Goal: Information Seeking & Learning: Learn about a topic

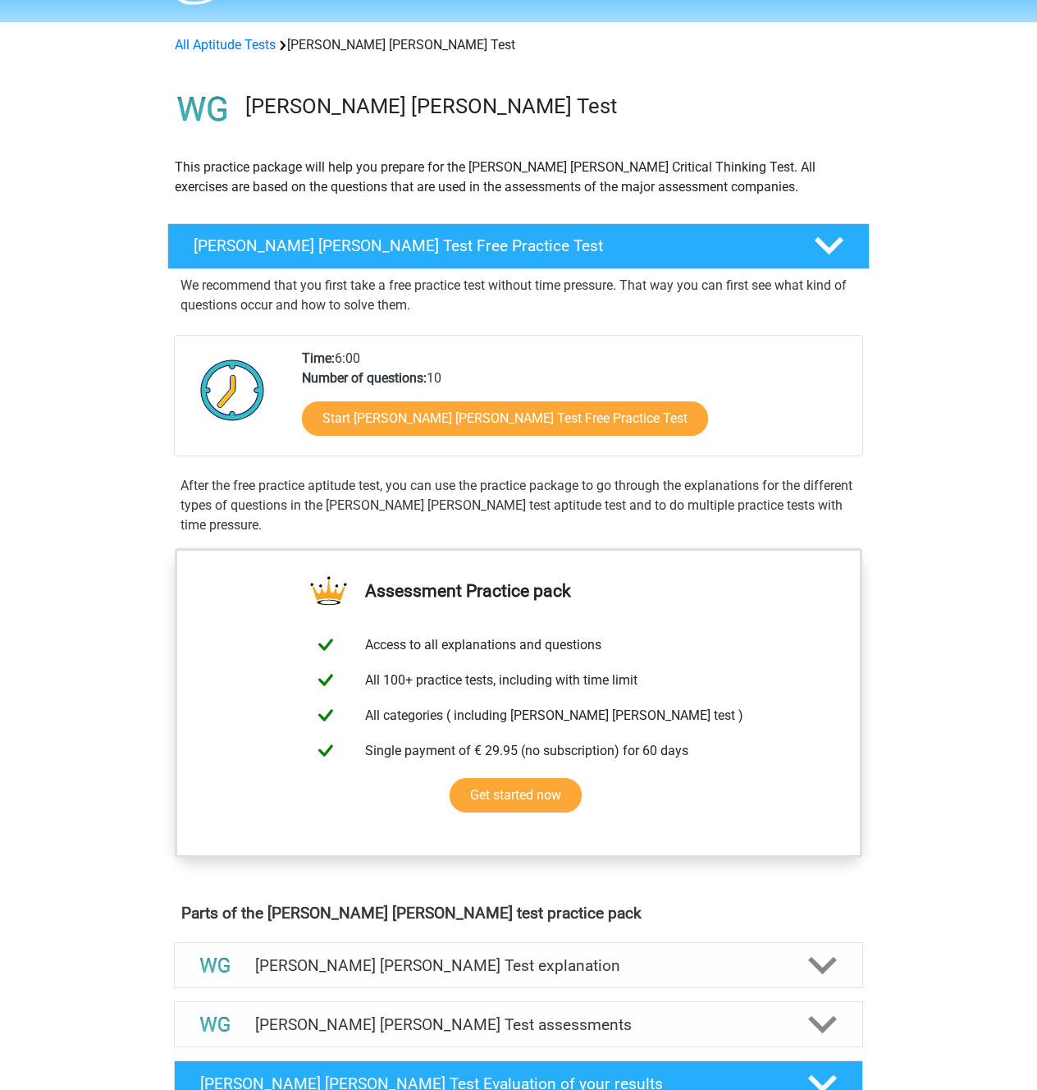
scroll to position [210, 0]
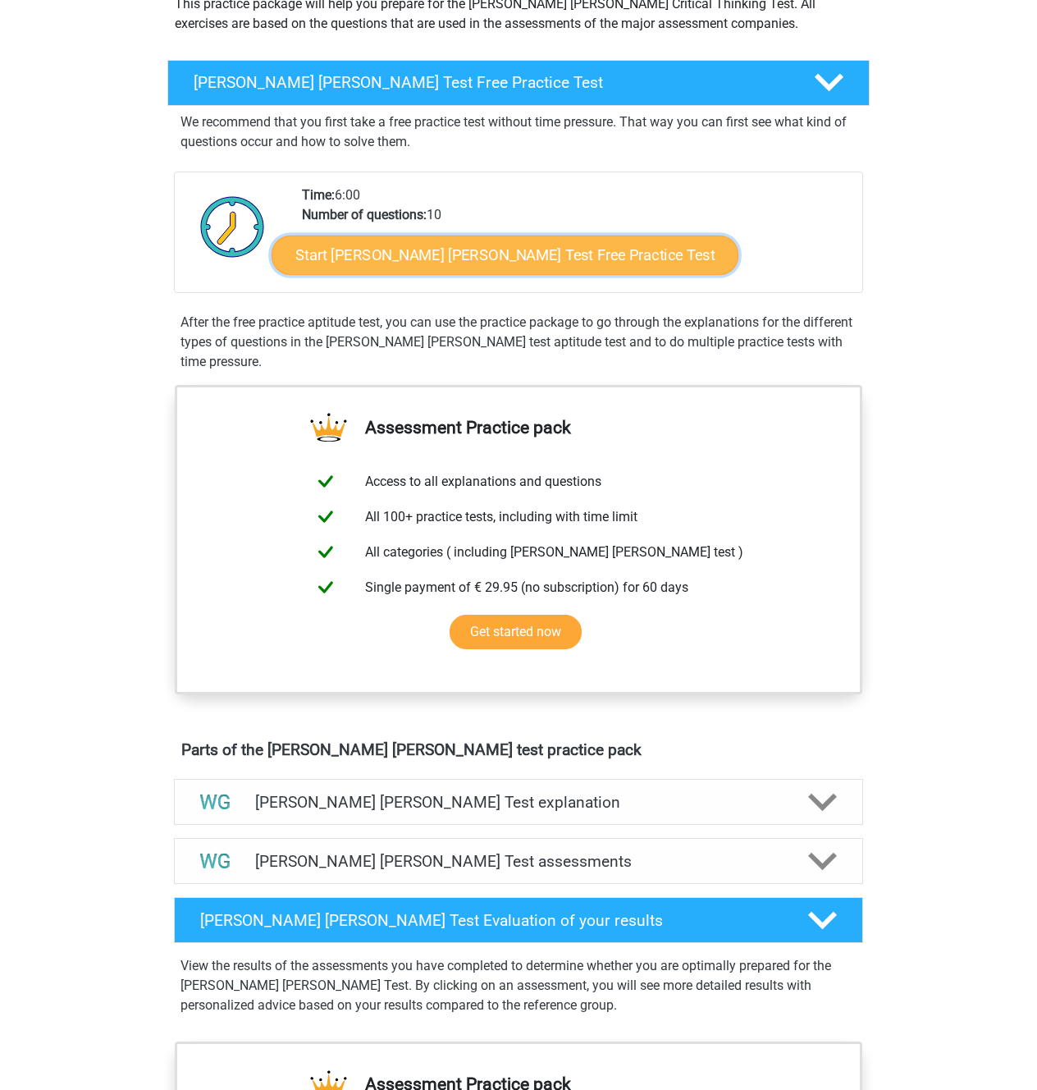
click at [702, 275] on link "Start Watson Glaser Test Free Practice Test" at bounding box center [505, 255] width 467 height 39
click at [511, 275] on link "Start Watson Glaser Test Free Practice Test" at bounding box center [505, 255] width 467 height 39
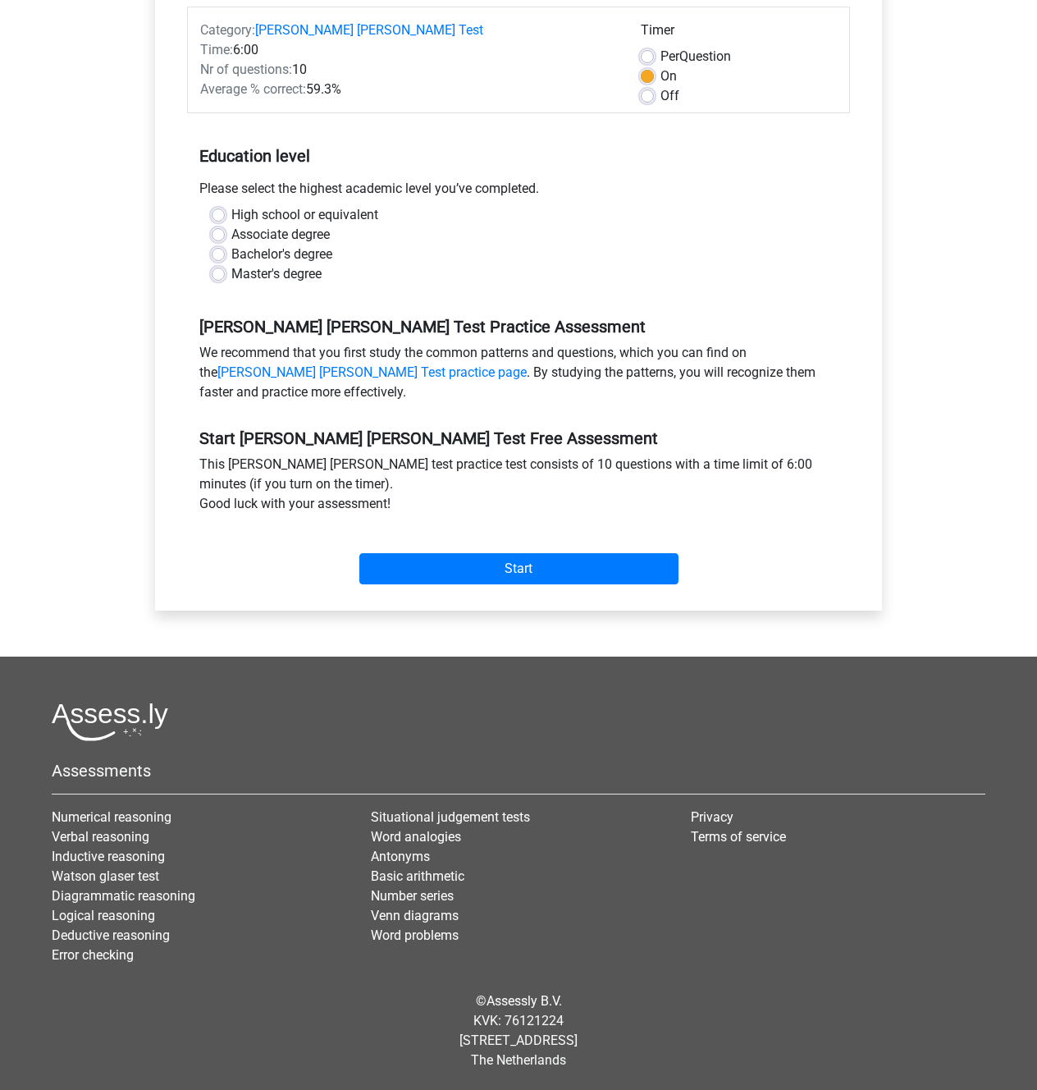
scroll to position [428, 0]
click at [332, 257] on label "Bachelor's degree" at bounding box center [281, 255] width 101 height 20
click at [225, 257] on input "Bachelor's degree" at bounding box center [218, 253] width 13 height 16
radio input "true"
click at [332, 257] on label "Bachelor's degree" at bounding box center [281, 255] width 101 height 20
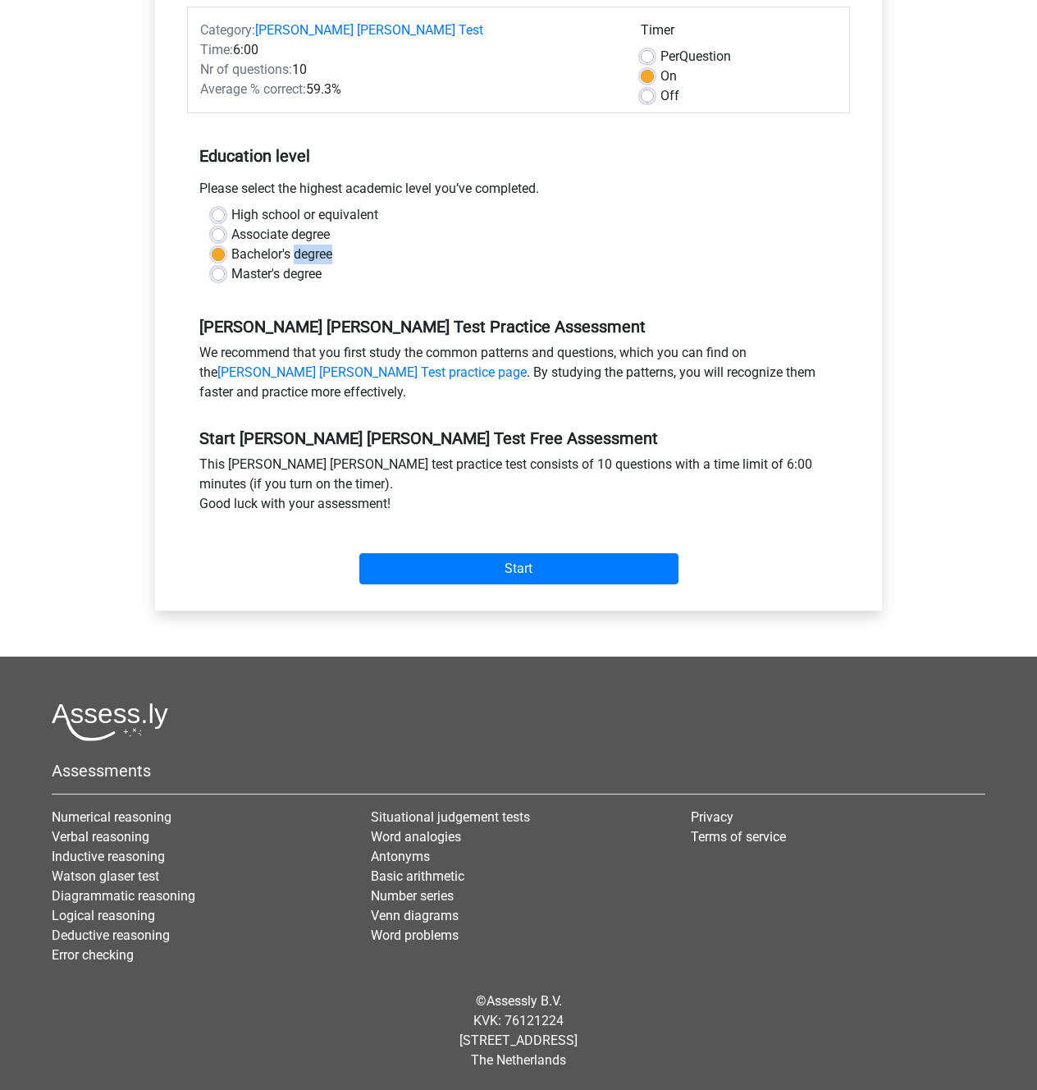
click at [225, 257] on input "Bachelor's degree" at bounding box center [218, 253] width 13 height 16
click at [513, 611] on div "Category: Watson Glaser Test Time: 6:00 Nr of questions: 10 Average % correct: …" at bounding box center [518, 299] width 703 height 624
click at [530, 584] on div "Start" at bounding box center [518, 555] width 663 height 57
click at [535, 584] on input "Start" at bounding box center [518, 568] width 319 height 31
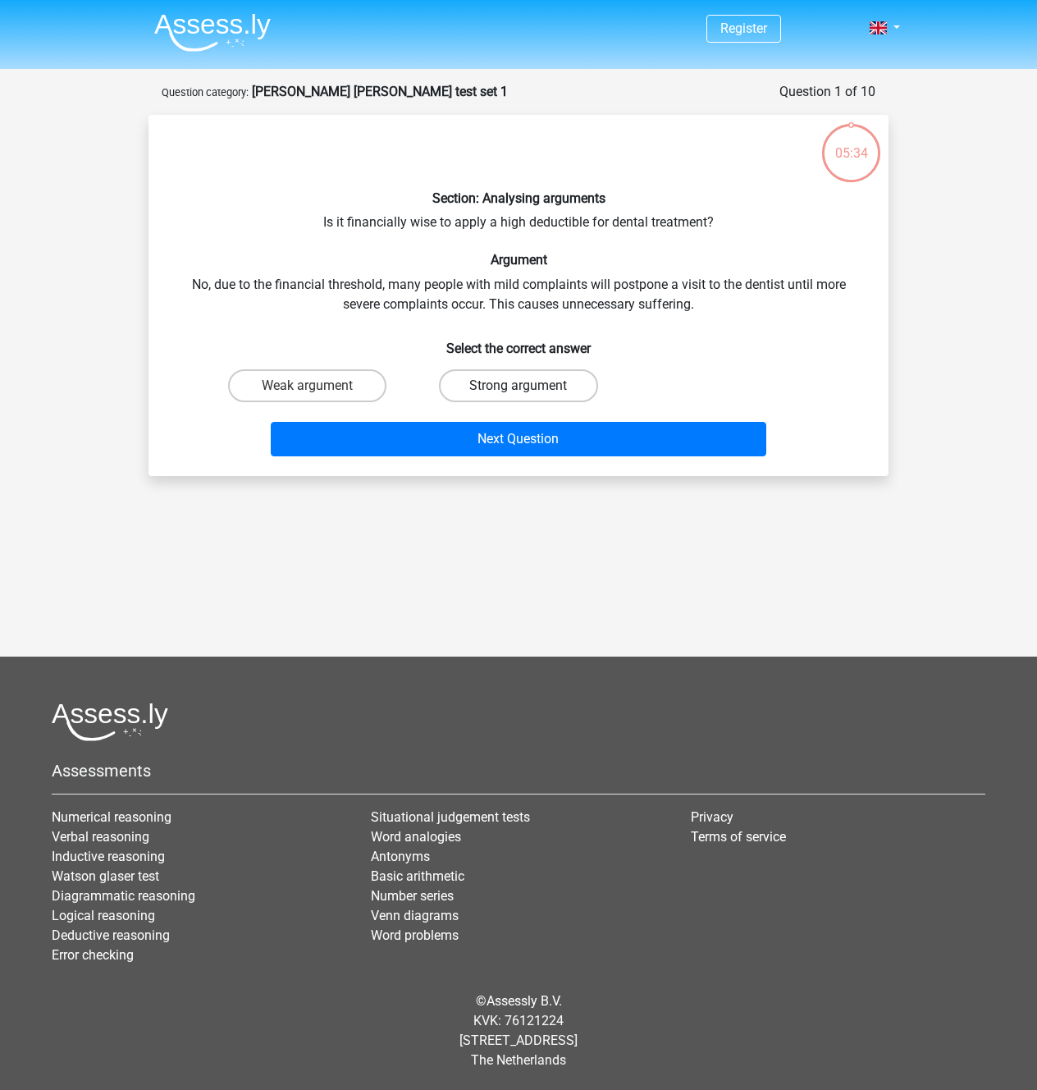
click at [549, 402] on label "Strong argument" at bounding box center [518, 385] width 158 height 33
click at [529, 396] on input "Strong argument" at bounding box center [524, 391] width 11 height 11
radio input "true"
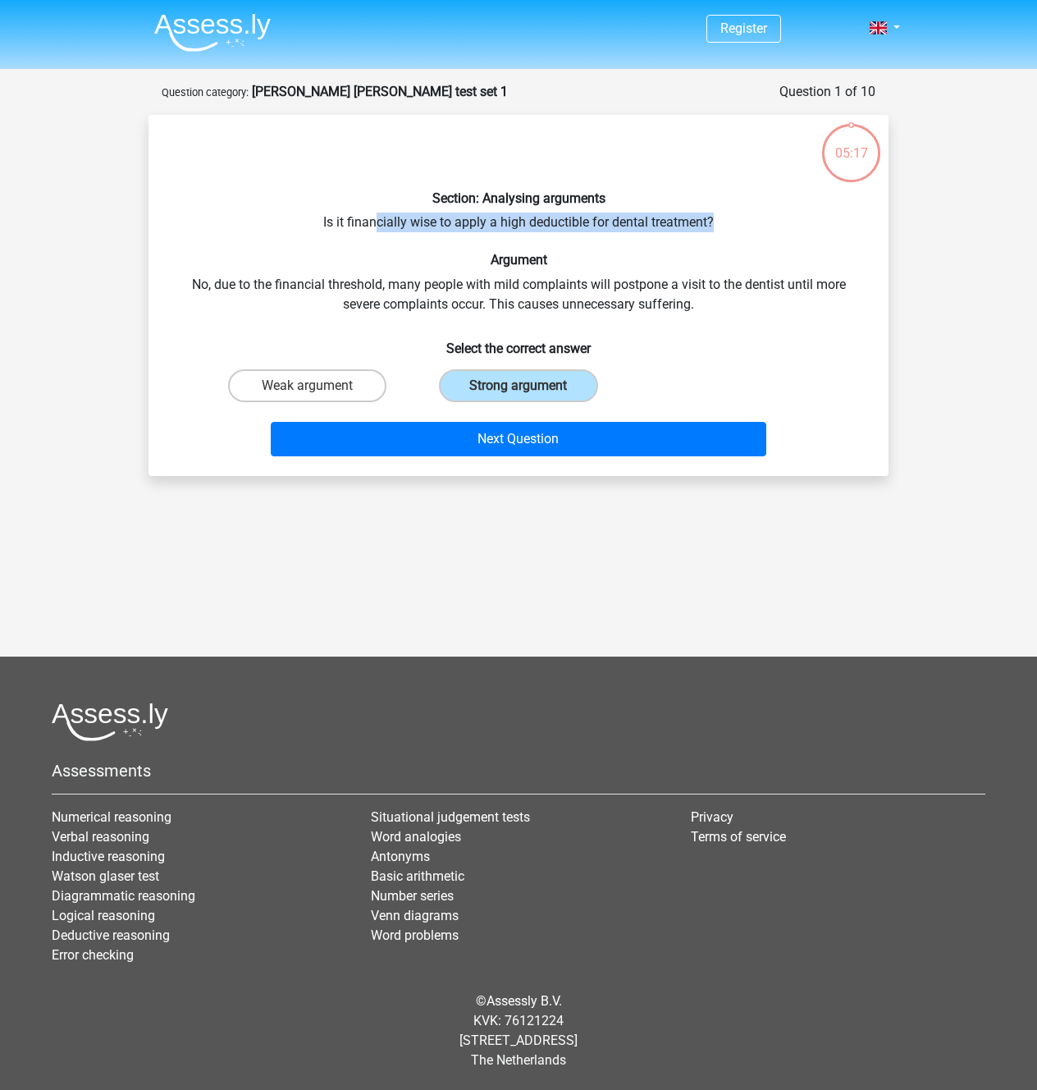
drag, startPoint x: 810, startPoint y: 285, endPoint x: 304, endPoint y: 291, distance: 505.6
click at [304, 291] on div "Section: Analysing arguments Is it financially wise to apply a high deductible …" at bounding box center [518, 295] width 727 height 335
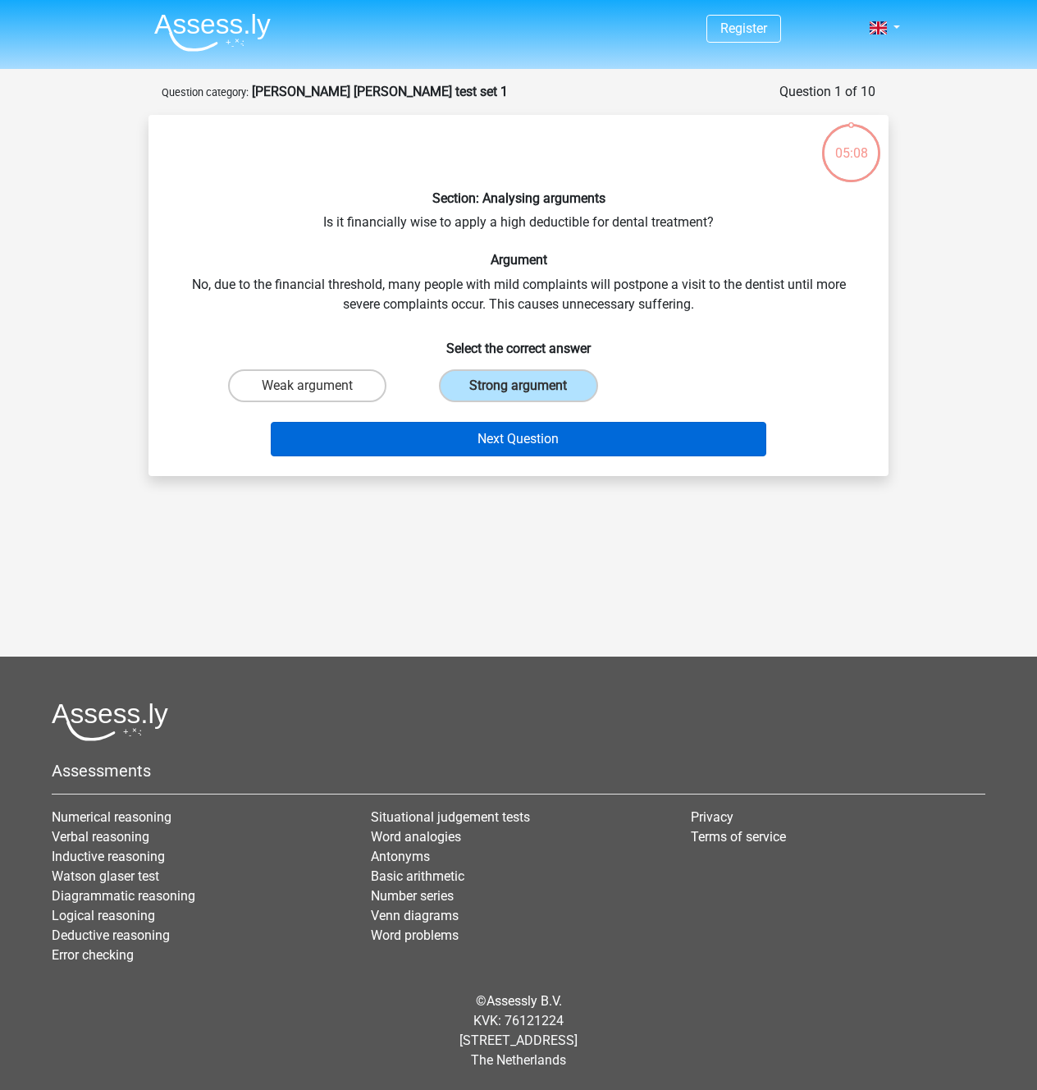
click at [417, 463] on div "Next Question" at bounding box center [519, 436] width 688 height 54
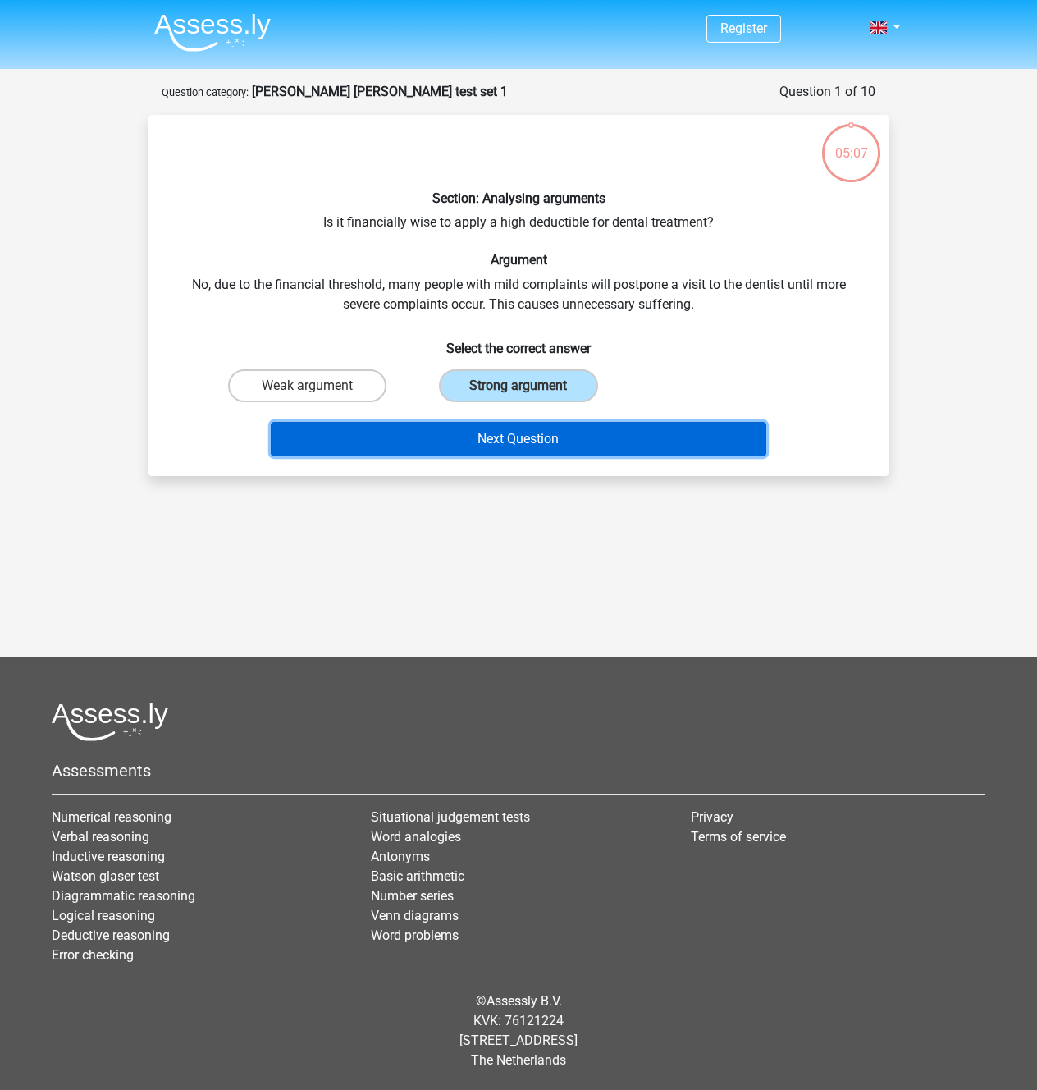
click at [424, 456] on button "Next Question" at bounding box center [519, 439] width 497 height 34
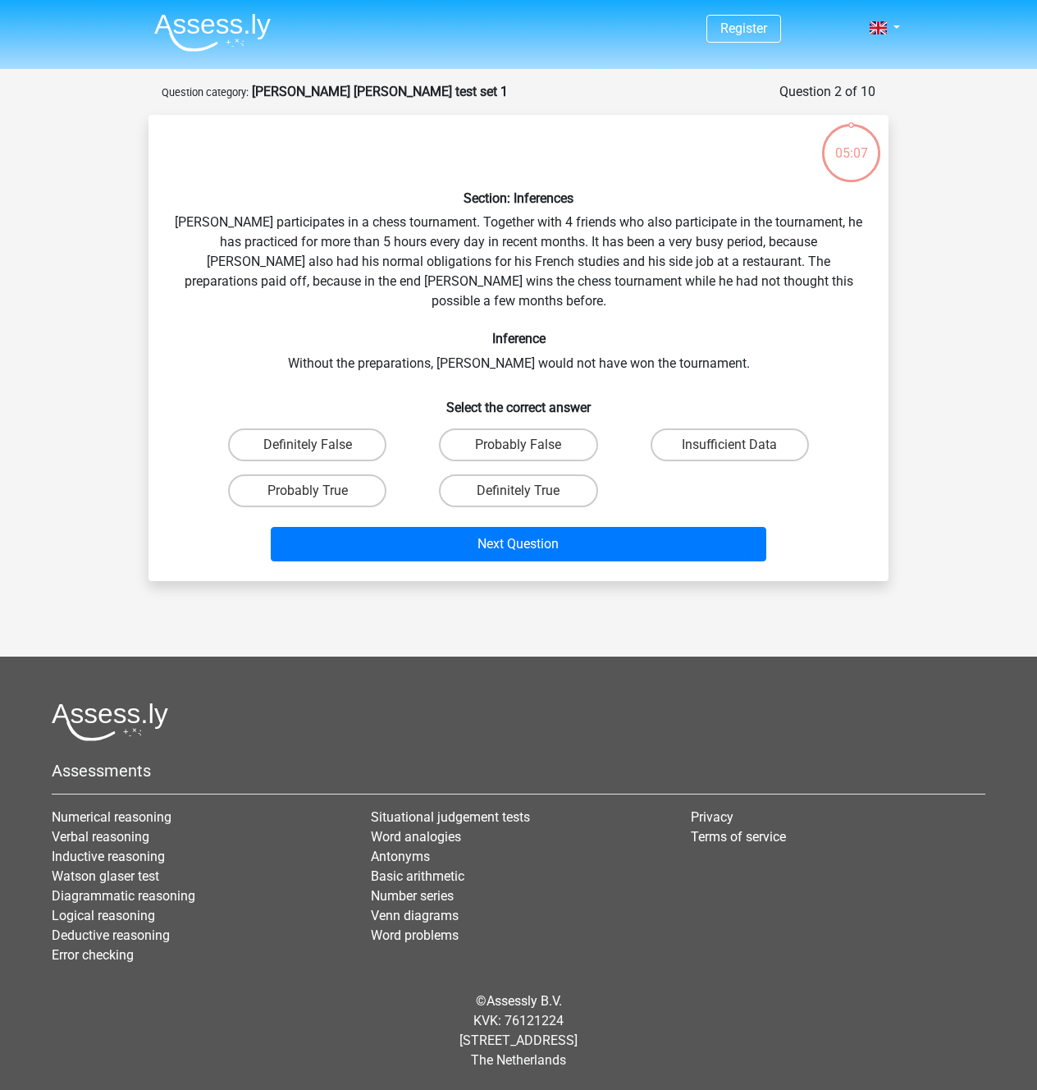
scroll to position [97, 0]
drag, startPoint x: 289, startPoint y: 451, endPoint x: 399, endPoint y: 457, distance: 110.2
click at [399, 457] on div "Section: Inferences Pablo participates in a chess tournament. Together with 4 f…" at bounding box center [518, 348] width 727 height 440
click at [391, 450] on div "Section: Inferences Pablo participates in a chess tournament. Together with 4 f…" at bounding box center [518, 348] width 727 height 440
click at [387, 507] on label "Probably True" at bounding box center [307, 490] width 158 height 33
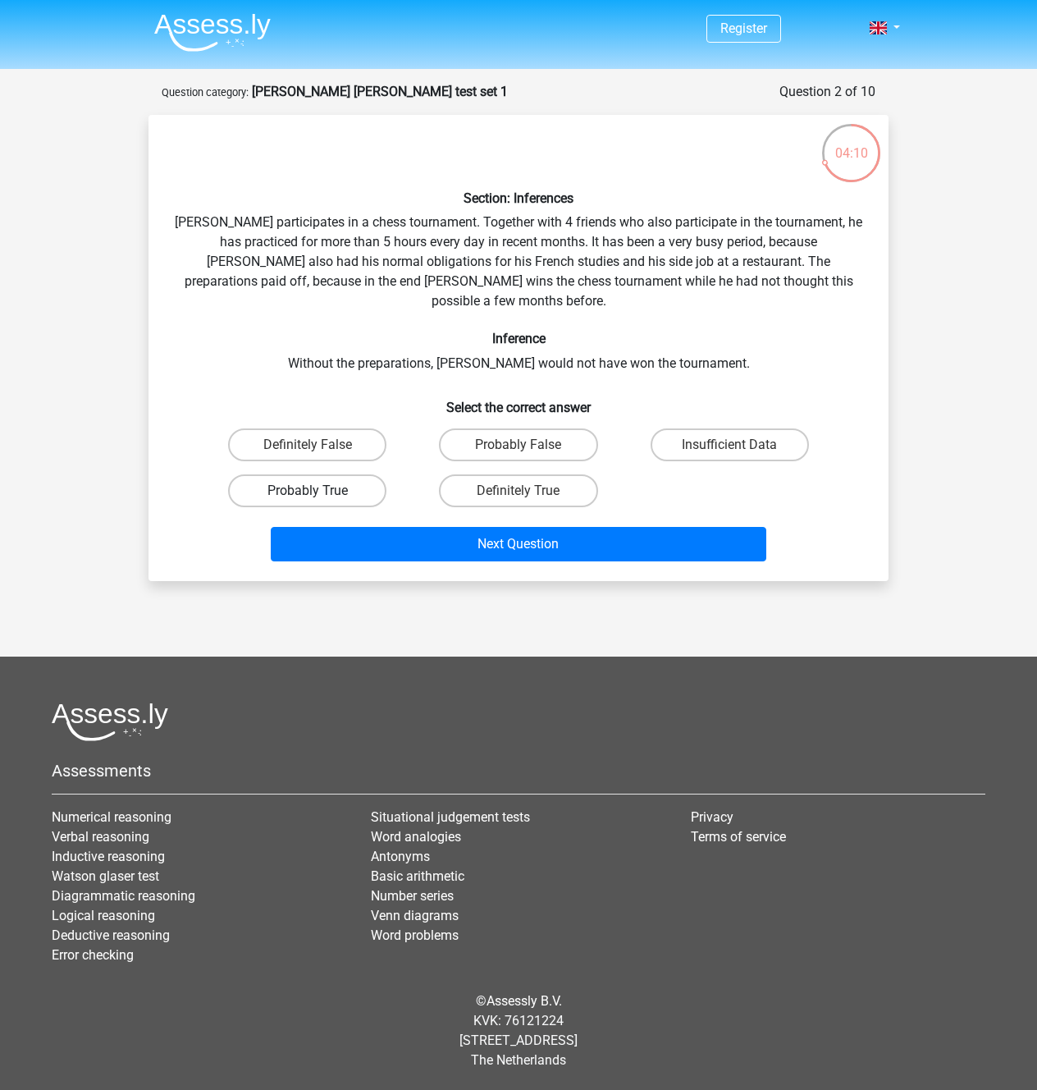
click at [318, 501] on input "Probably True" at bounding box center [313, 496] width 11 height 11
radio input "true"
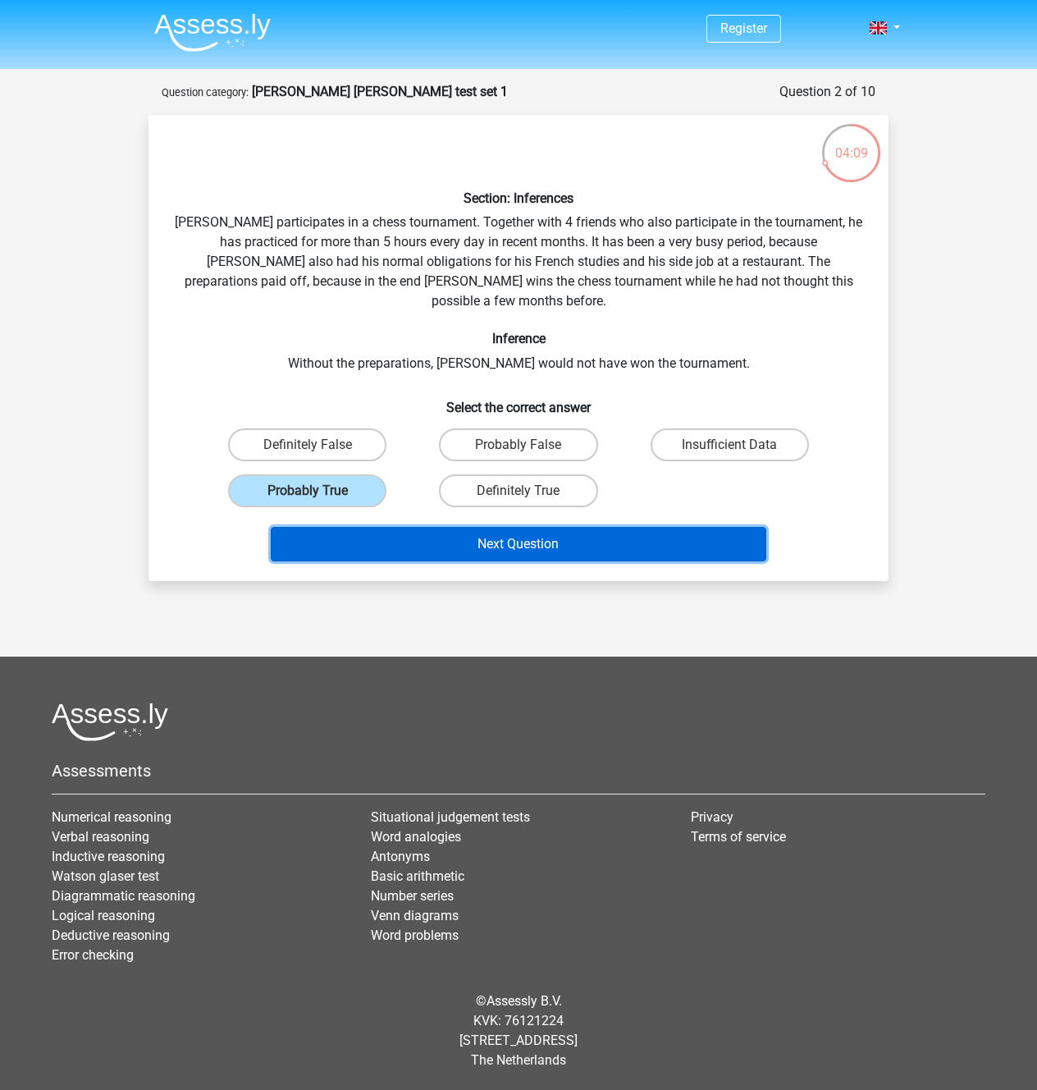
click at [497, 561] on button "Next Question" at bounding box center [519, 544] width 497 height 34
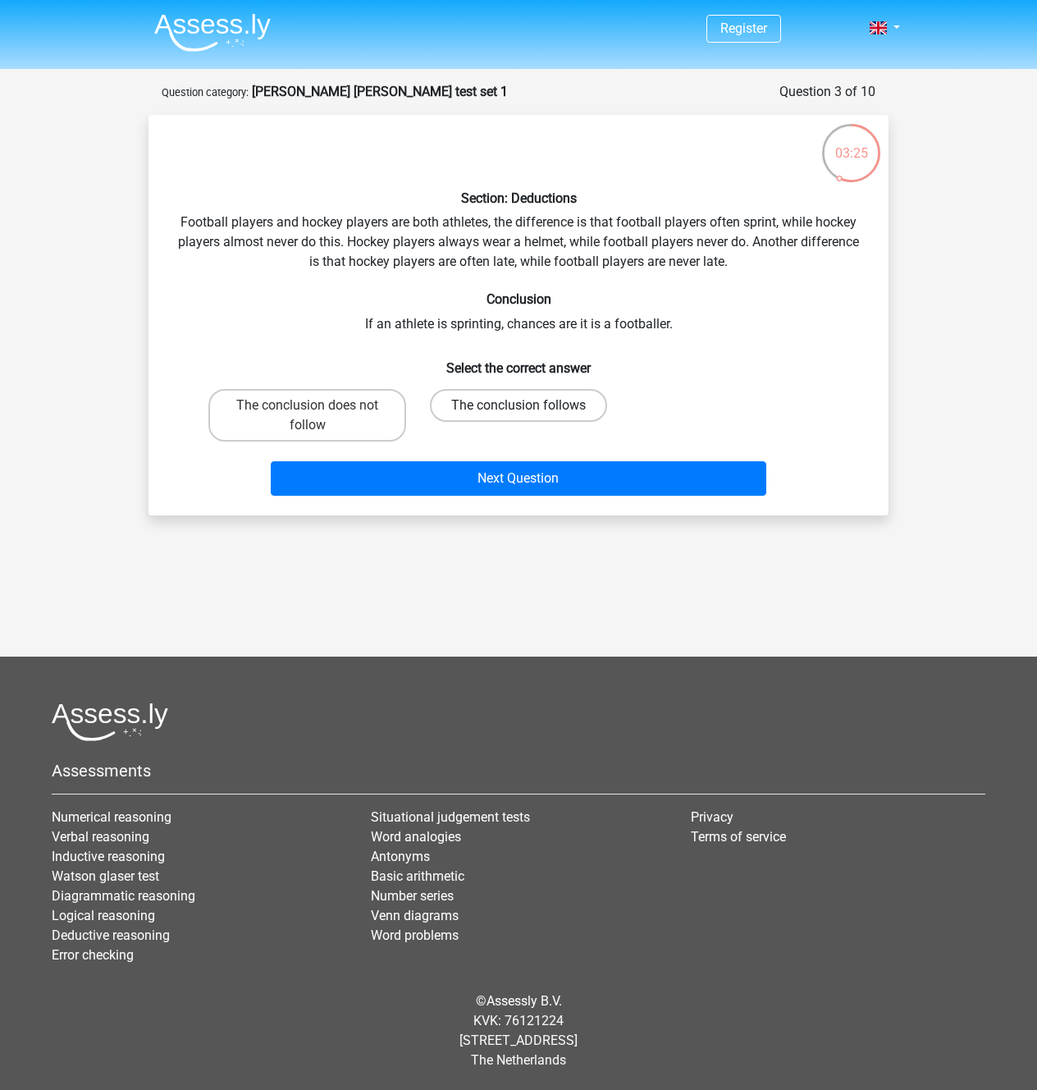
click at [477, 422] on label "The conclusion follows" at bounding box center [518, 405] width 177 height 33
click at [519, 416] on input "The conclusion follows" at bounding box center [524, 410] width 11 height 11
radio input "true"
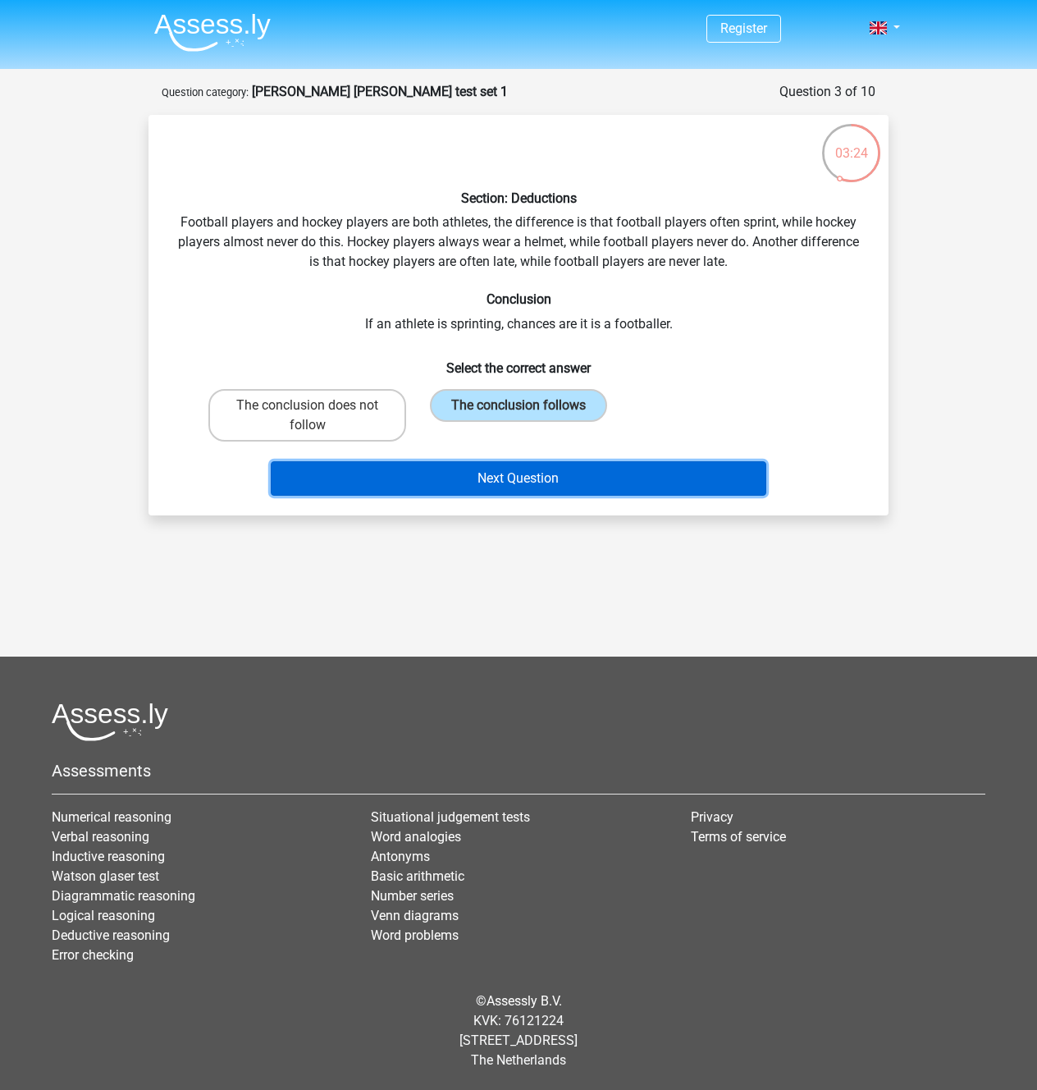
drag, startPoint x: 493, startPoint y: 672, endPoint x: 489, endPoint y: 664, distance: 9.2
click at [489, 496] on button "Next Question" at bounding box center [519, 478] width 497 height 34
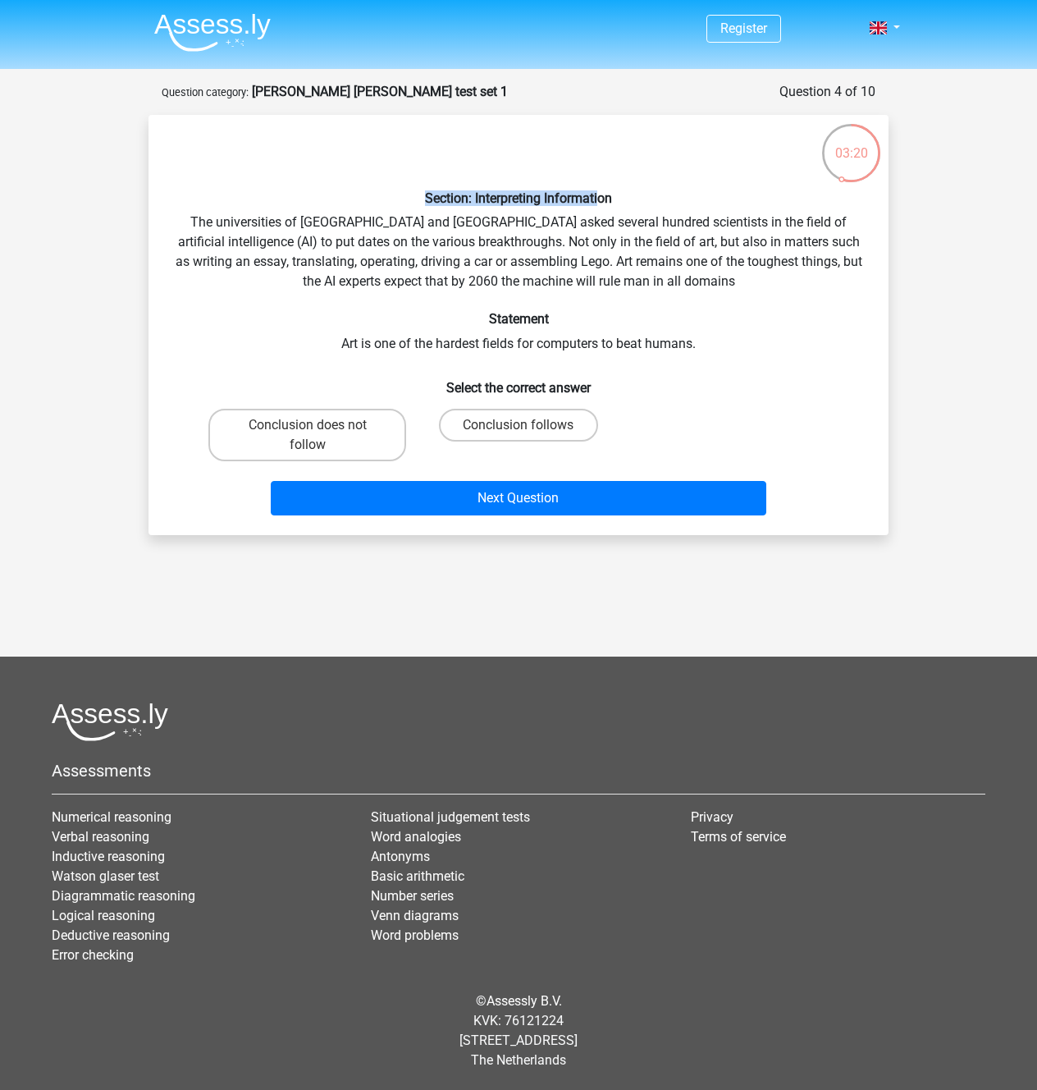
drag, startPoint x: 639, startPoint y: 145, endPoint x: 300, endPoint y: 131, distance: 339.2
click at [300, 131] on div "Section: Interpreting Information The universities of Oxford and Yale asked sev…" at bounding box center [518, 325] width 727 height 394
click at [450, 190] on h6 "Section: Interpreting Information" at bounding box center [519, 198] width 688 height 16
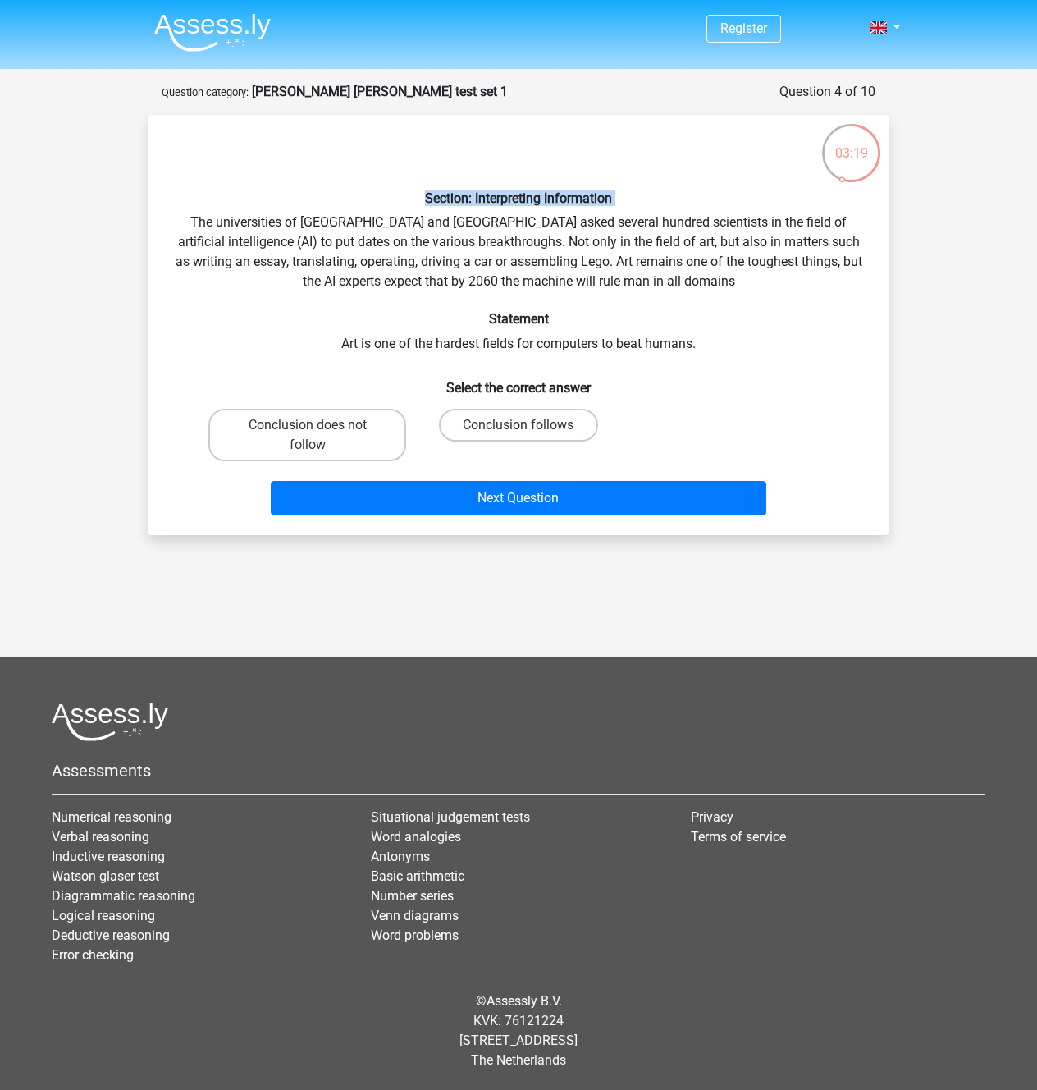
click at [448, 190] on h6 "Section: Interpreting Information" at bounding box center [519, 198] width 688 height 16
click at [447, 190] on h6 "Section: Interpreting Information" at bounding box center [519, 198] width 688 height 16
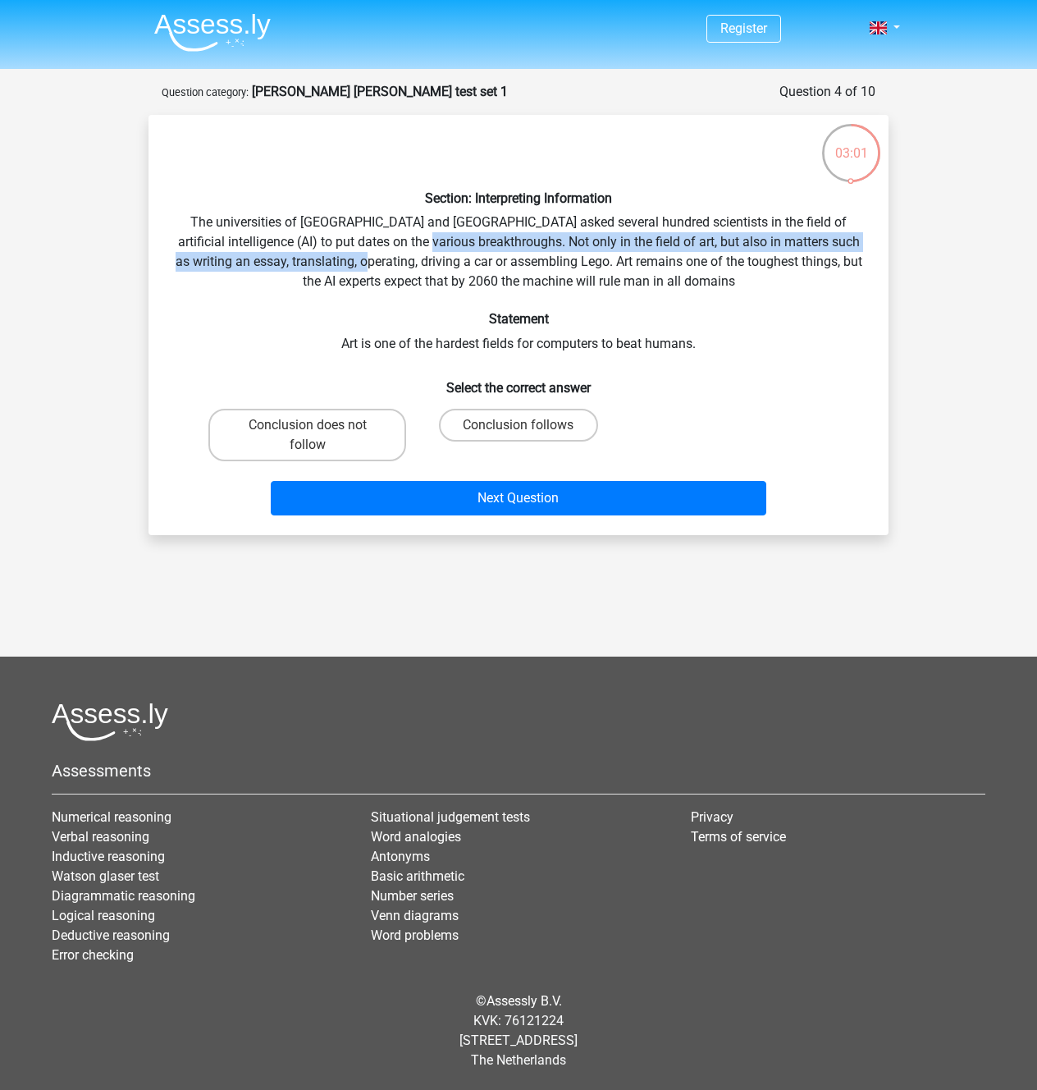
drag, startPoint x: 371, startPoint y: 236, endPoint x: 661, endPoint y: 276, distance: 293.2
click at [661, 276] on div "Section: Interpreting Information The universities of Oxford and Yale asked sev…" at bounding box center [518, 325] width 727 height 394
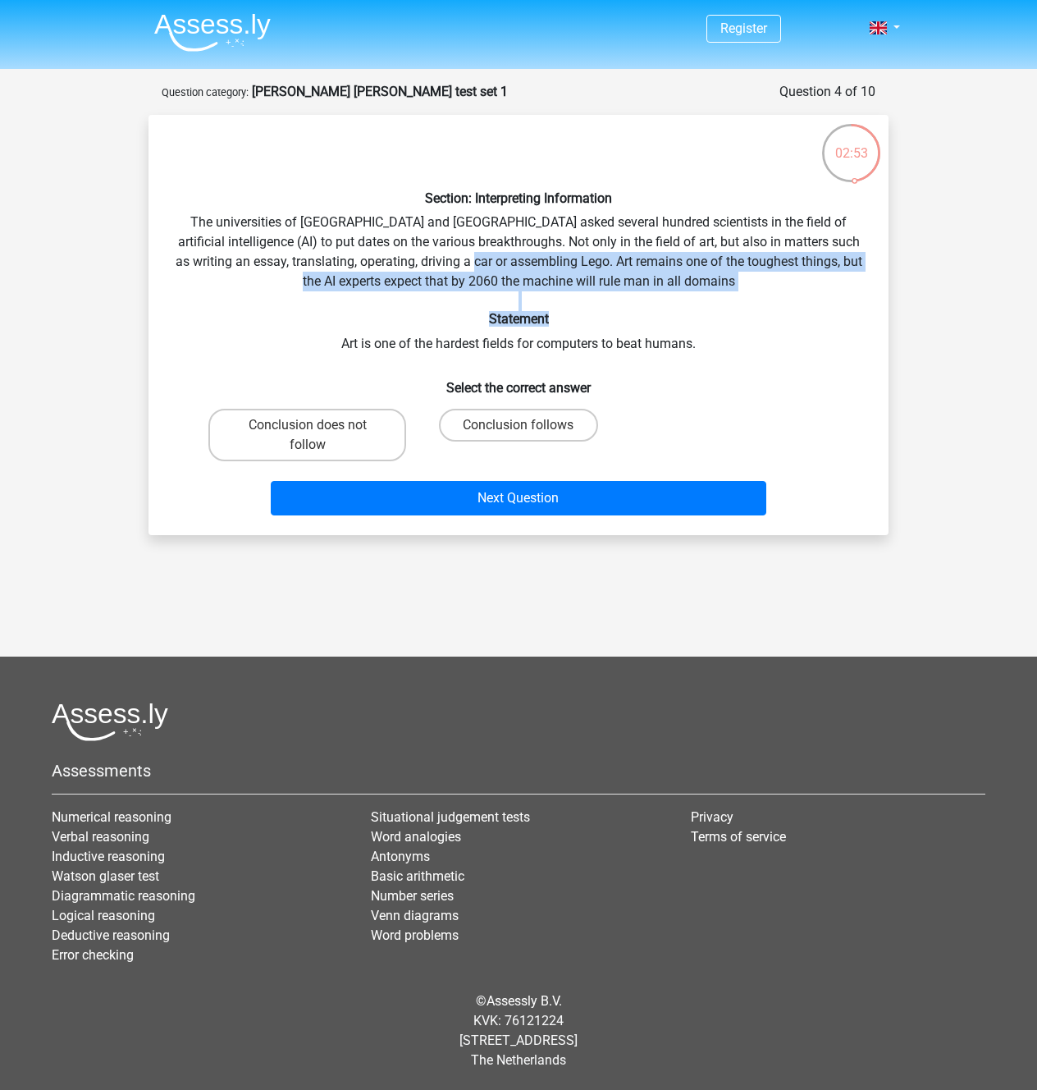
drag, startPoint x: 190, startPoint y: 310, endPoint x: 771, endPoint y: 386, distance: 585.9
click at [771, 386] on div "Section: Interpreting Information The universities of Oxford and Yale asked sev…" at bounding box center [518, 325] width 727 height 394
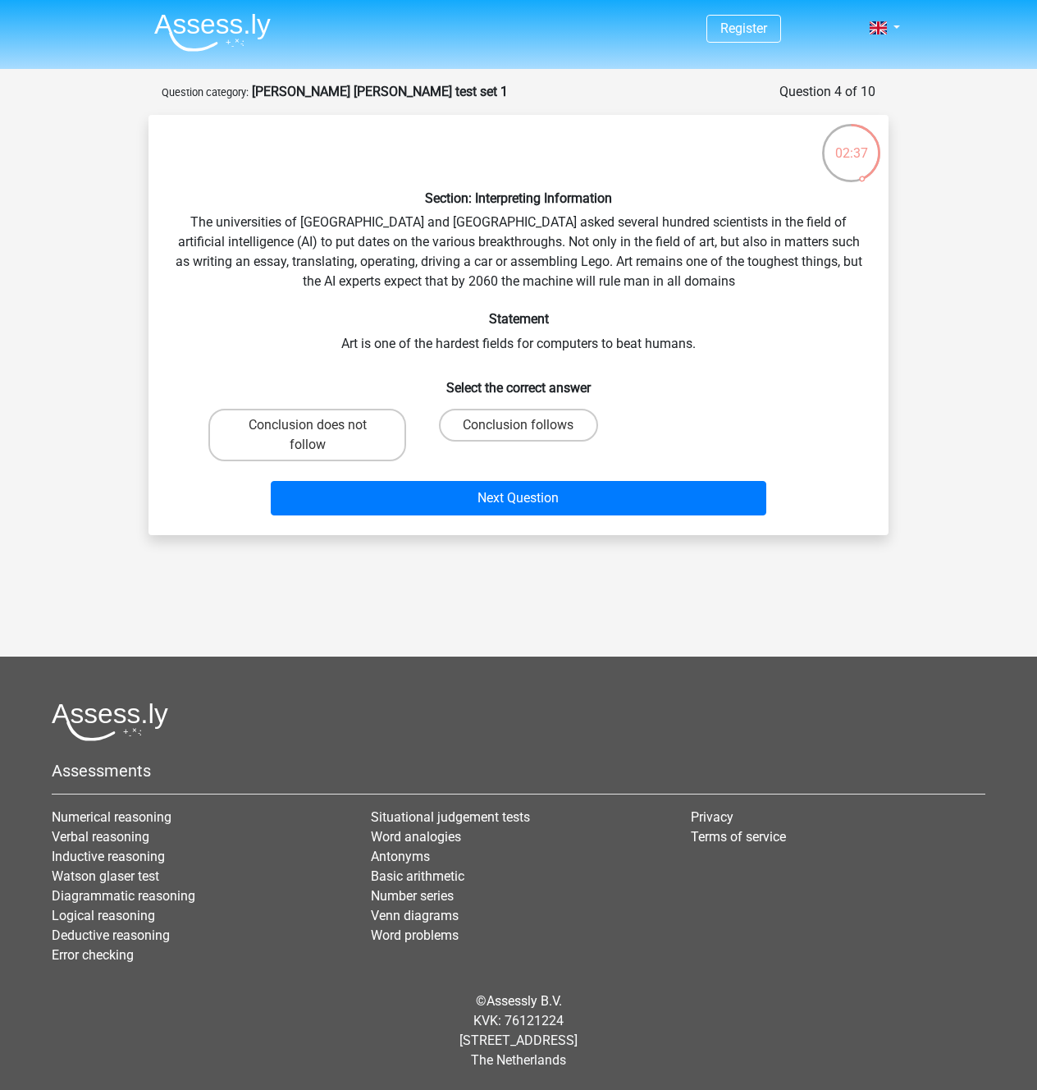
drag, startPoint x: 731, startPoint y: 515, endPoint x: 690, endPoint y: 516, distance: 41.0
click at [690, 468] on div "Conclusion does not follow Conclusion follows" at bounding box center [519, 435] width 634 height 66
click at [513, 442] on label "Conclusion follows" at bounding box center [518, 425] width 158 height 33
click at [519, 436] on input "Conclusion follows" at bounding box center [524, 430] width 11 height 11
radio input "true"
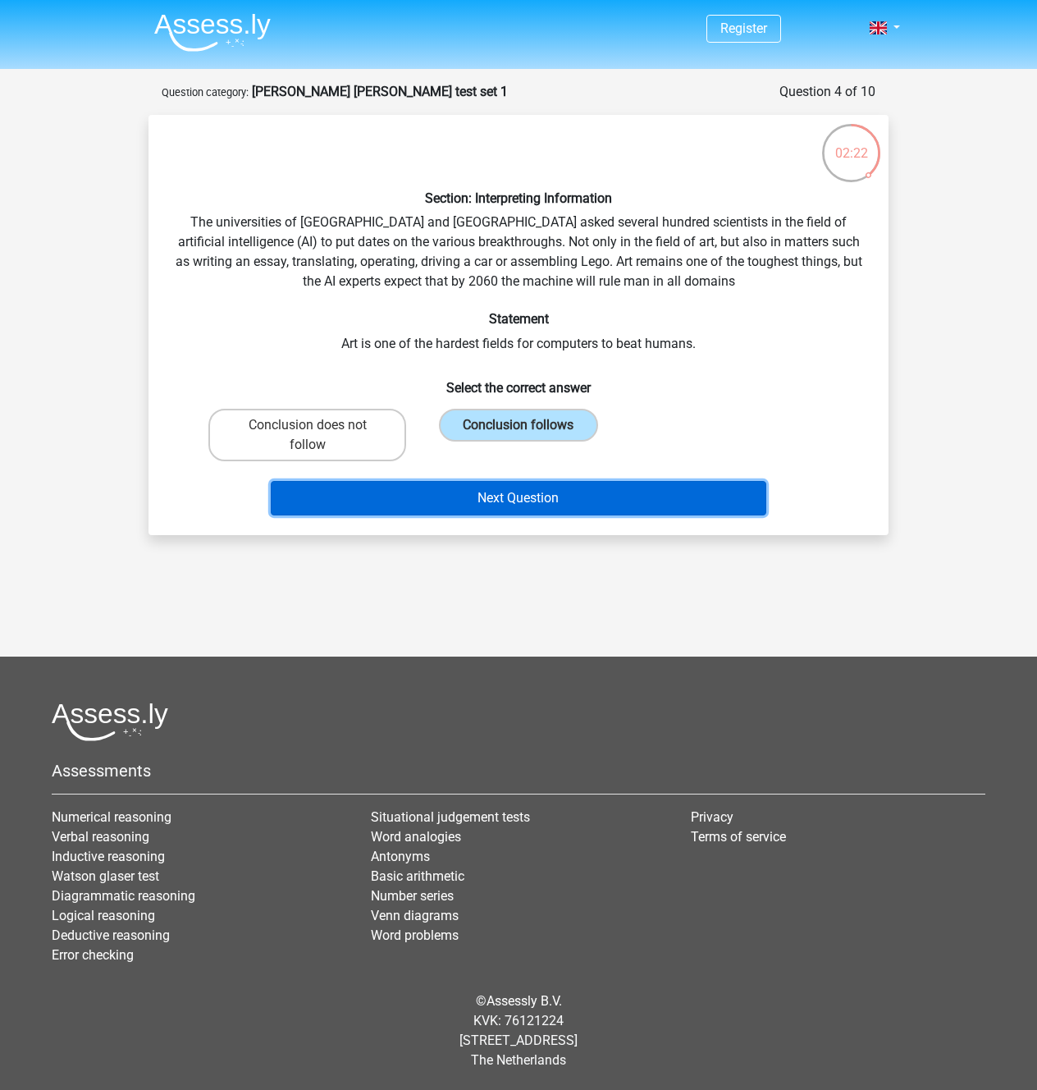
click at [471, 515] on button "Next Question" at bounding box center [519, 498] width 497 height 34
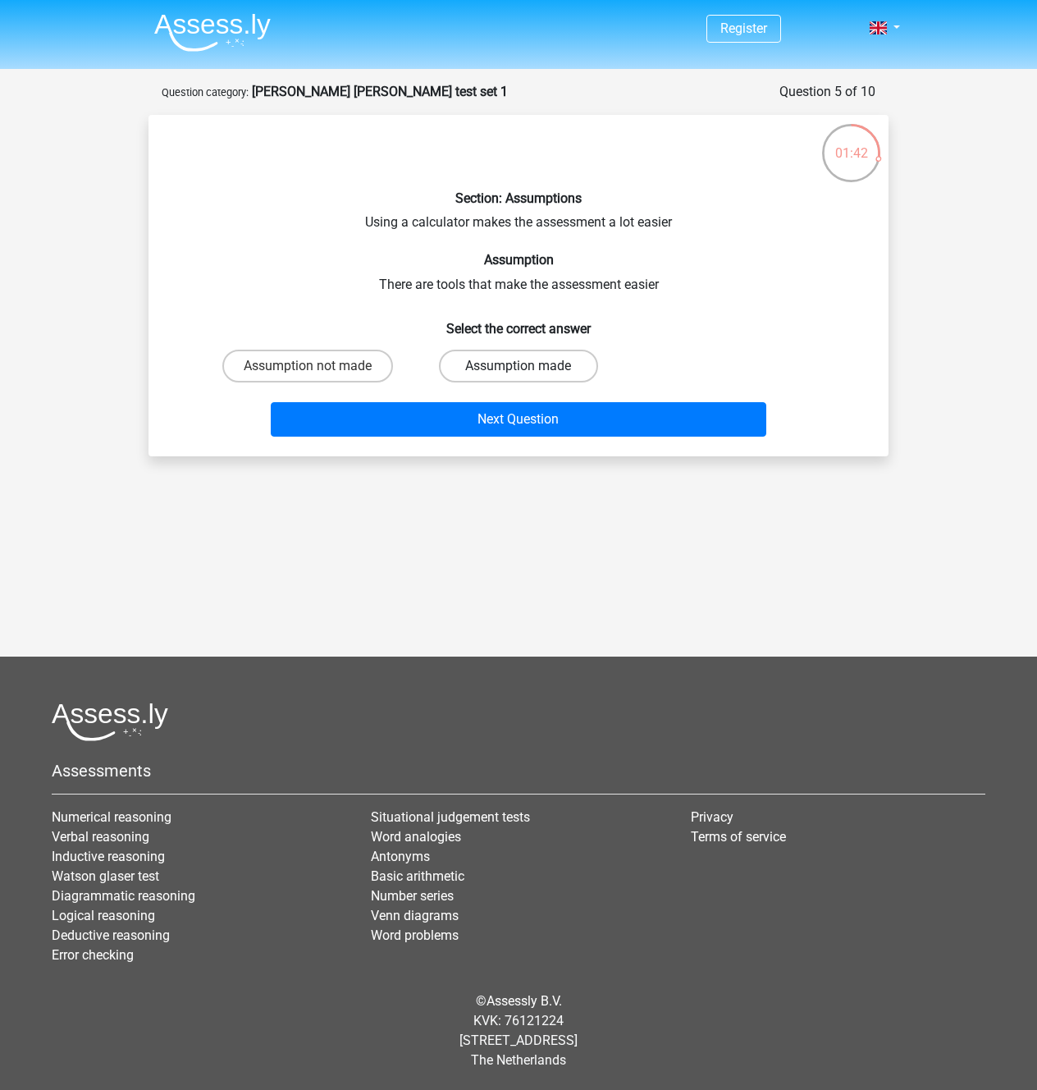
click at [541, 382] on label "Assumption made" at bounding box center [518, 366] width 158 height 33
click at [529, 377] on input "Assumption made" at bounding box center [524, 371] width 11 height 11
radio input "true"
click at [570, 443] on div "Next Question" at bounding box center [519, 422] width 634 height 41
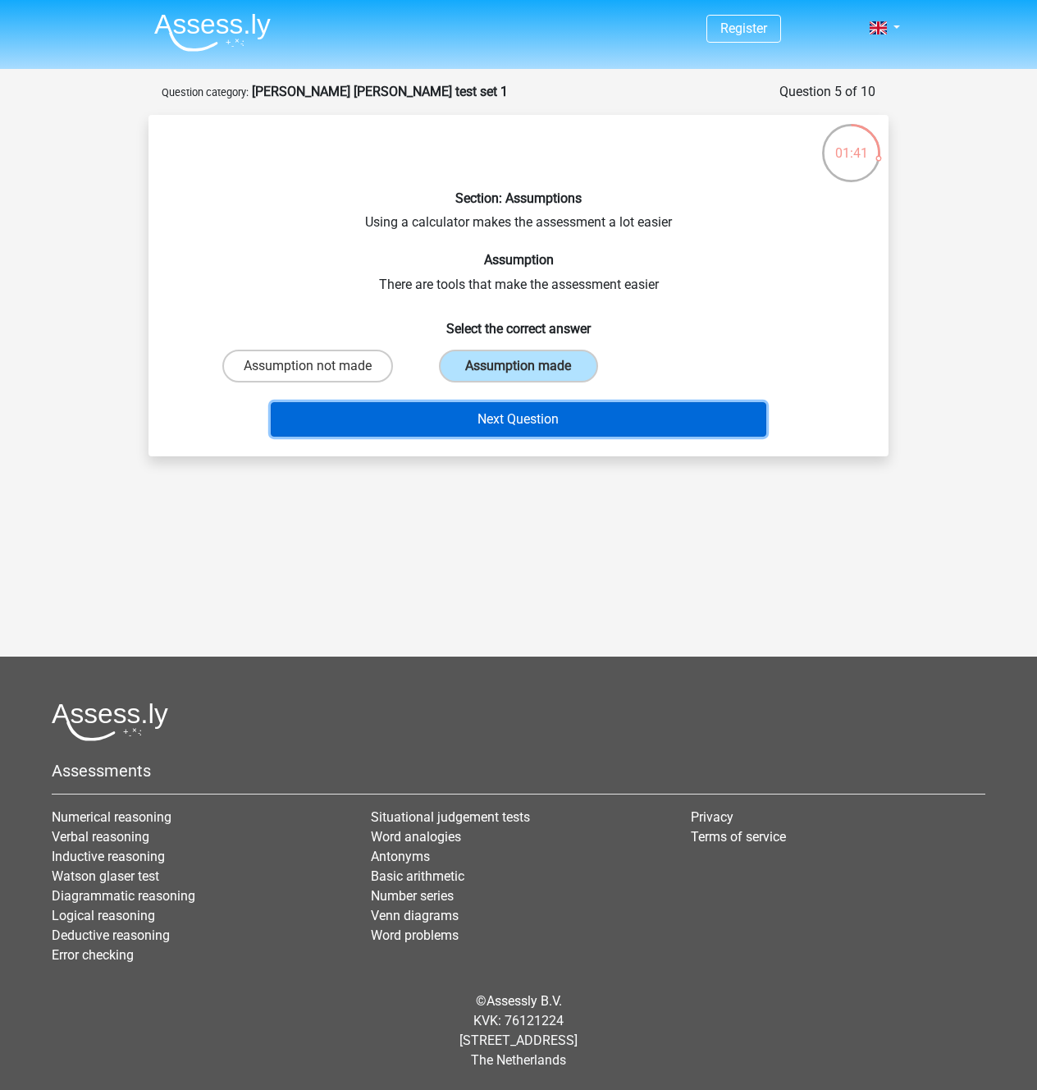
click at [571, 437] on button "Next Question" at bounding box center [519, 419] width 497 height 34
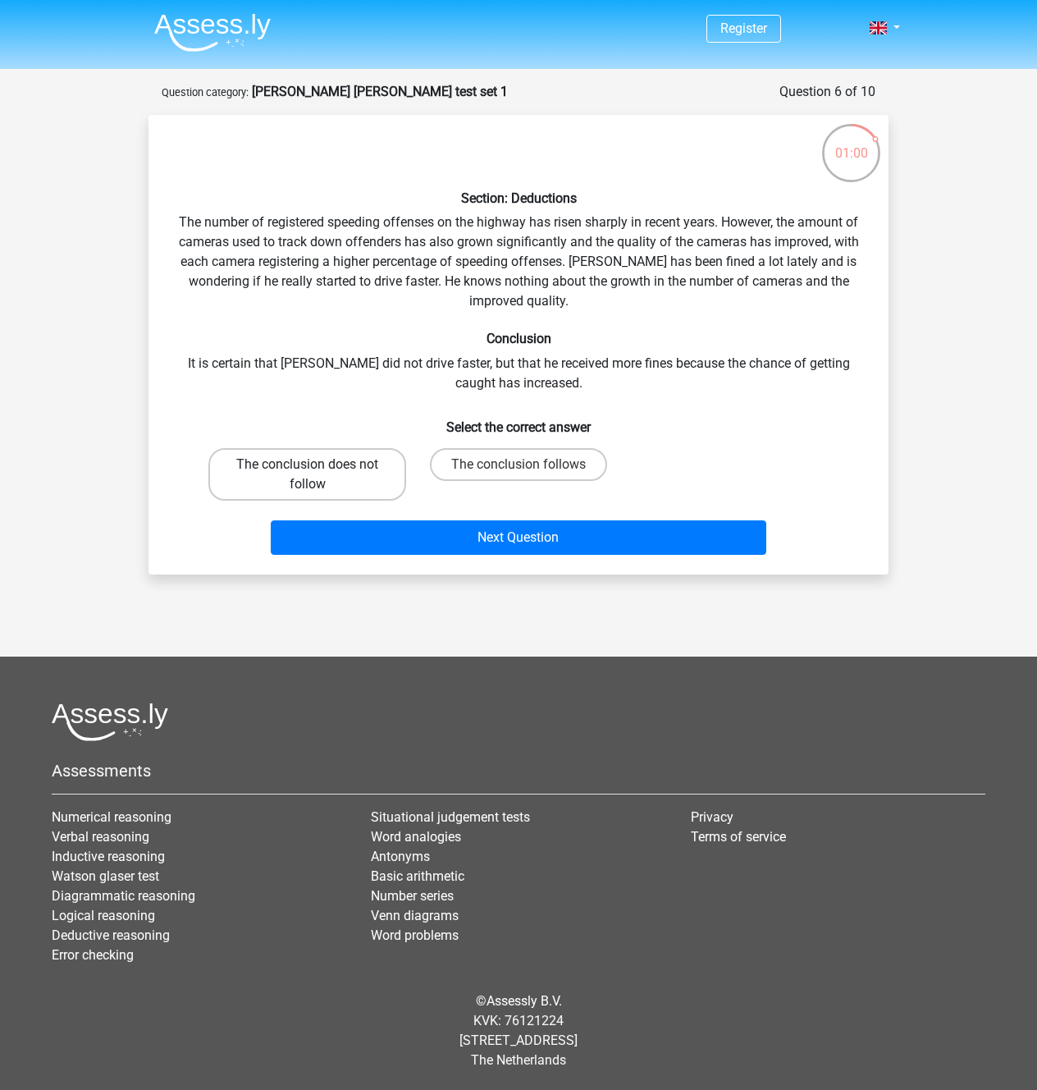
click at [349, 501] on label "The conclusion does not follow" at bounding box center [307, 474] width 198 height 53
click at [318, 475] on input "The conclusion does not follow" at bounding box center [313, 470] width 11 height 11
radio input "true"
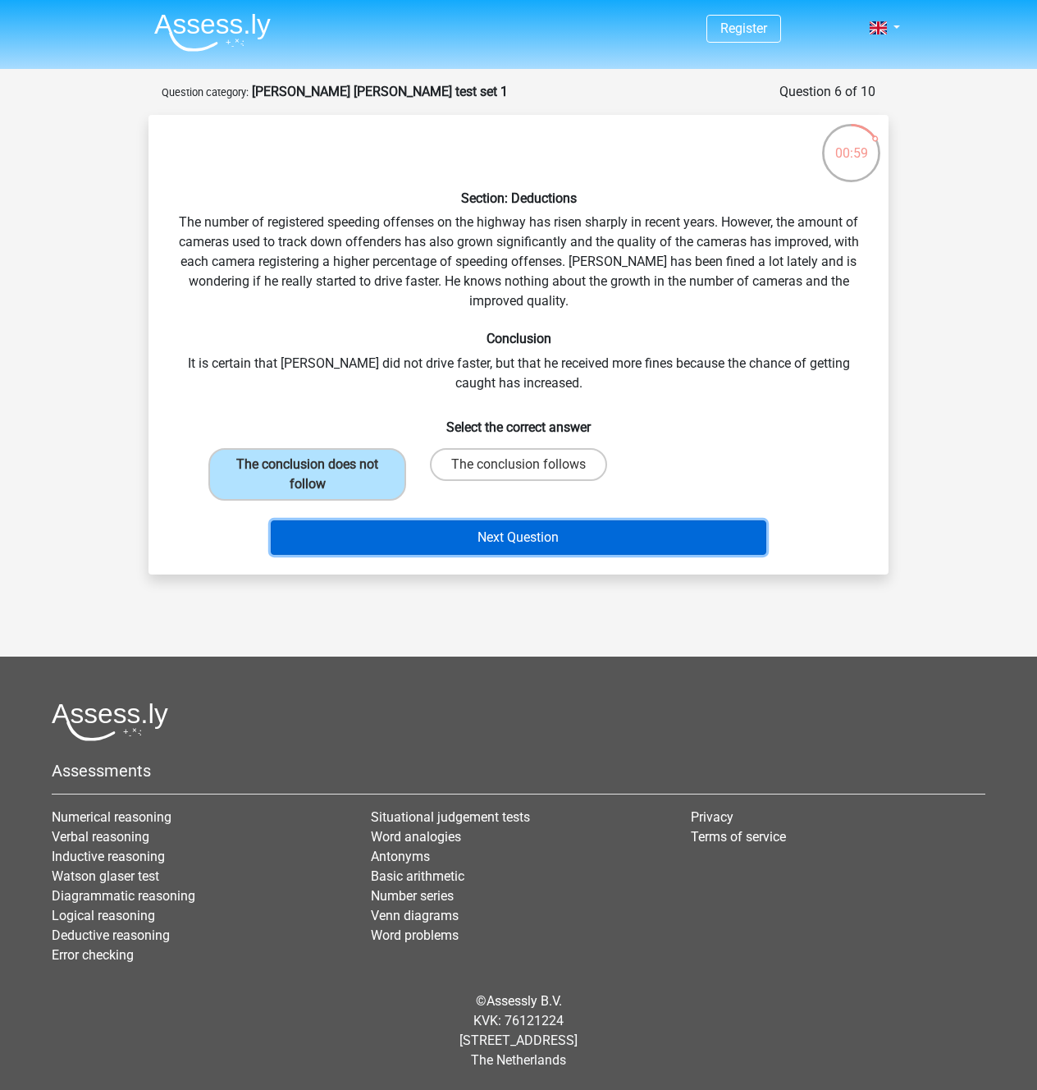
click at [405, 555] on button "Next Question" at bounding box center [519, 537] width 497 height 34
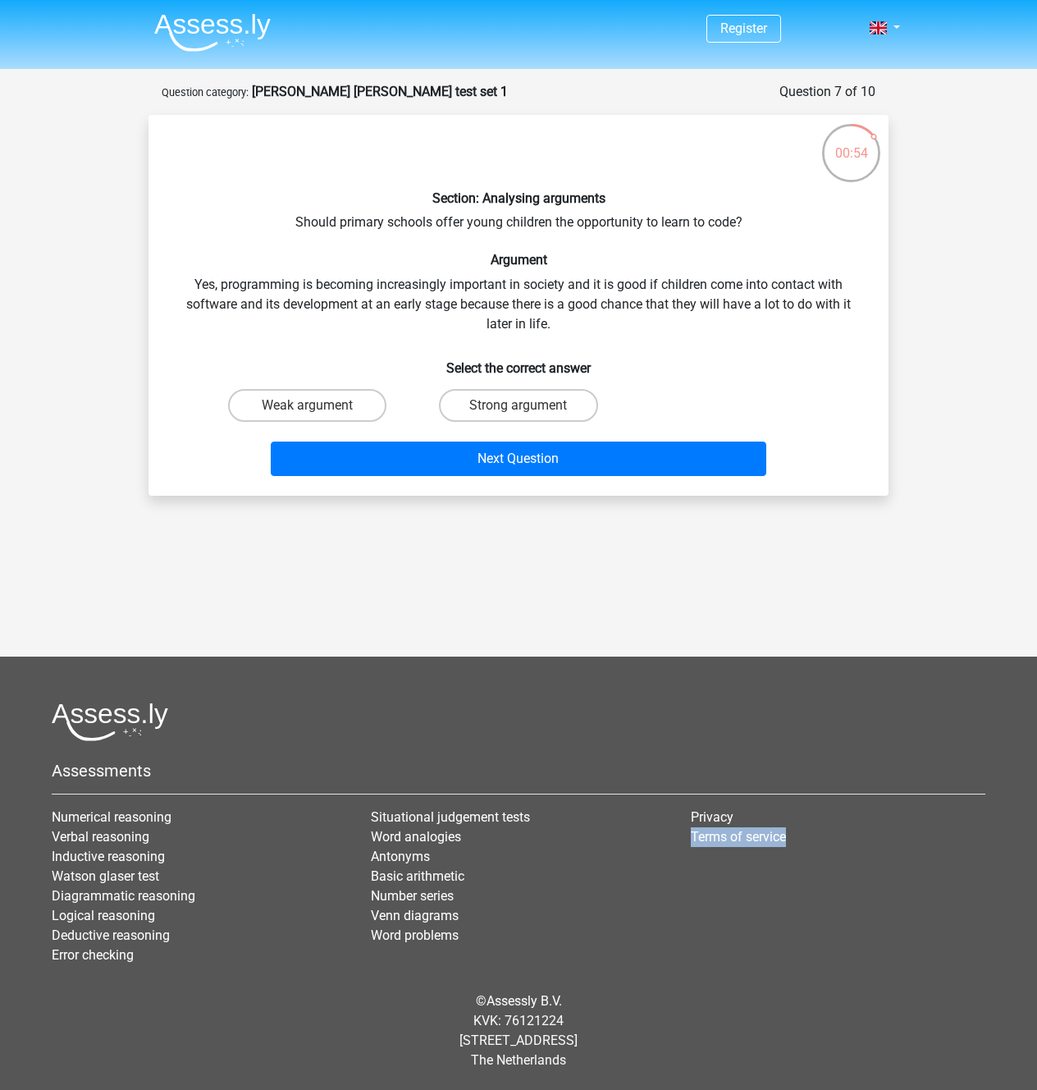
drag, startPoint x: 983, startPoint y: 1084, endPoint x: 1032, endPoint y: 973, distance: 122.0
click at [1032, 973] on footer "Assessments Numerical reasoning Verbal reasoning Inductive reasoning Watson gla…" at bounding box center [518, 873] width 1037 height 433
drag, startPoint x: 538, startPoint y: 525, endPoint x: 495, endPoint y: 577, distance: 67.6
click at [538, 422] on label "Strong argument" at bounding box center [518, 405] width 158 height 33
click at [529, 416] on input "Strong argument" at bounding box center [524, 410] width 11 height 11
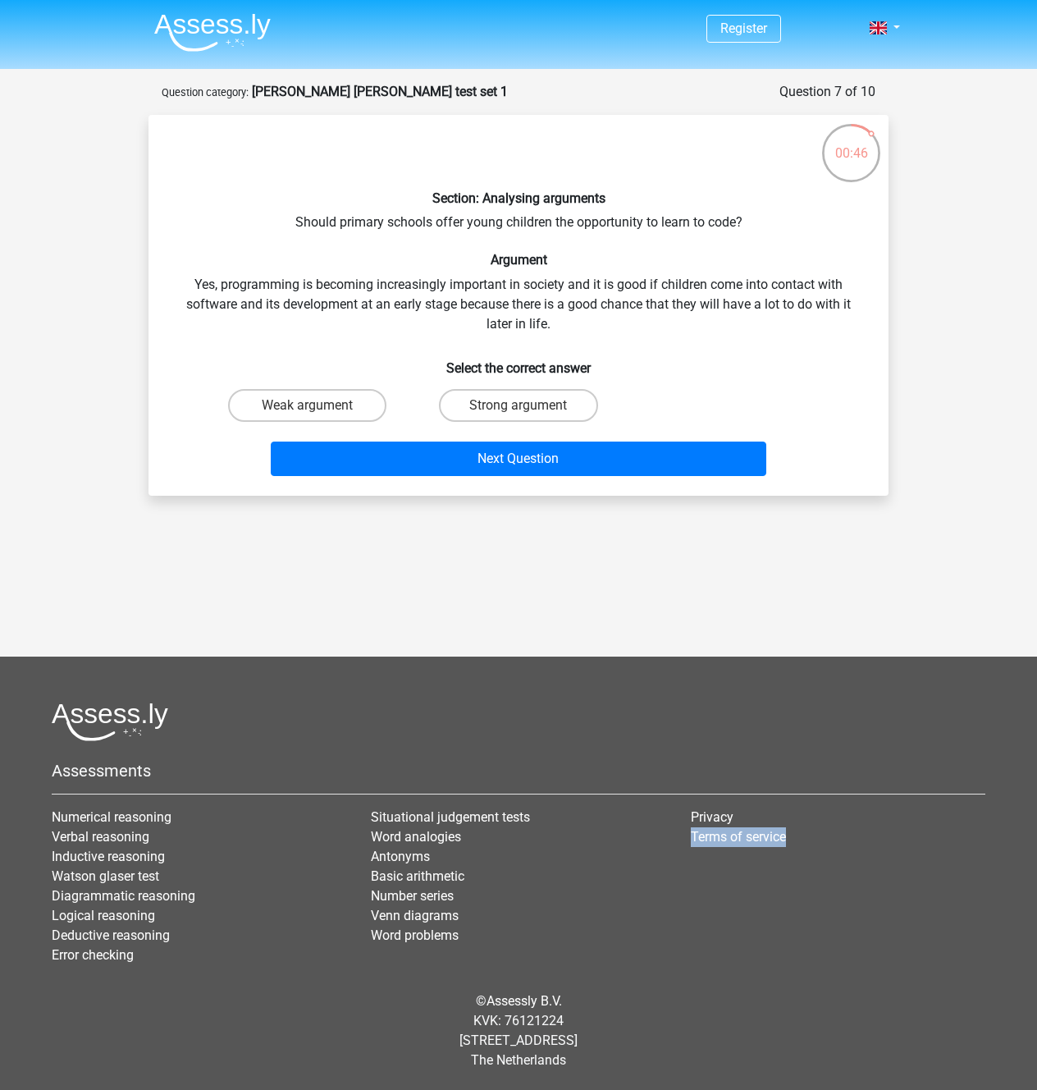
radio input "true"
click at [450, 483] on div "Next Question" at bounding box center [519, 462] width 634 height 41
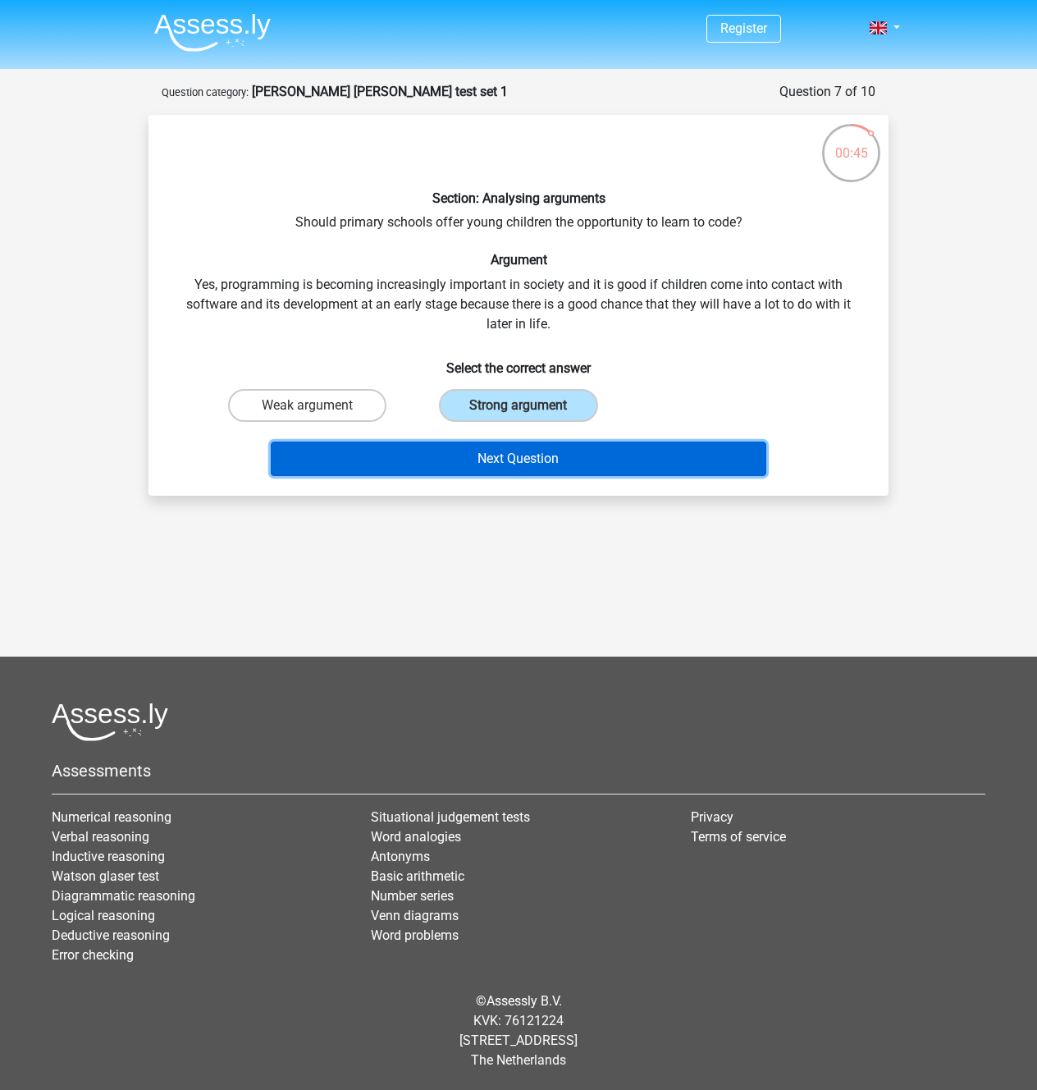
click at [455, 476] on button "Next Question" at bounding box center [519, 459] width 497 height 34
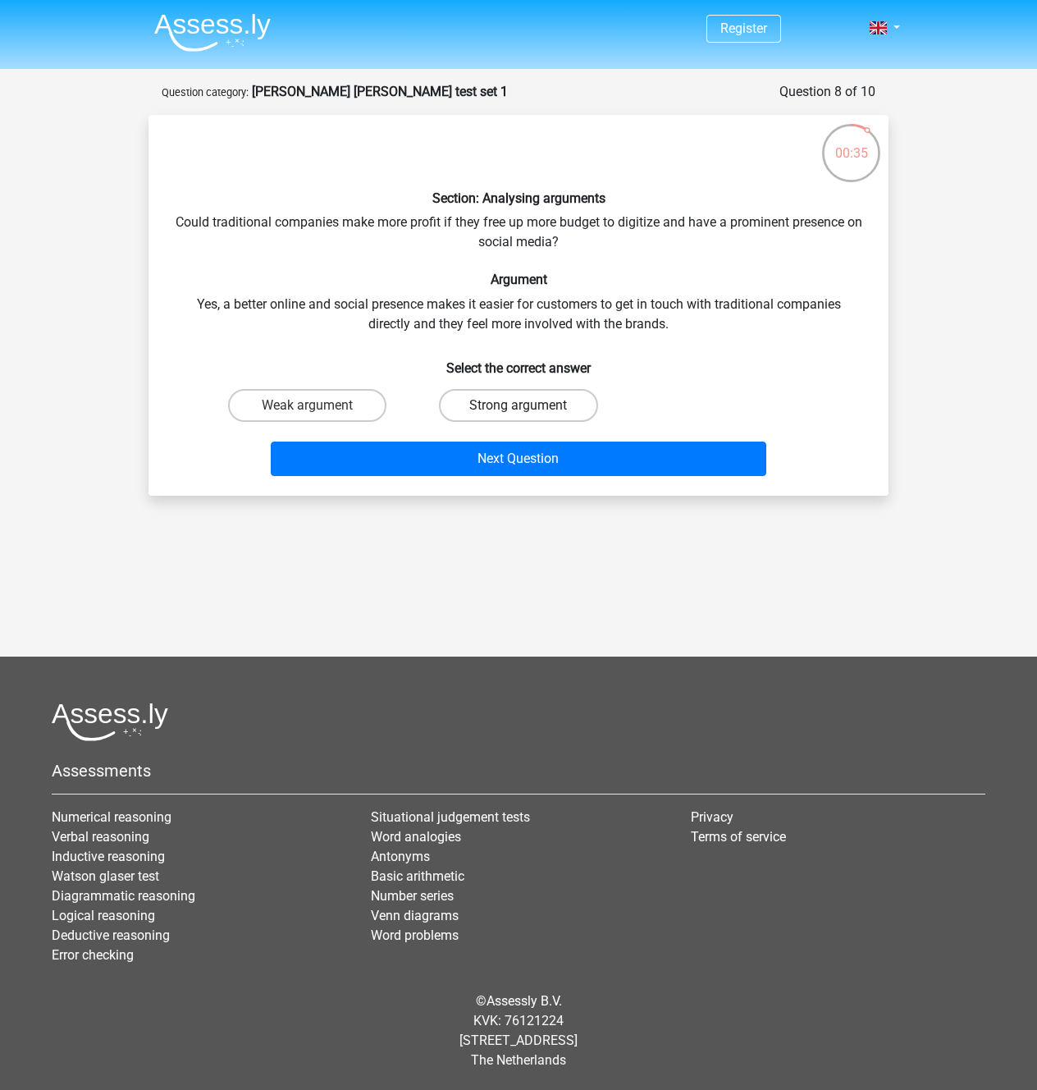
drag, startPoint x: 529, startPoint y: 483, endPoint x: 526, endPoint y: 503, distance: 19.9
click at [529, 422] on div "Strong argument" at bounding box center [518, 405] width 198 height 33
click at [522, 422] on label "Strong argument" at bounding box center [518, 405] width 158 height 33
click at [522, 416] on input "Strong argument" at bounding box center [524, 410] width 11 height 11
radio input "true"
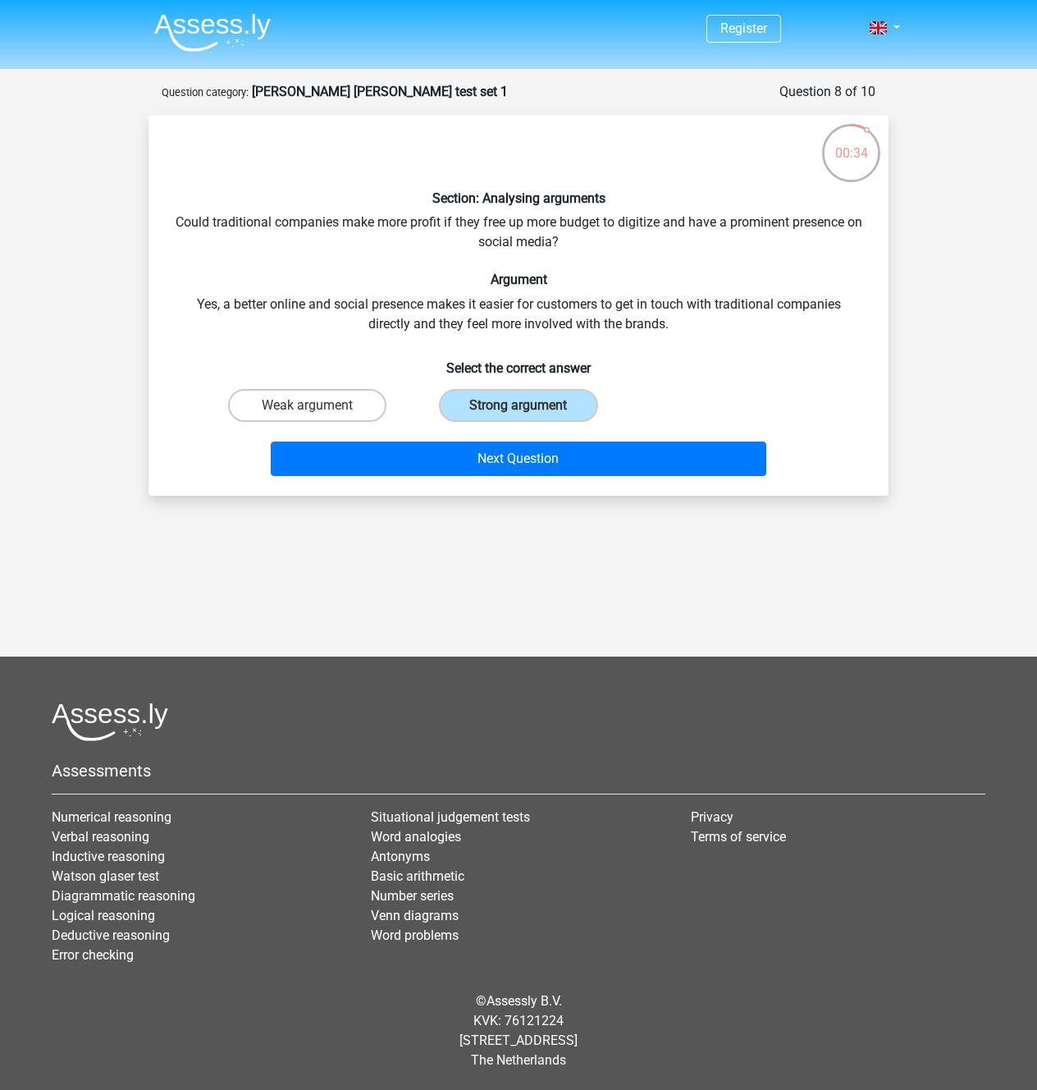
click at [503, 483] on div "Next Question" at bounding box center [519, 462] width 634 height 41
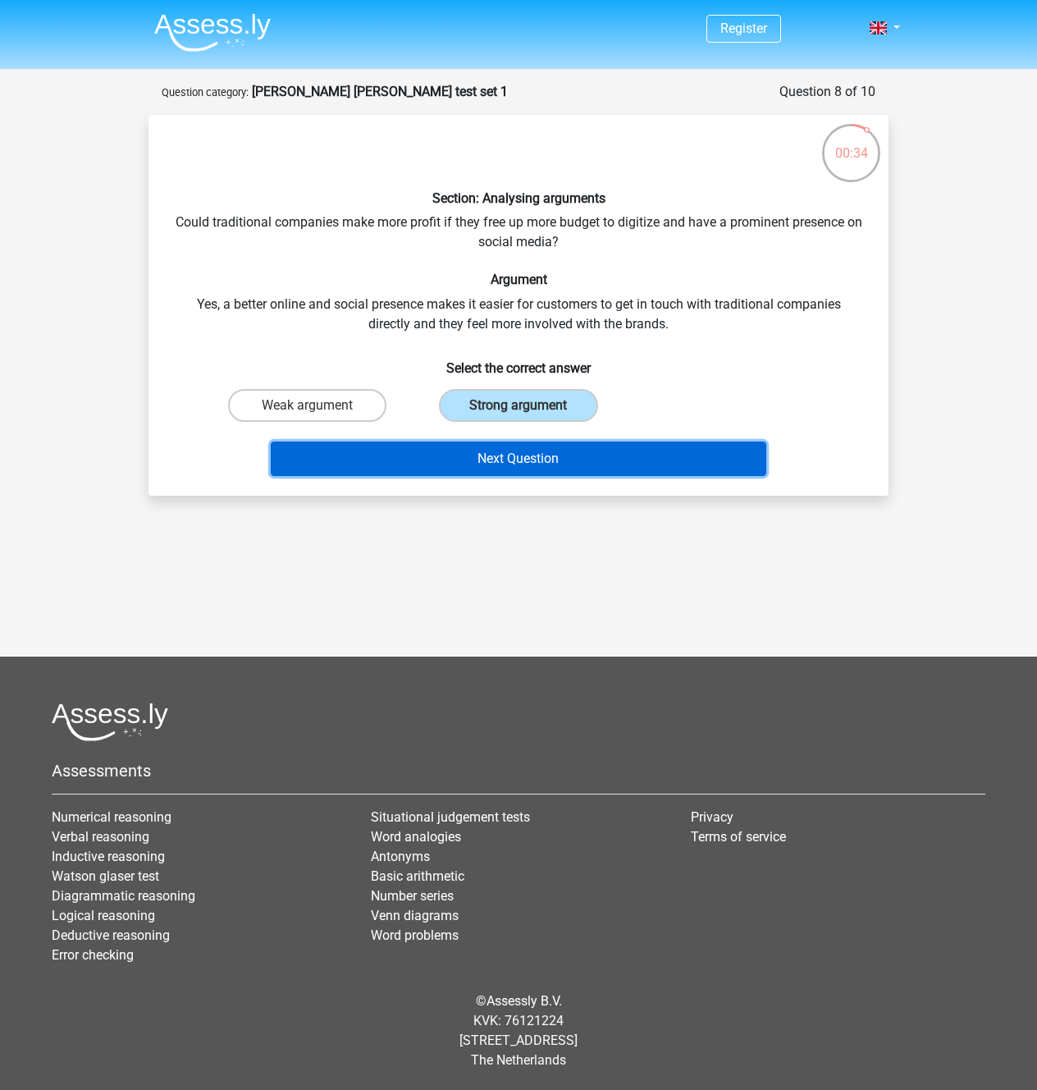
drag, startPoint x: 519, startPoint y: 593, endPoint x: 516, endPoint y: 601, distance: 8.6
click at [510, 476] on button "Next Question" at bounding box center [519, 459] width 497 height 34
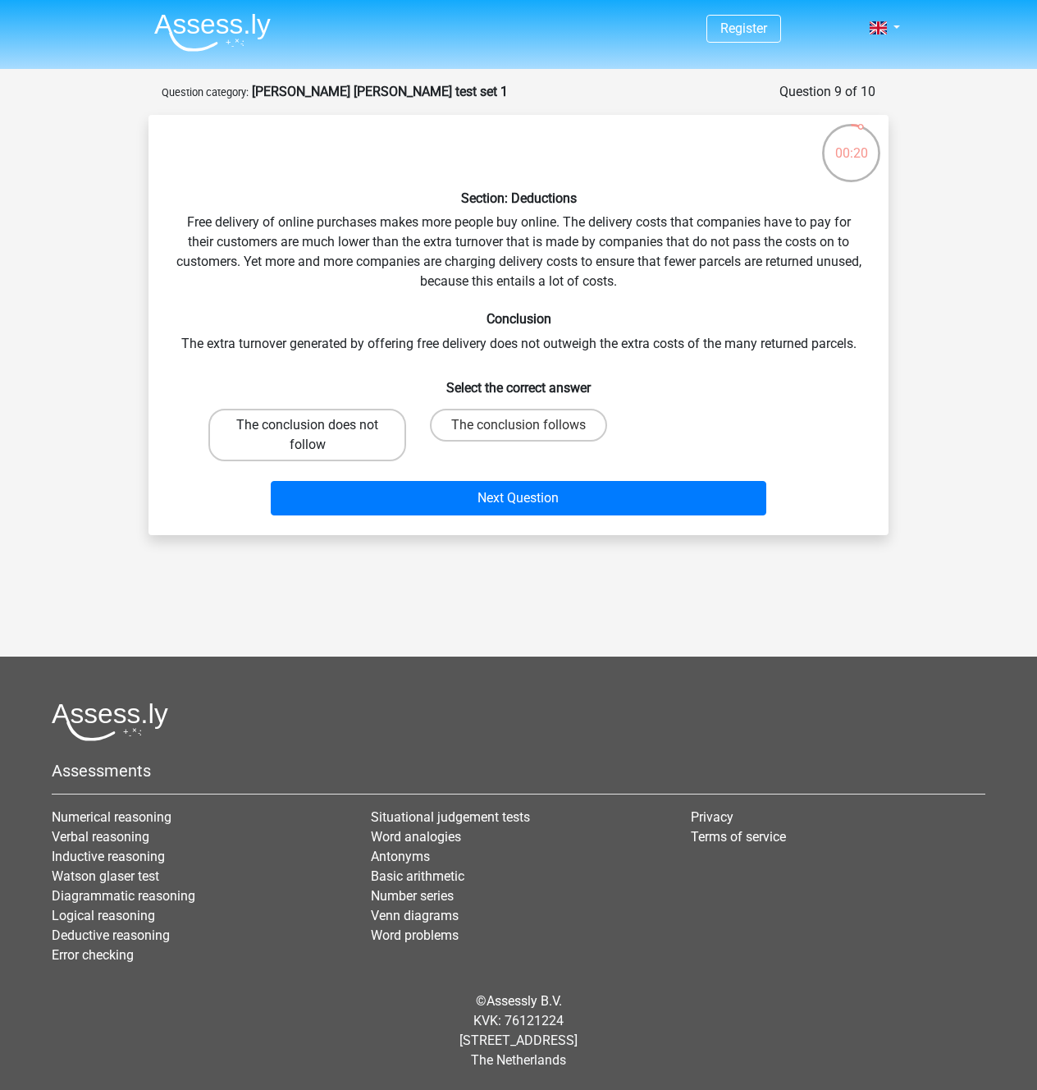
click at [320, 461] on label "The conclusion does not follow" at bounding box center [307, 435] width 198 height 53
click at [318, 436] on input "The conclusion does not follow" at bounding box center [313, 430] width 11 height 11
radio input "true"
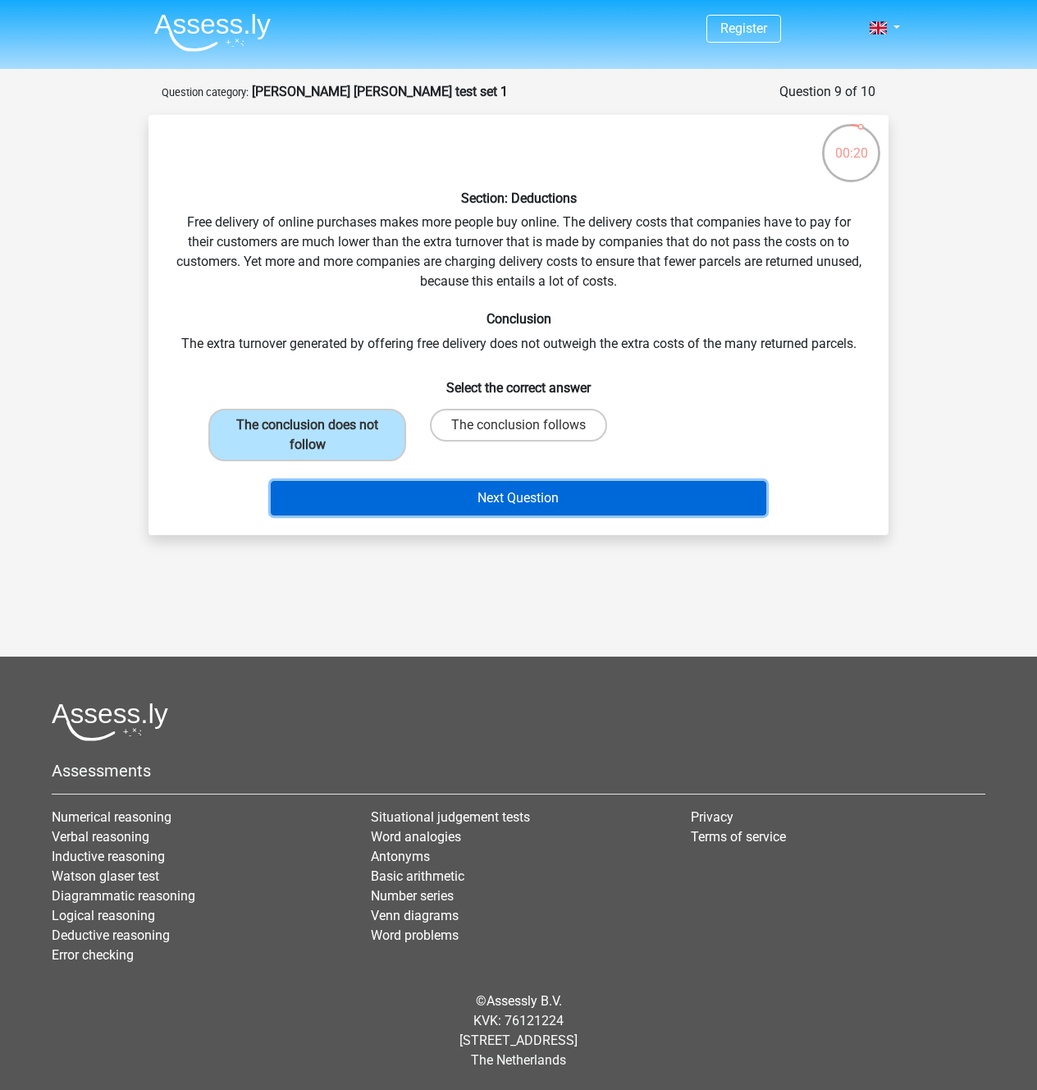
click at [416, 515] on button "Next Question" at bounding box center [519, 498] width 497 height 34
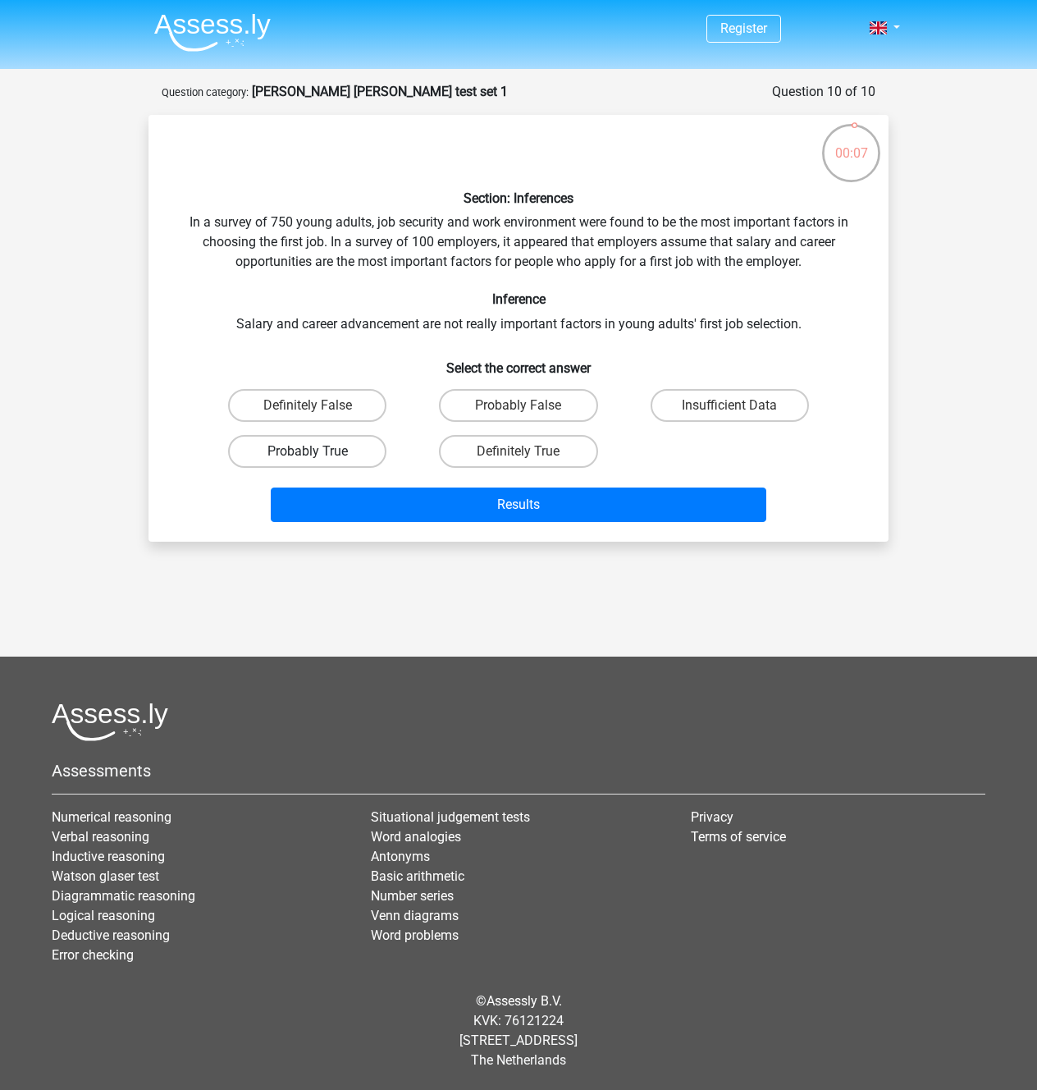
click at [302, 468] on label "Probably True" at bounding box center [307, 451] width 158 height 33
click at [308, 462] on input "Probably True" at bounding box center [313, 456] width 11 height 11
radio input "true"
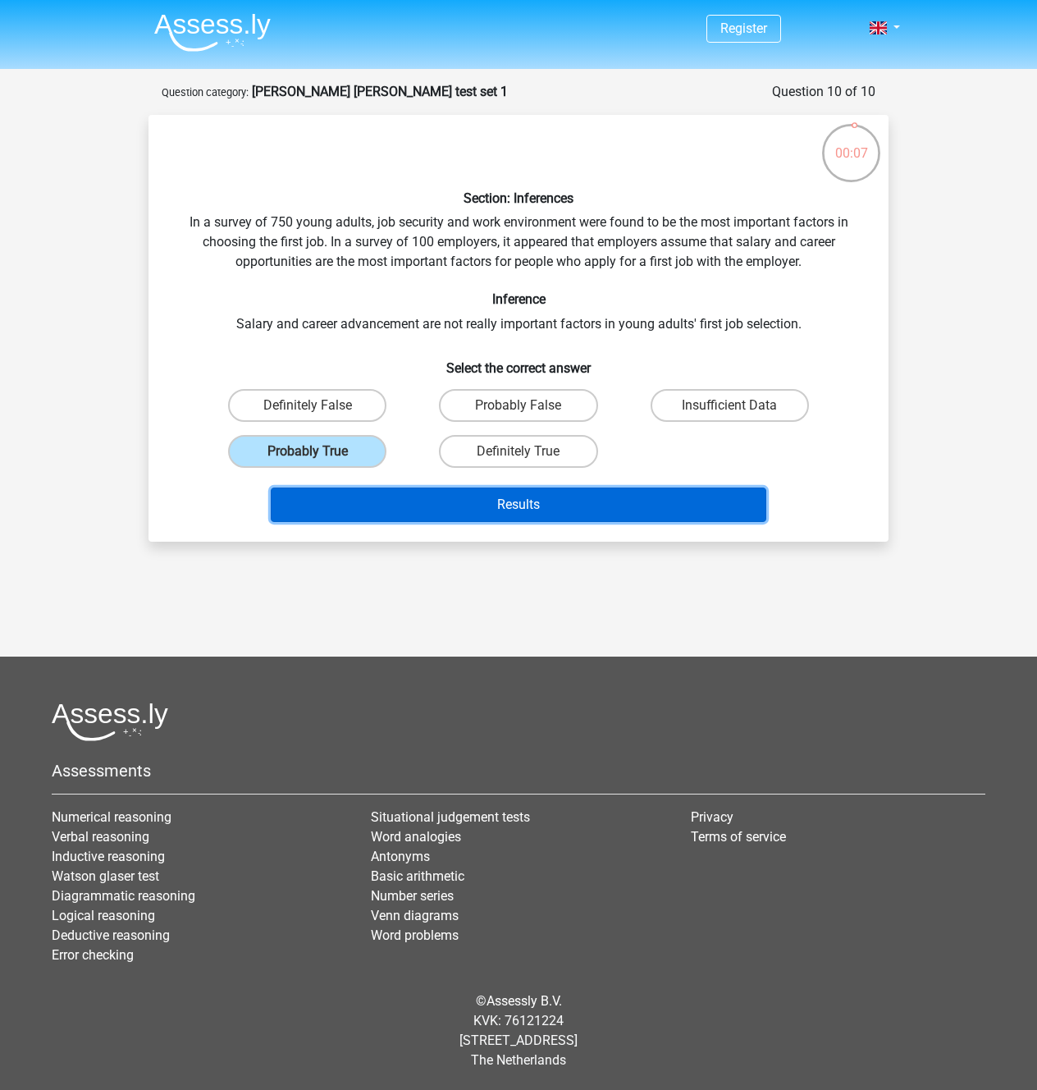
click at [466, 522] on button "Results" at bounding box center [519, 505] width 497 height 34
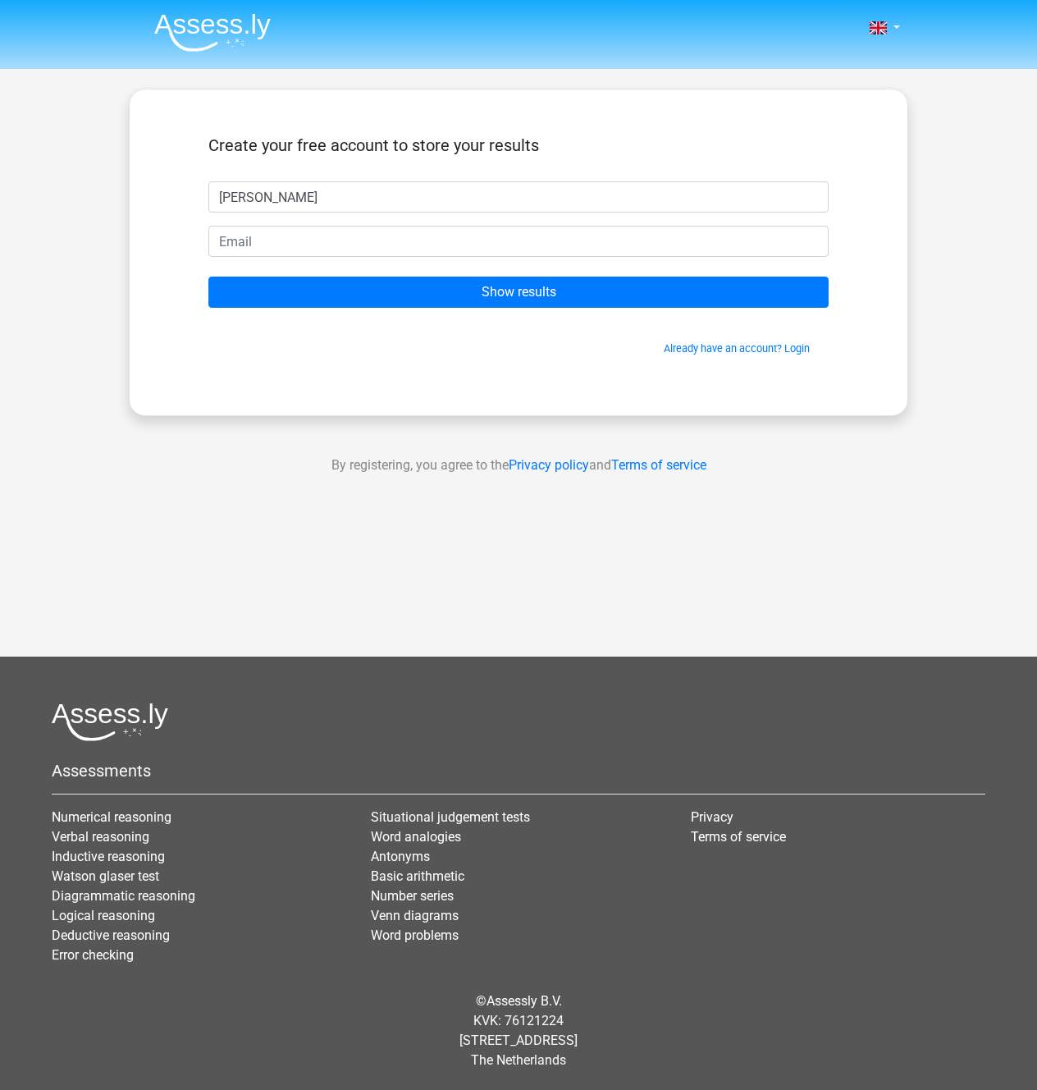
type input "[PERSON_NAME]"
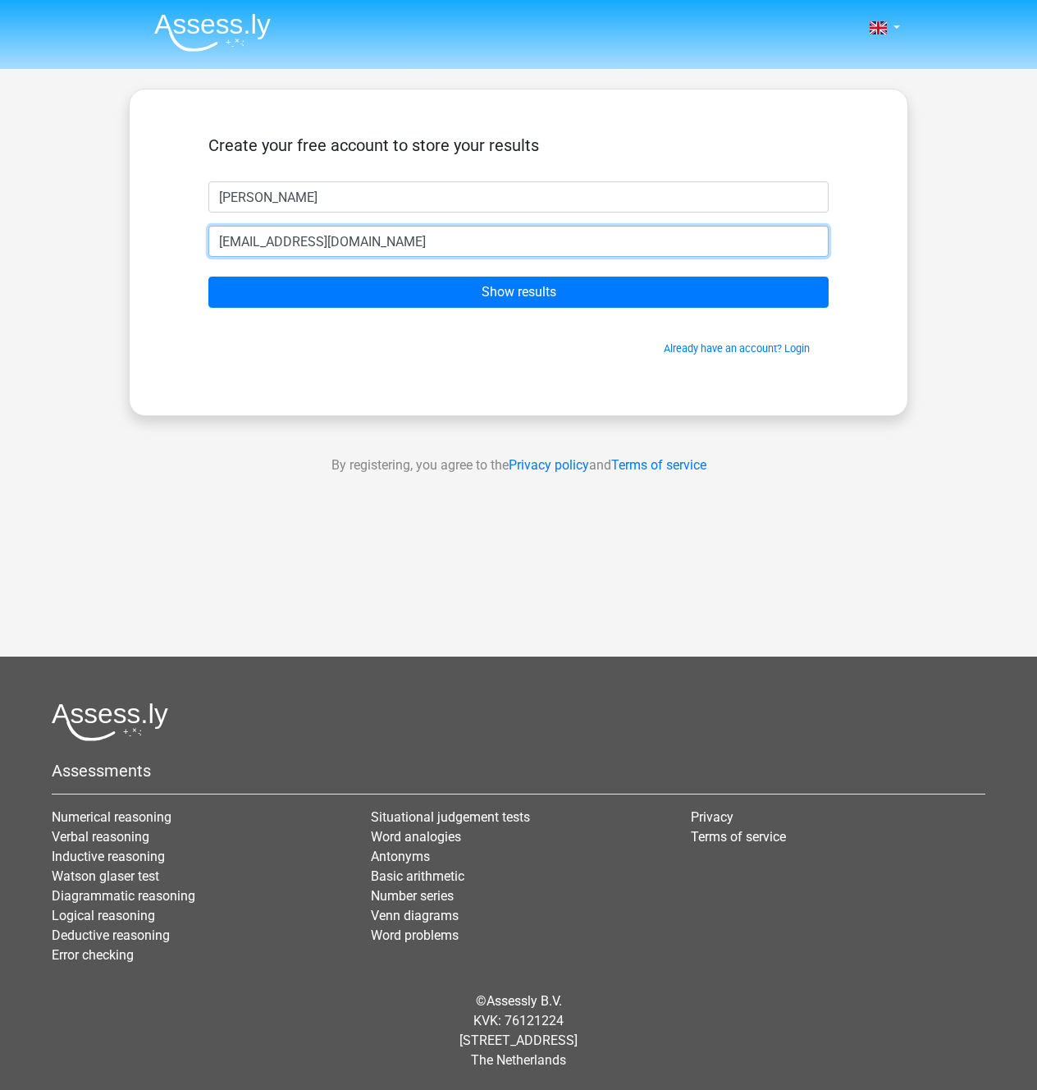
type input "[EMAIL_ADDRESS][DOMAIN_NAME]"
click at [208, 277] on input "Show results" at bounding box center [518, 292] width 620 height 31
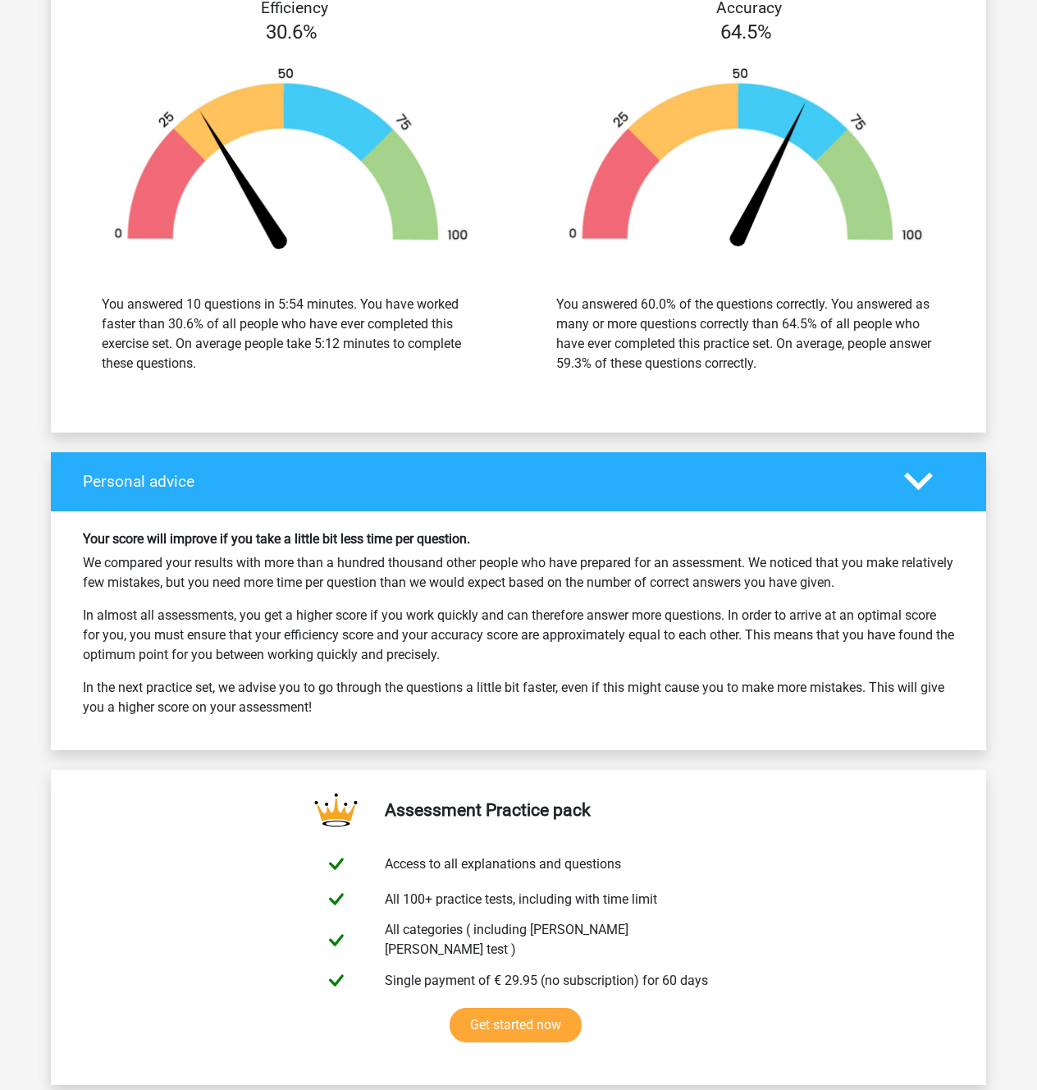
scroll to position [2419, 0]
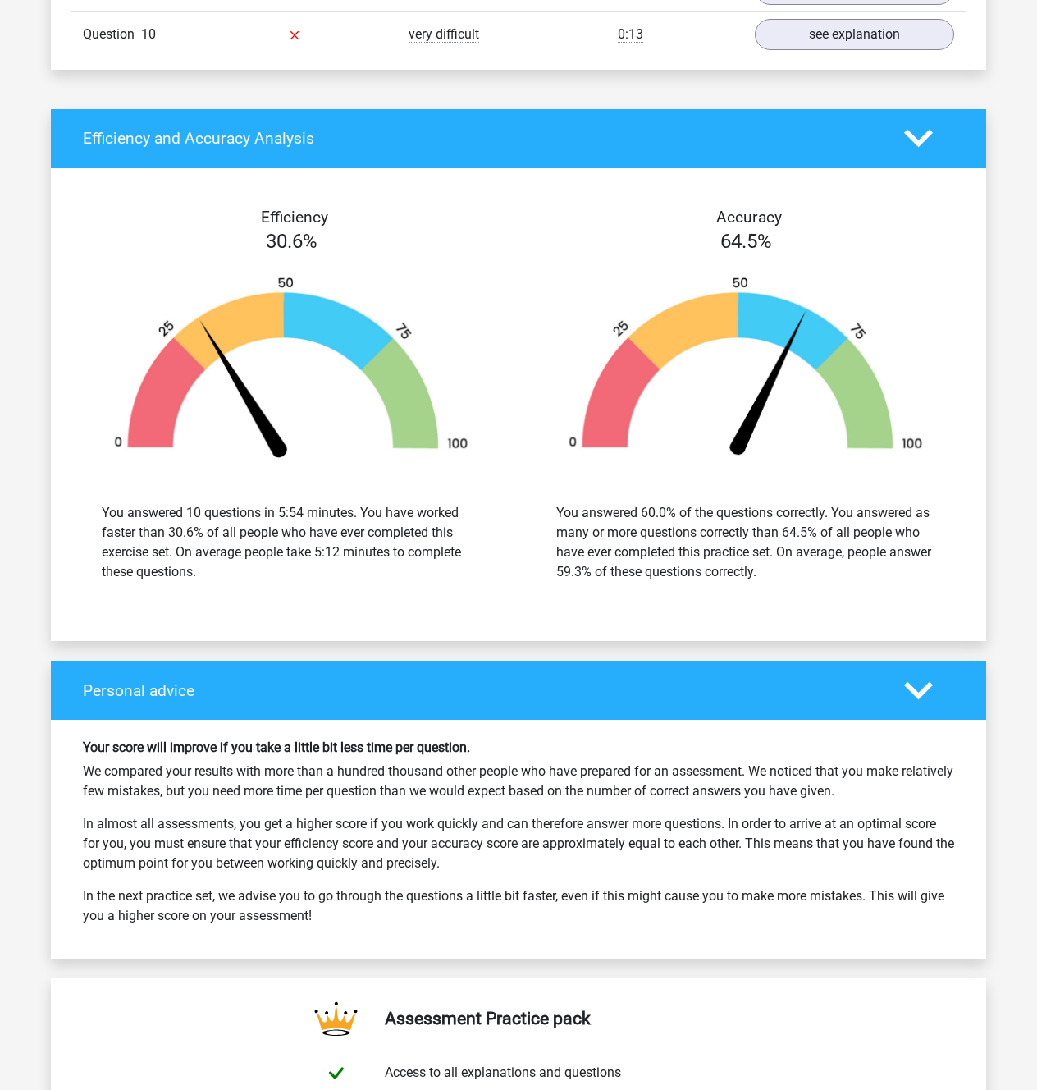
scroll to position [1747, 0]
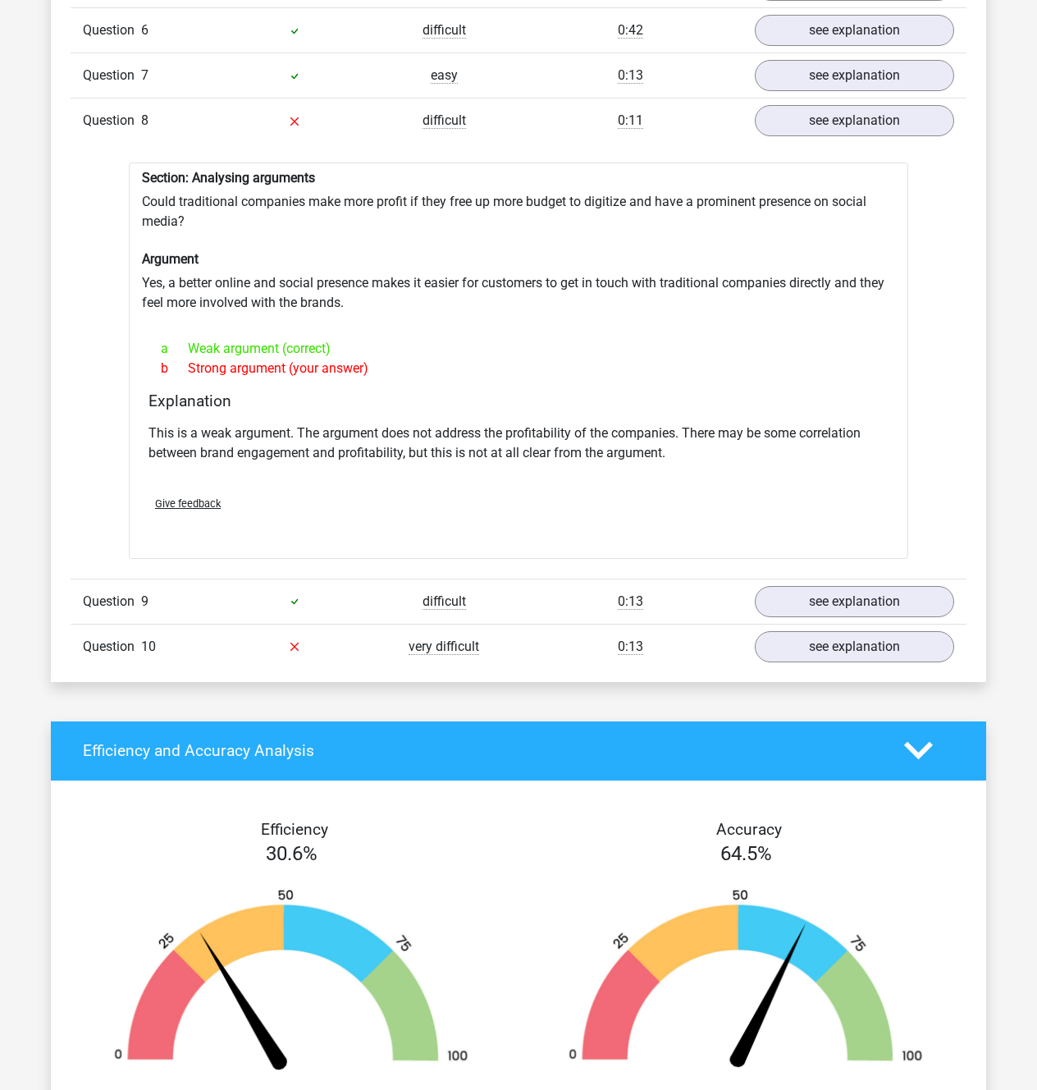
scroll to position [2024, 0]
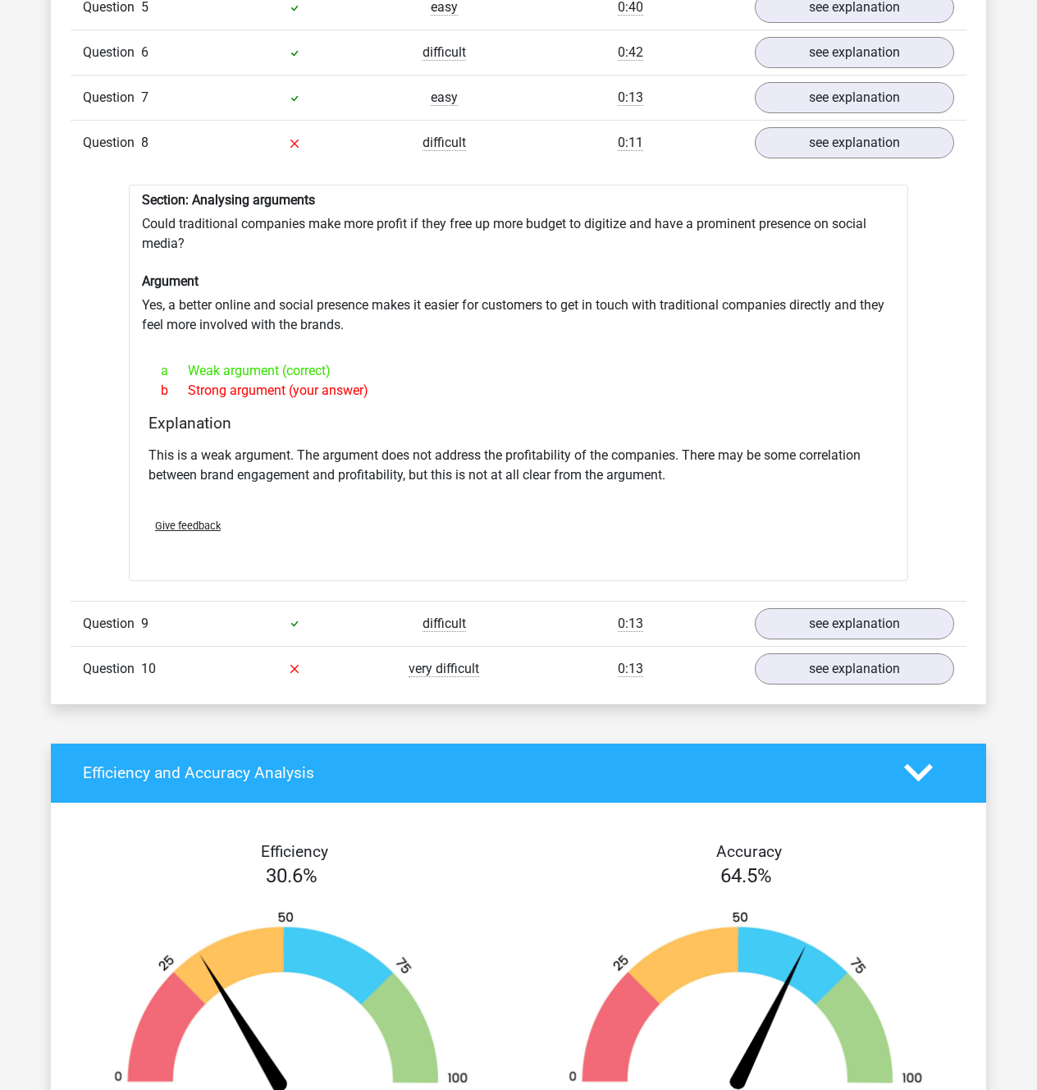
drag, startPoint x: 416, startPoint y: 637, endPoint x: 515, endPoint y: 678, distance: 106.7
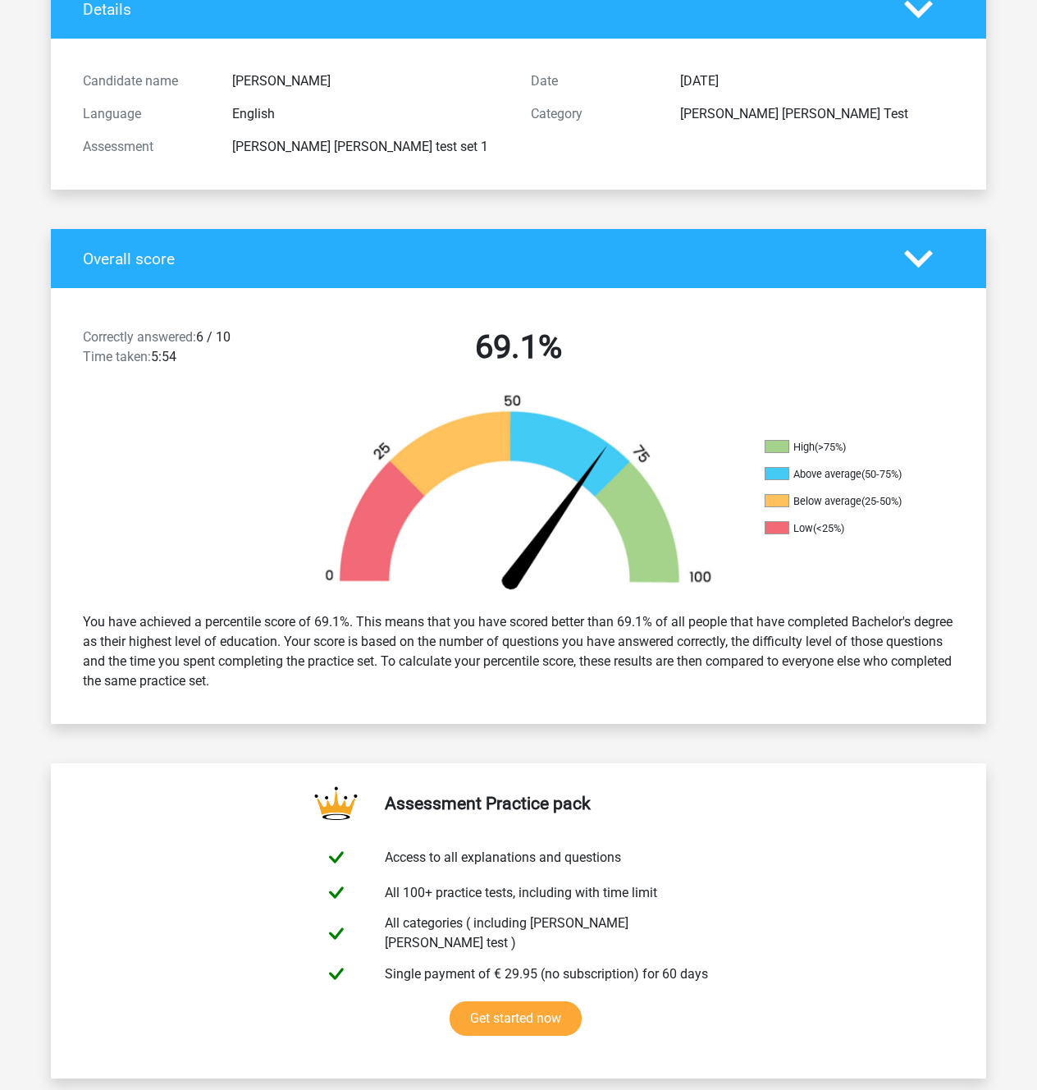
scroll to position [0, 0]
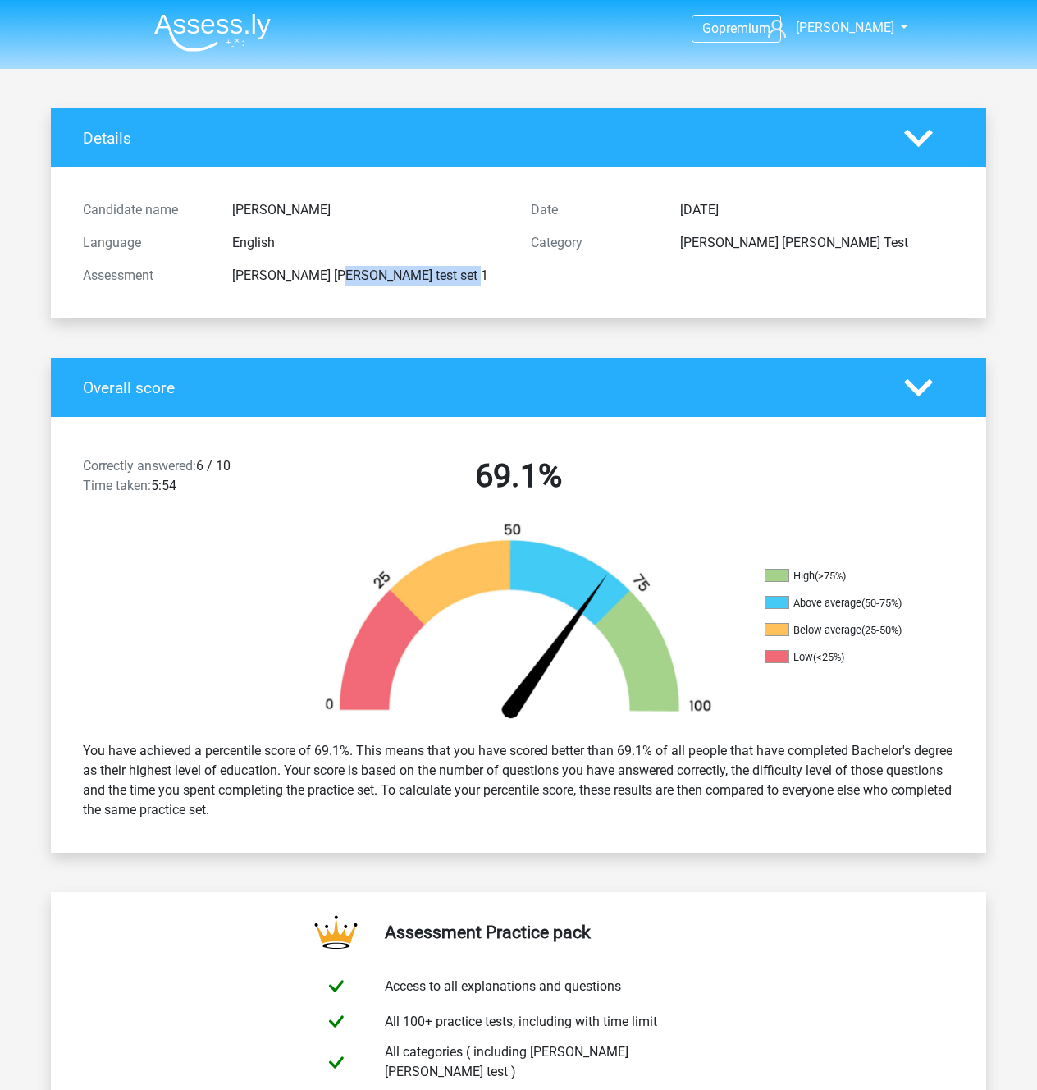
drag, startPoint x: 480, startPoint y: 407, endPoint x: 269, endPoint y: 412, distance: 211.0
click at [269, 286] on div "[PERSON_NAME] [PERSON_NAME] test set 1" at bounding box center [369, 276] width 299 height 20
click at [267, 286] on div "[PERSON_NAME] [PERSON_NAME] test set 1" at bounding box center [369, 276] width 299 height 20
click at [249, 286] on div "[PERSON_NAME] [PERSON_NAME] test set 1" at bounding box center [369, 276] width 299 height 20
click at [250, 286] on div "[PERSON_NAME] [PERSON_NAME] test set 1" at bounding box center [369, 276] width 299 height 20
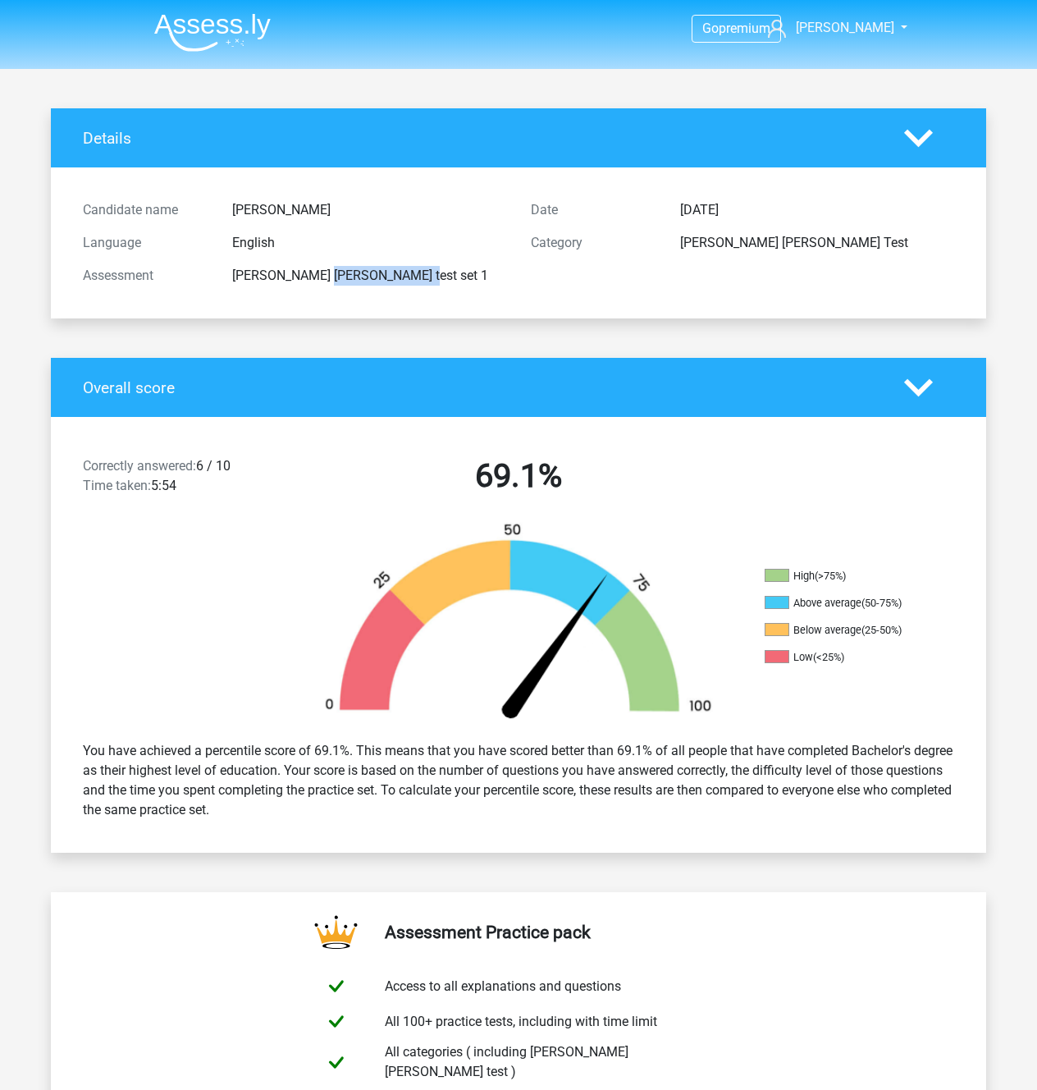
drag, startPoint x: 282, startPoint y: 415, endPoint x: 373, endPoint y: 424, distance: 91.5
click at [381, 286] on div "[PERSON_NAME] [PERSON_NAME] test set 1" at bounding box center [369, 276] width 299 height 20
click at [296, 286] on div "[PERSON_NAME] [PERSON_NAME] test set 1" at bounding box center [369, 276] width 299 height 20
drag, startPoint x: 356, startPoint y: 418, endPoint x: 170, endPoint y: 423, distance: 186.4
click at [170, 292] on div "Assessment watson glaser test set 1" at bounding box center [295, 275] width 448 height 33
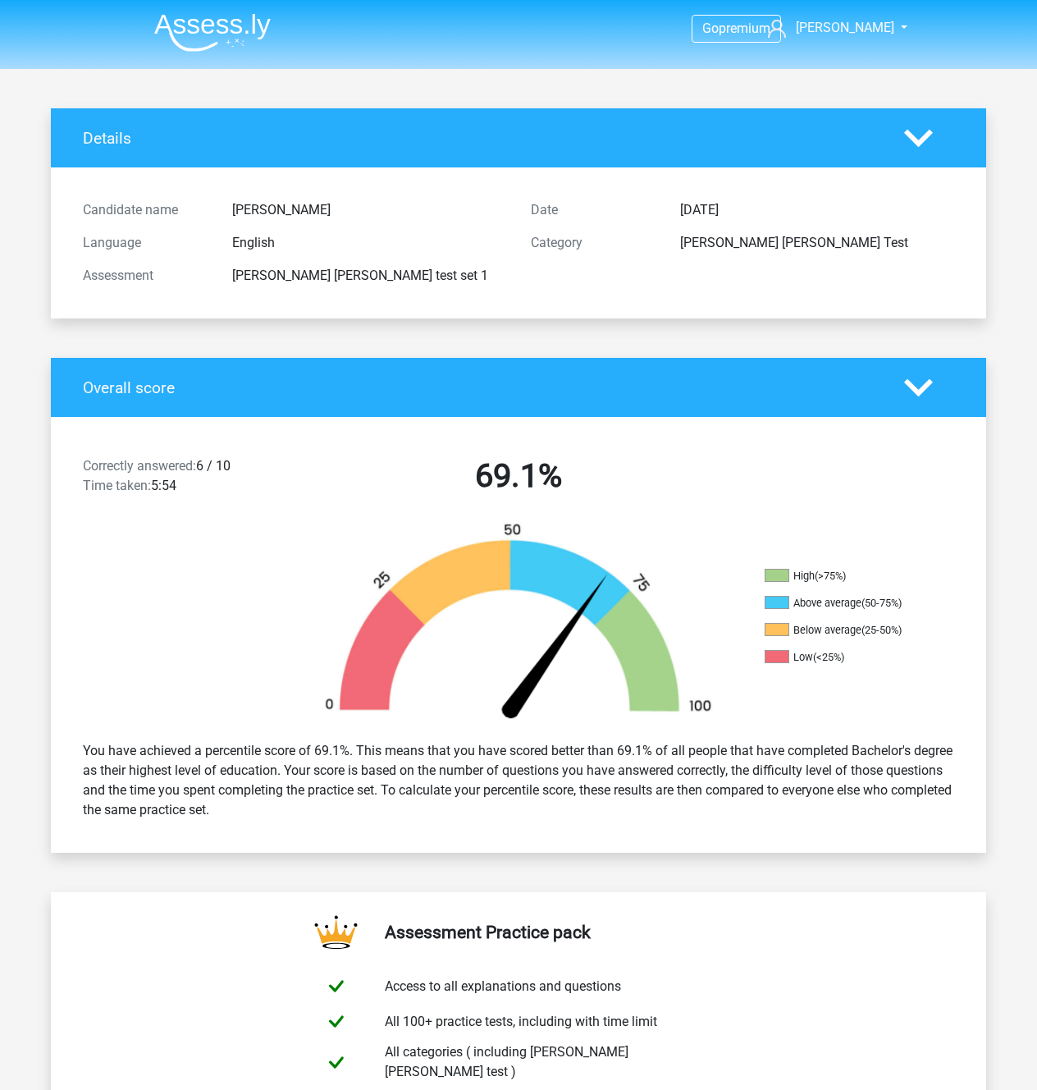
drag, startPoint x: 330, startPoint y: 427, endPoint x: 282, endPoint y: 424, distance: 48.5
click at [330, 286] on div "[PERSON_NAME] [PERSON_NAME] test set 1" at bounding box center [369, 276] width 299 height 20
drag, startPoint x: 265, startPoint y: 442, endPoint x: 214, endPoint y: 404, distance: 63.9
click at [264, 299] on div "Candidate name tim Language English Assessment watson glaser test set 1 Date Oc…" at bounding box center [519, 243] width 896 height 112
drag, startPoint x: 213, startPoint y: 404, endPoint x: 365, endPoint y: 423, distance: 153.0
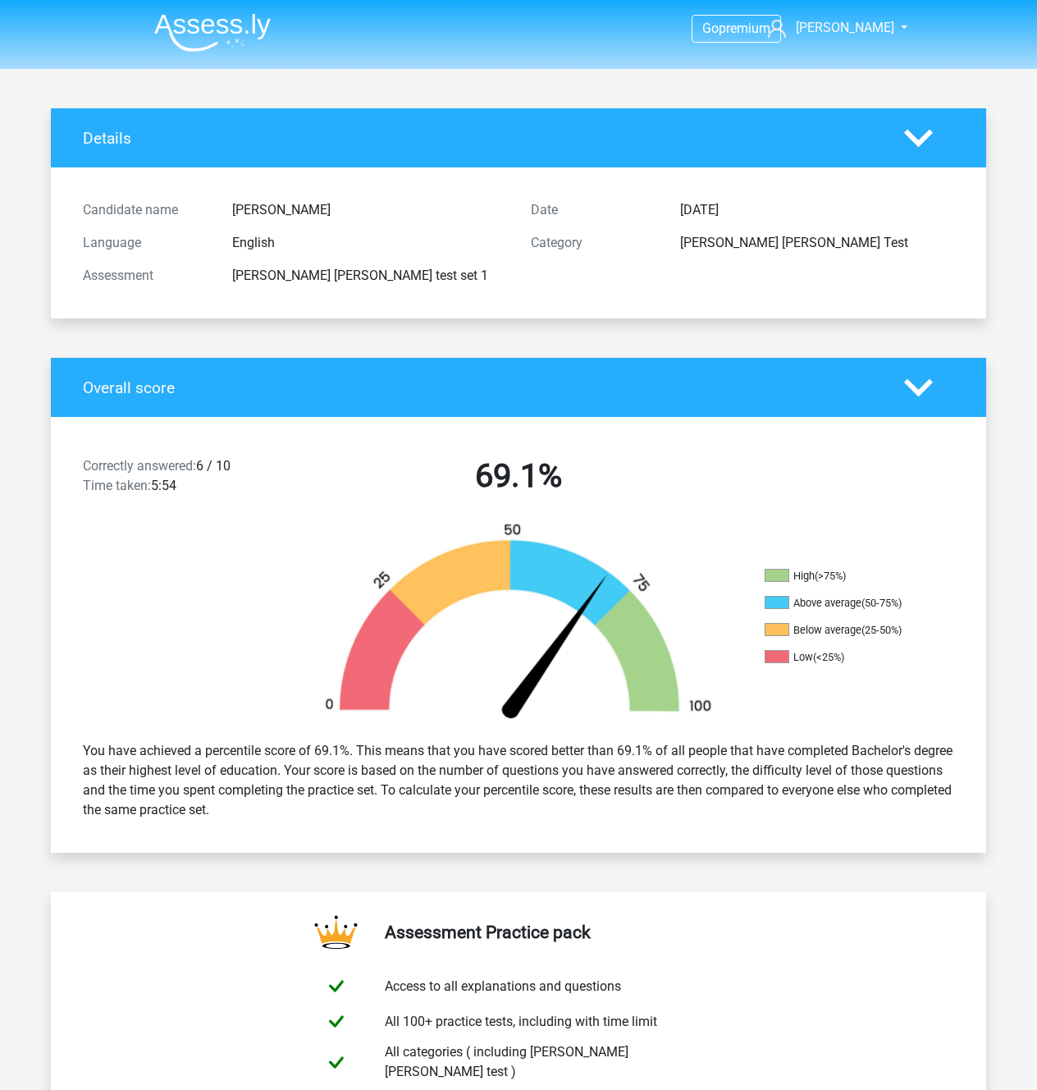
click at [365, 292] on div "Assessment watson glaser test set 1" at bounding box center [295, 275] width 448 height 33
copy div "watson glaser"
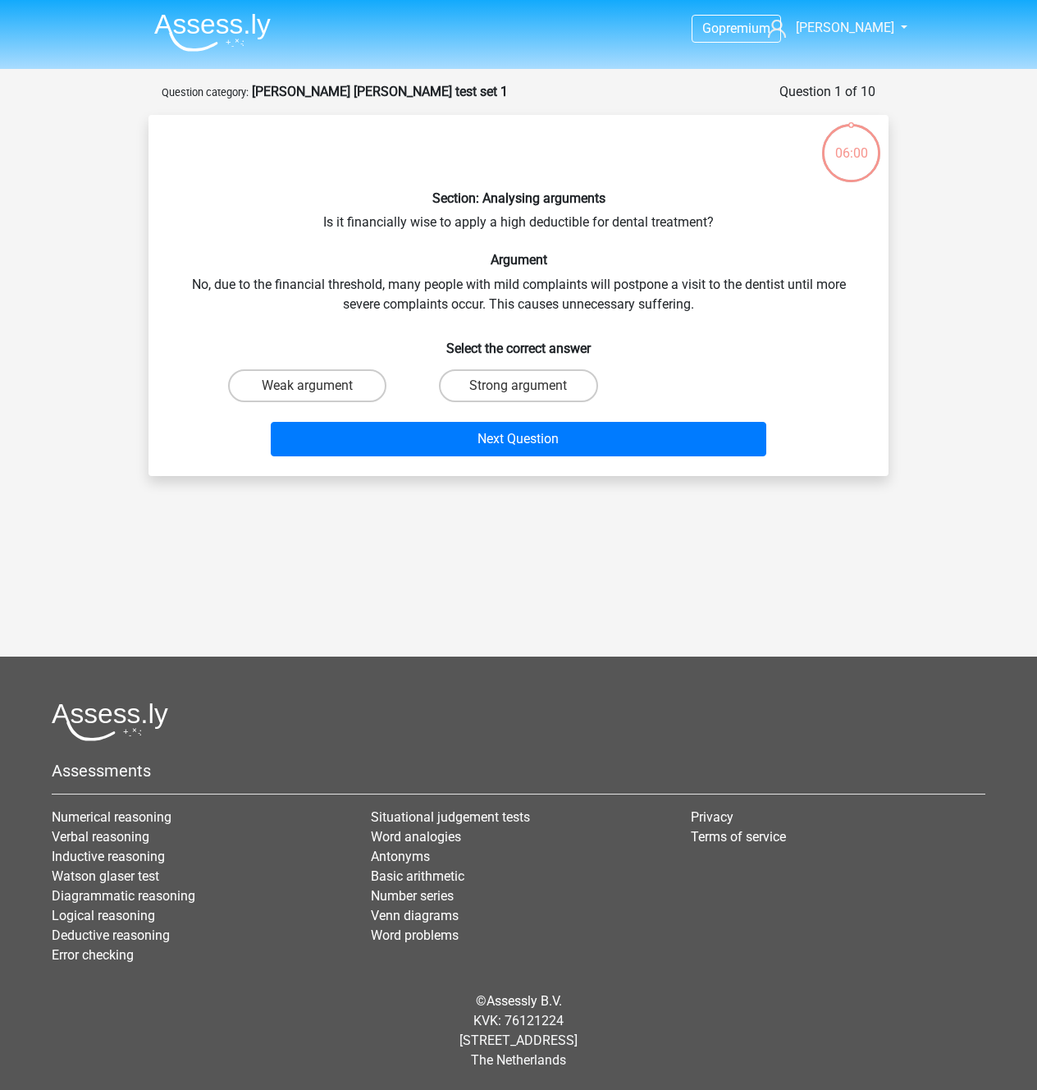
scroll to position [97, 0]
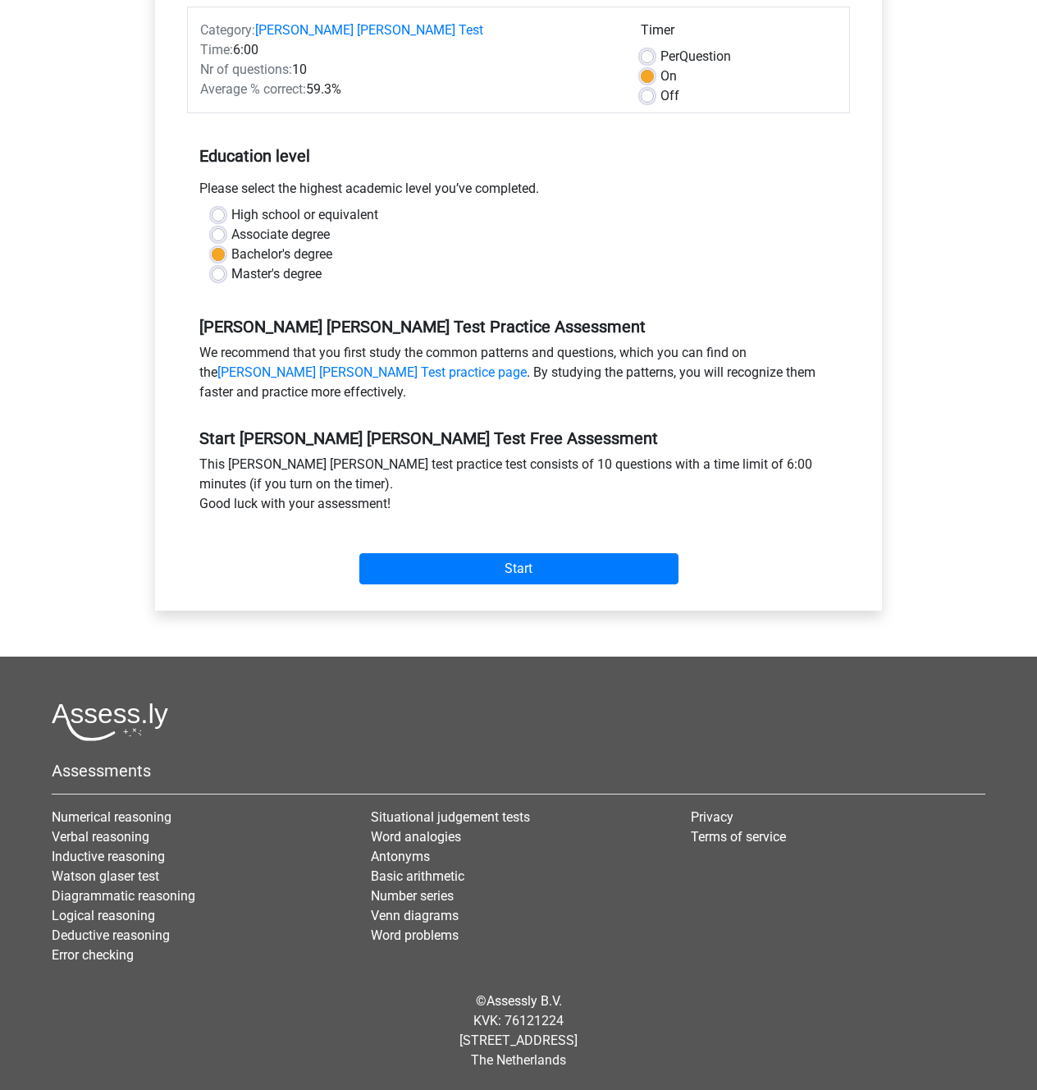
scroll to position [557, 0]
click at [605, 584] on input "Start" at bounding box center [518, 568] width 319 height 31
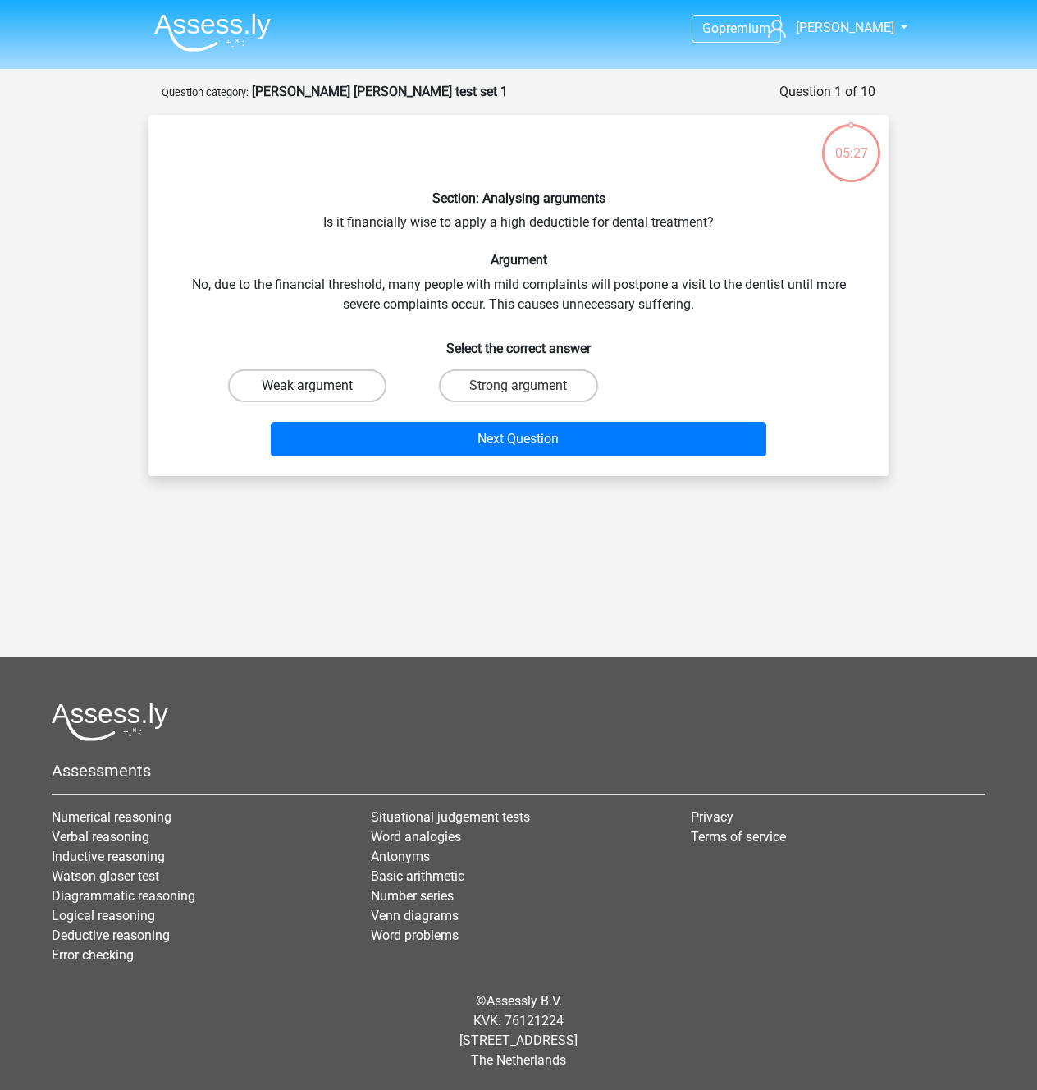
click at [337, 402] on label "Weak argument" at bounding box center [307, 385] width 158 height 33
click at [318, 396] on input "Weak argument" at bounding box center [313, 391] width 11 height 11
radio input "true"
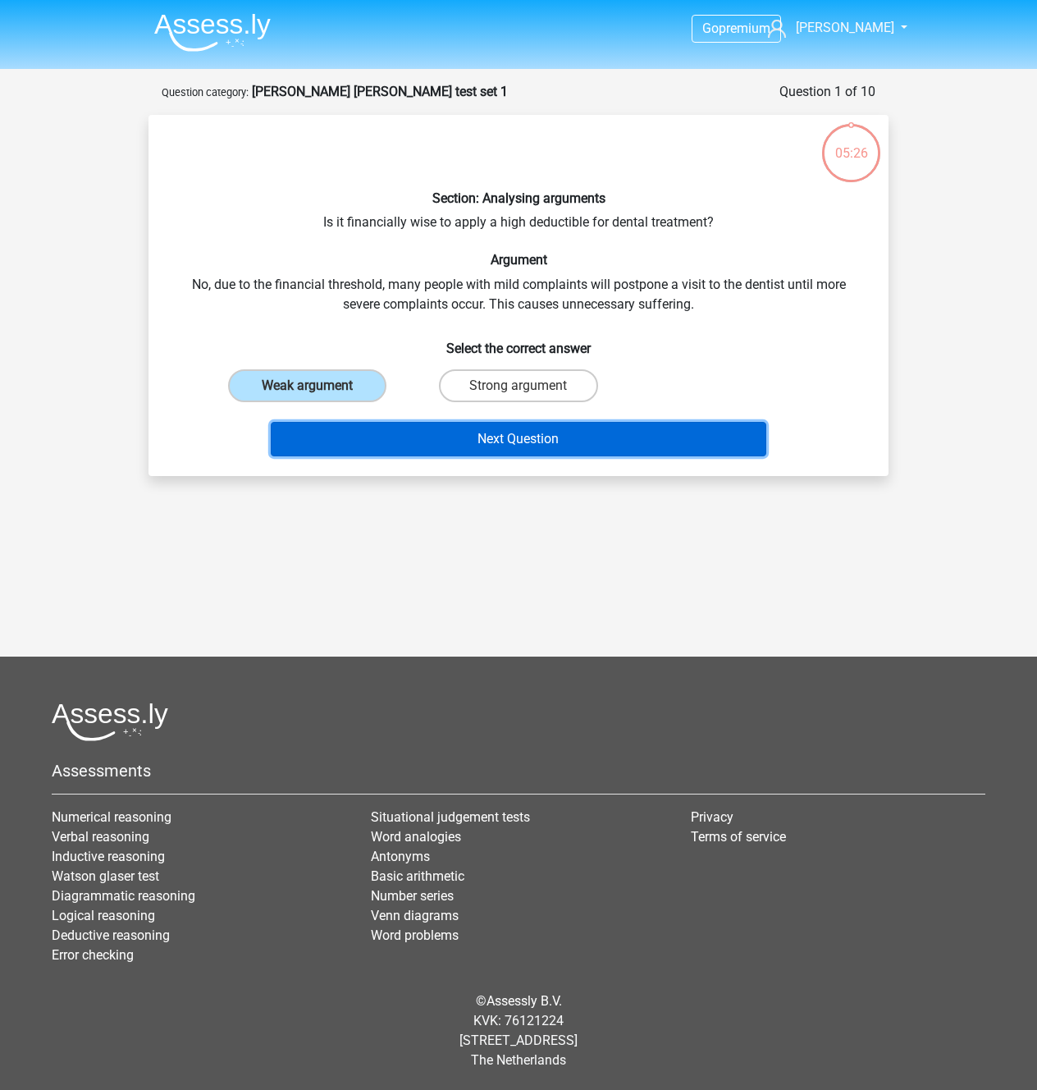
drag, startPoint x: 453, startPoint y: 653, endPoint x: 452, endPoint y: 644, distance: 9.1
click at [452, 456] on button "Next Question" at bounding box center [519, 439] width 497 height 34
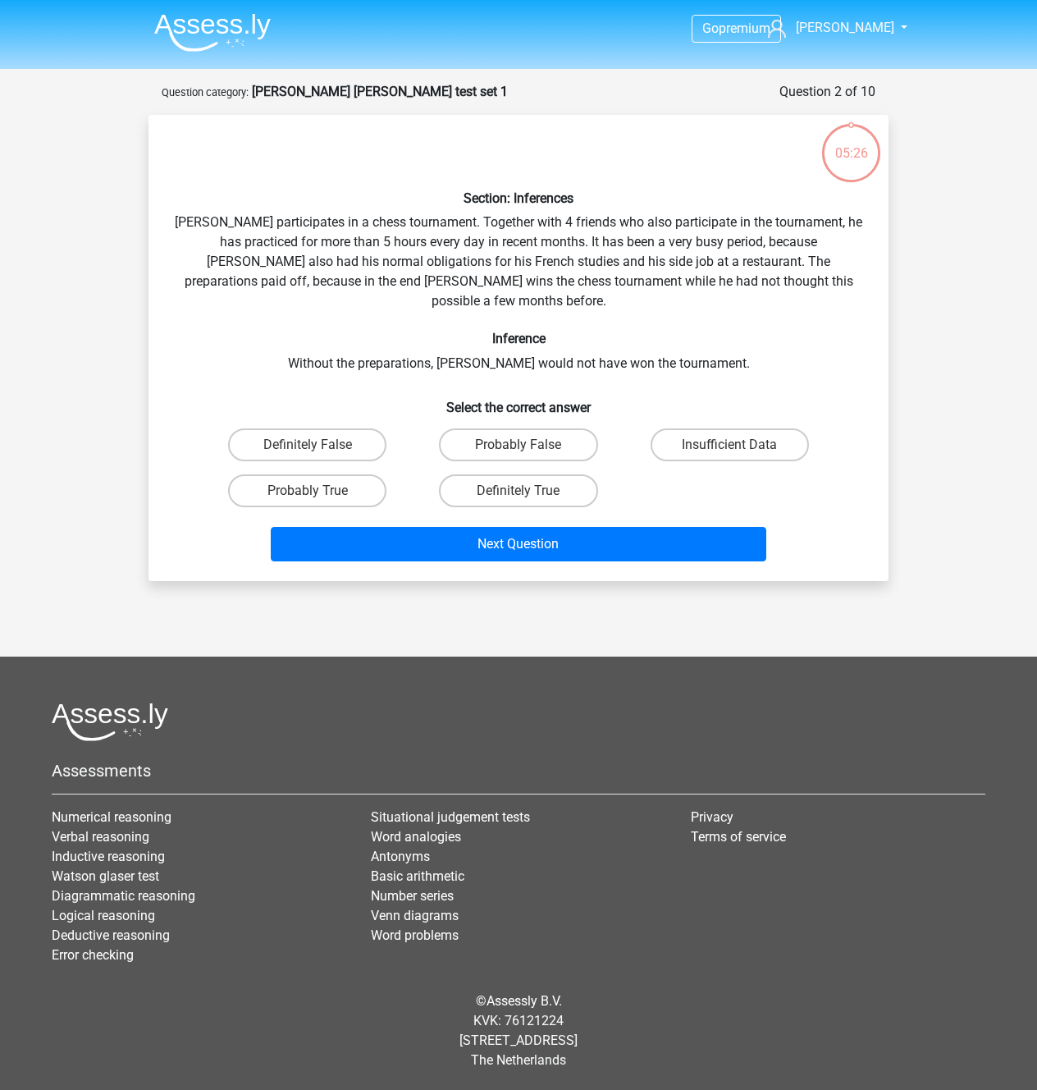
scroll to position [97, 0]
click at [355, 507] on label "Probably True" at bounding box center [307, 490] width 158 height 33
click at [318, 501] on input "Probably True" at bounding box center [313, 496] width 11 height 11
radio input "true"
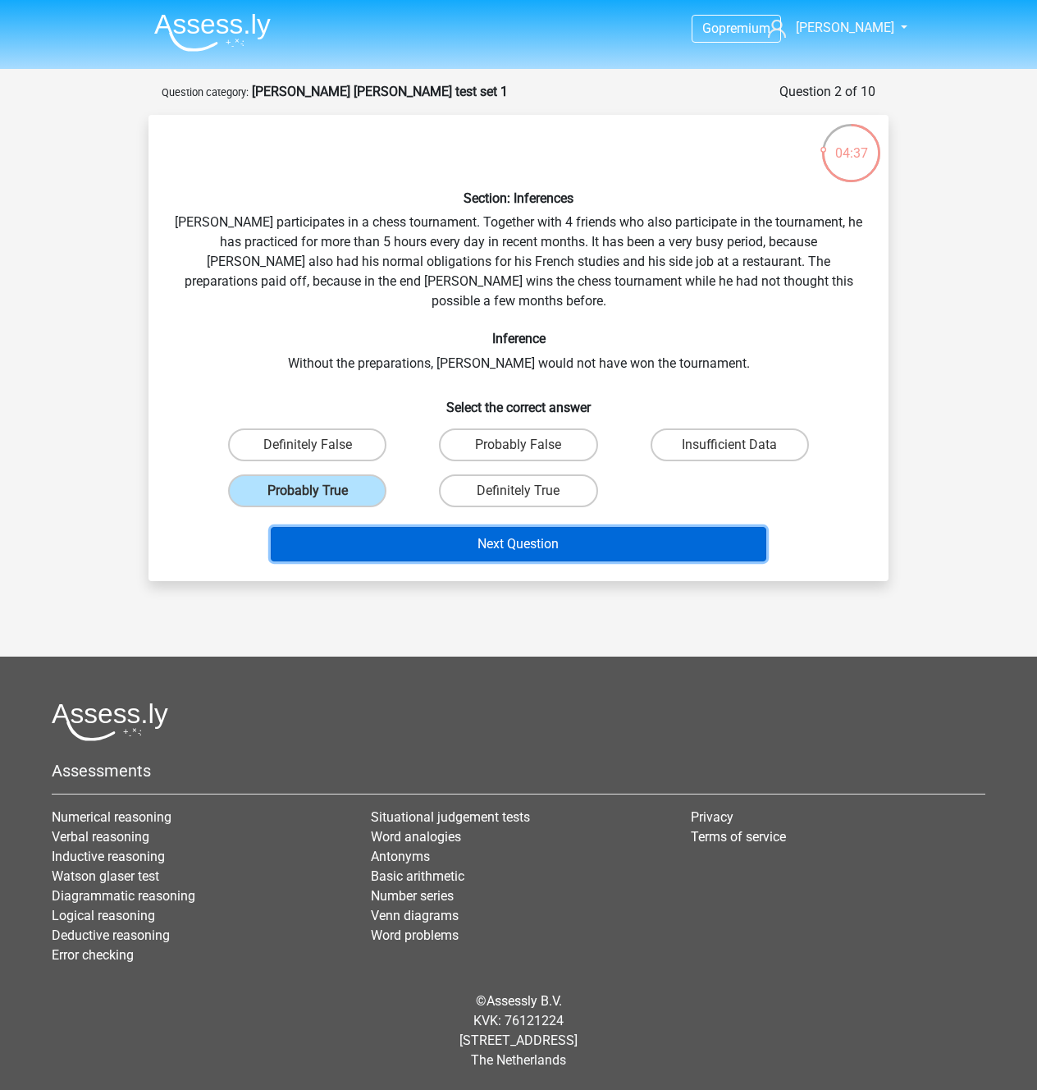
click at [582, 561] on button "Next Question" at bounding box center [519, 544] width 497 height 34
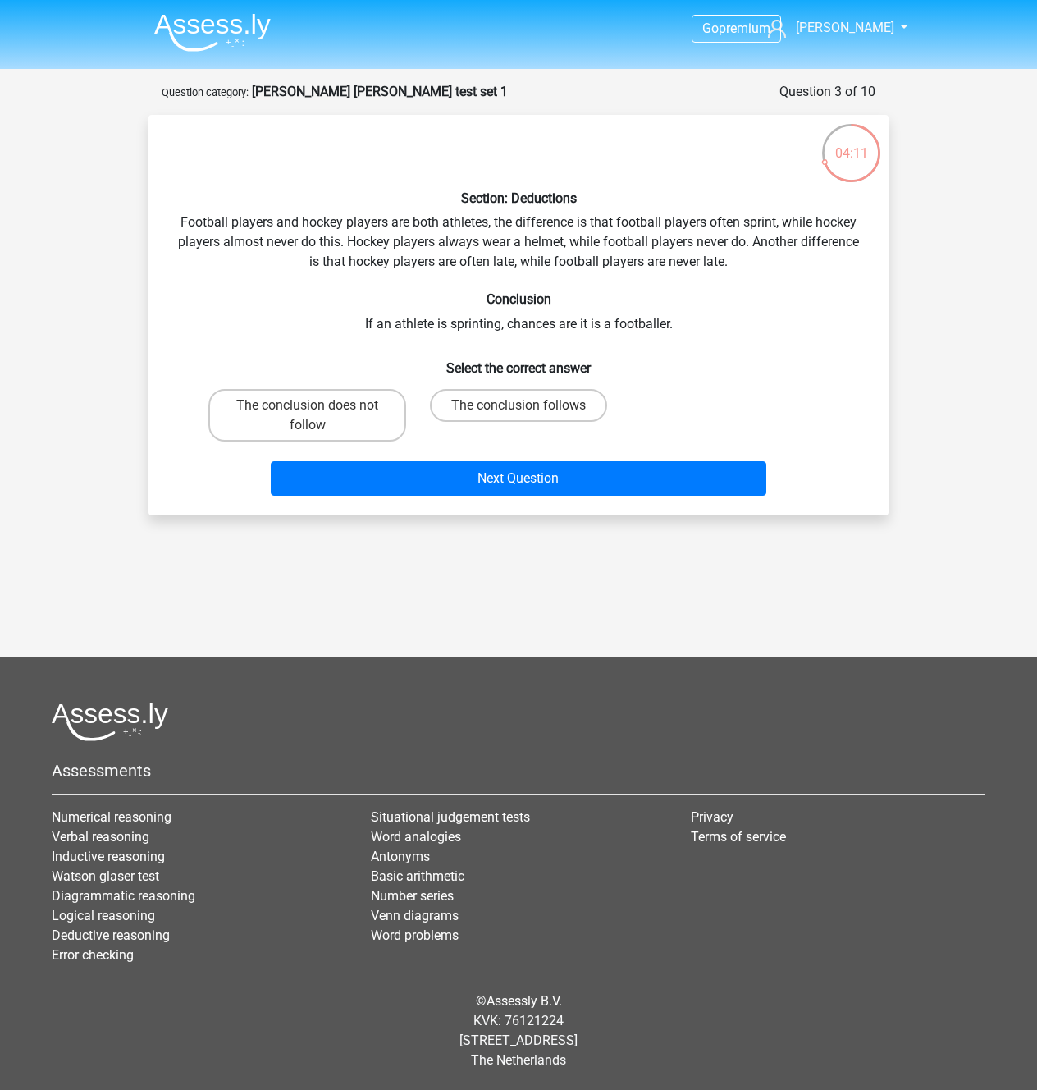
scroll to position [0, 0]
click at [370, 442] on label "The conclusion does not follow" at bounding box center [307, 415] width 198 height 53
click at [318, 416] on input "The conclusion does not follow" at bounding box center [313, 410] width 11 height 11
radio input "true"
click at [369, 442] on label "The conclusion does not follow" at bounding box center [307, 415] width 198 height 53
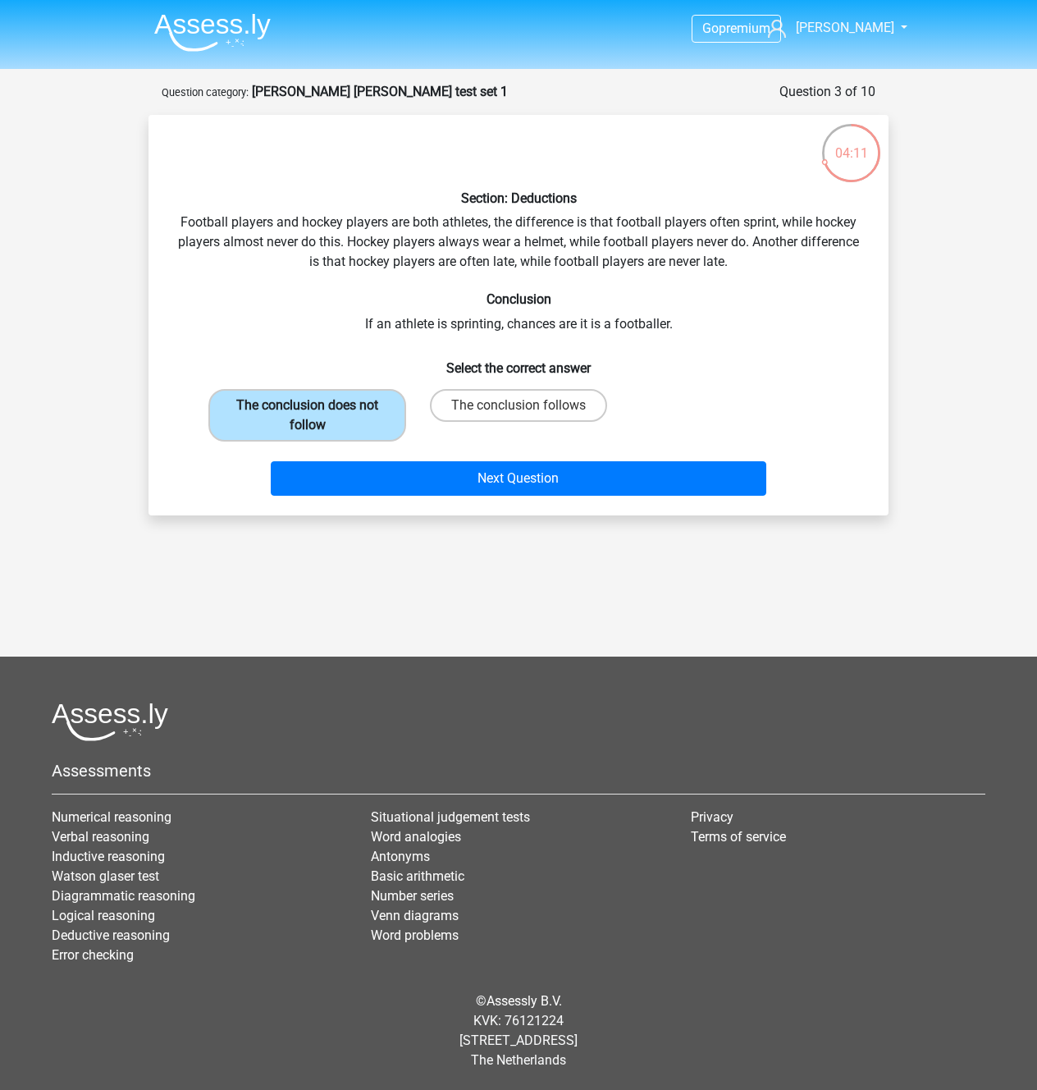
click at [318, 416] on input "The conclusion does not follow" at bounding box center [313, 410] width 11 height 11
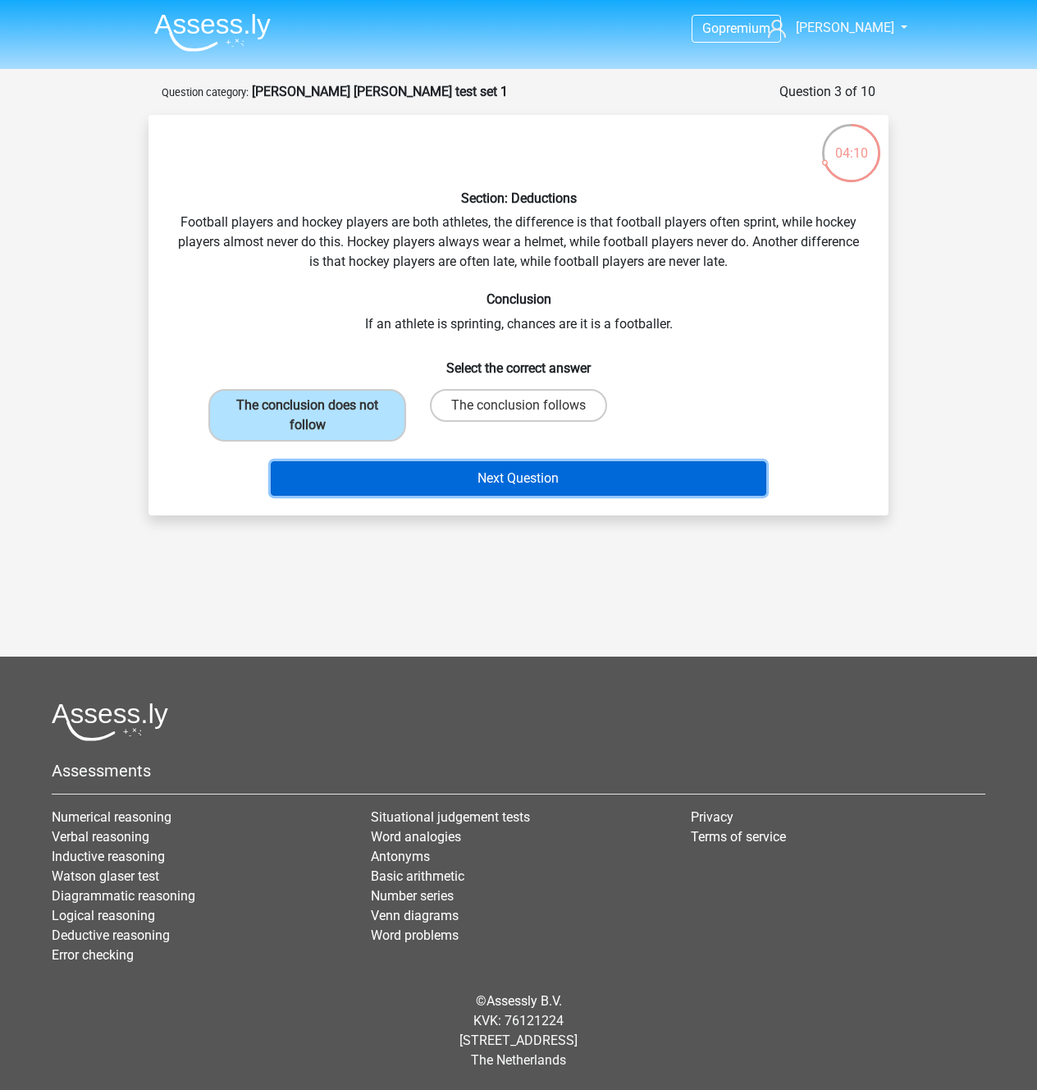
click at [478, 496] on button "Next Question" at bounding box center [519, 478] width 497 height 34
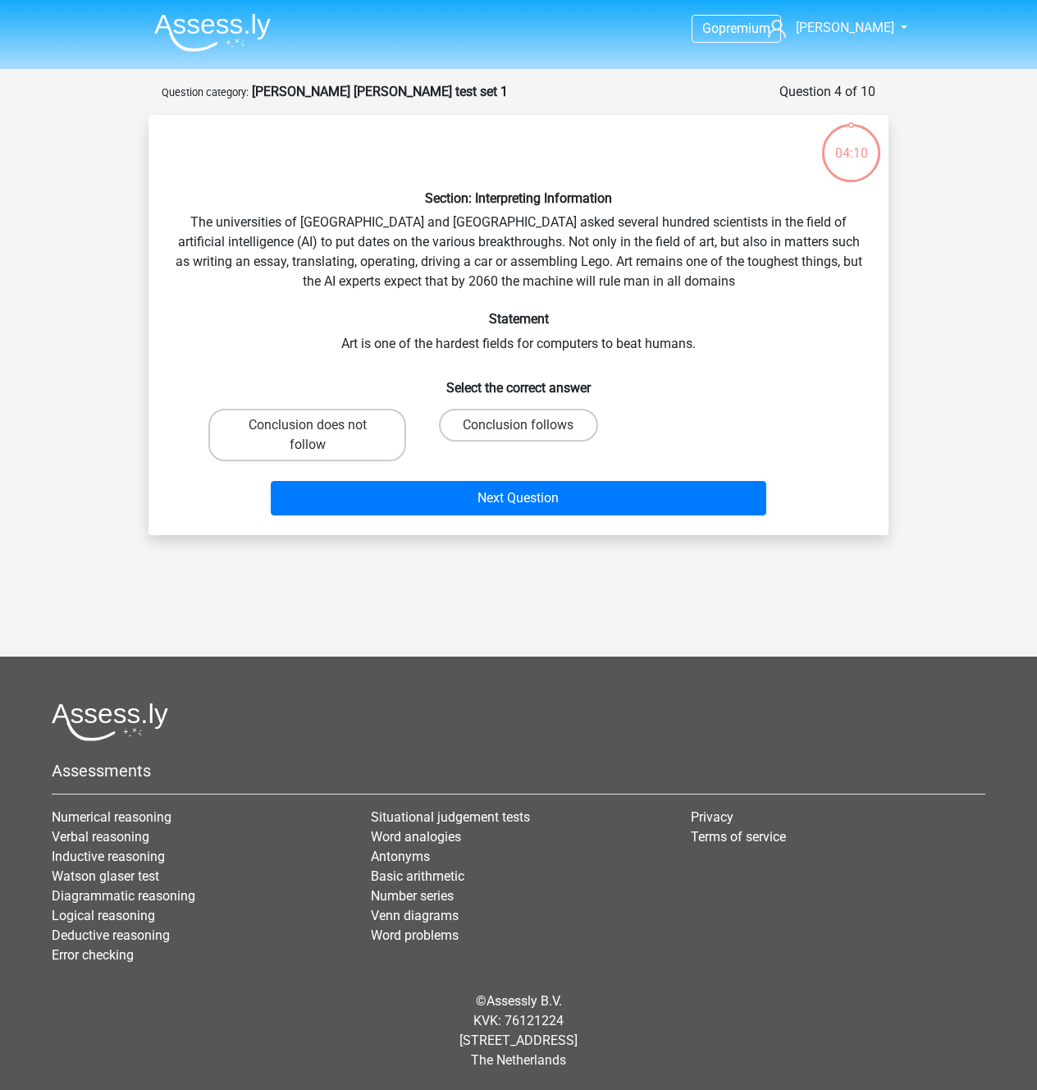
scroll to position [97, 0]
click at [510, 442] on label "Conclusion follows" at bounding box center [518, 425] width 158 height 33
click at [519, 436] on input "Conclusion follows" at bounding box center [524, 430] width 11 height 11
radio input "true"
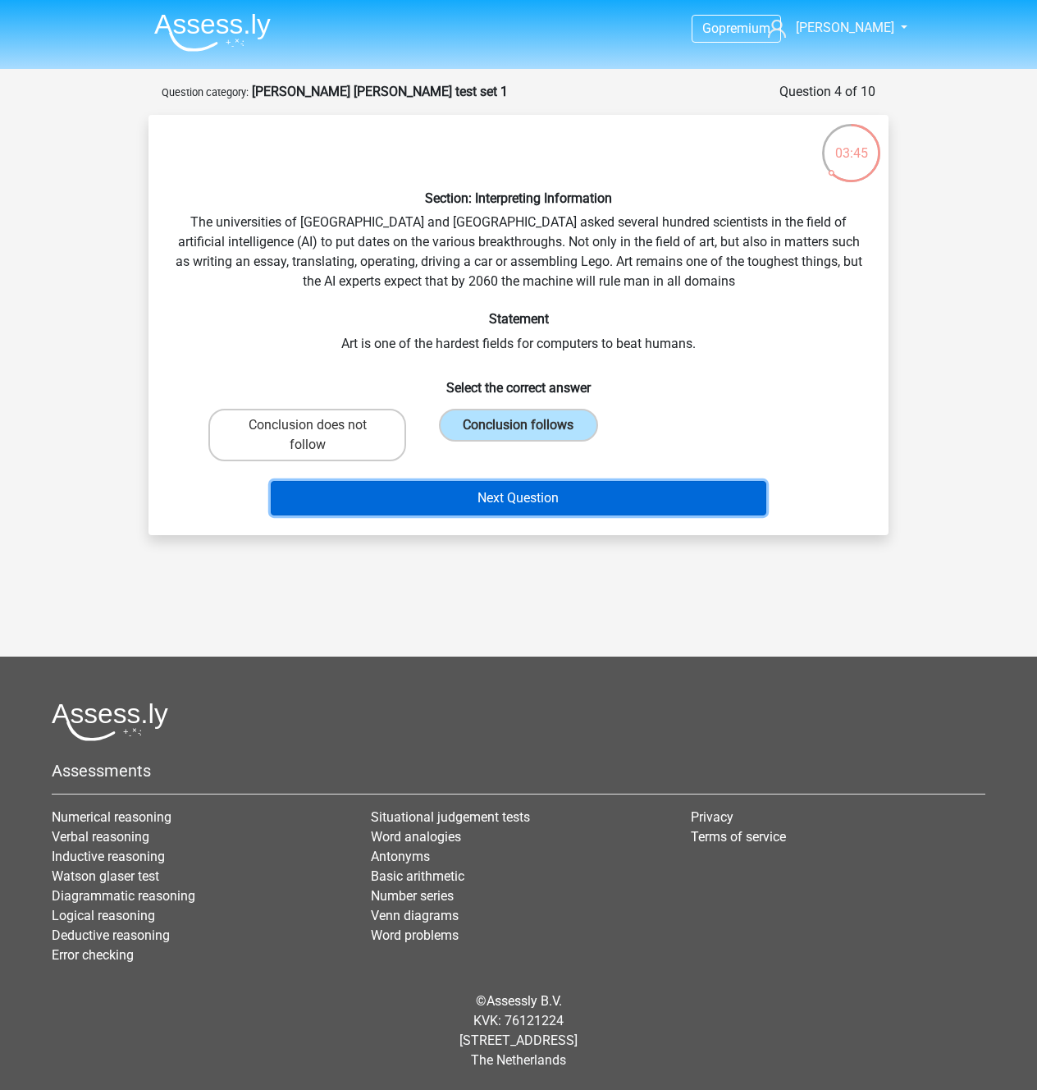
drag, startPoint x: 507, startPoint y: 666, endPoint x: 500, endPoint y: 671, distance: 8.9
click at [501, 515] on button "Next Question" at bounding box center [519, 498] width 497 height 34
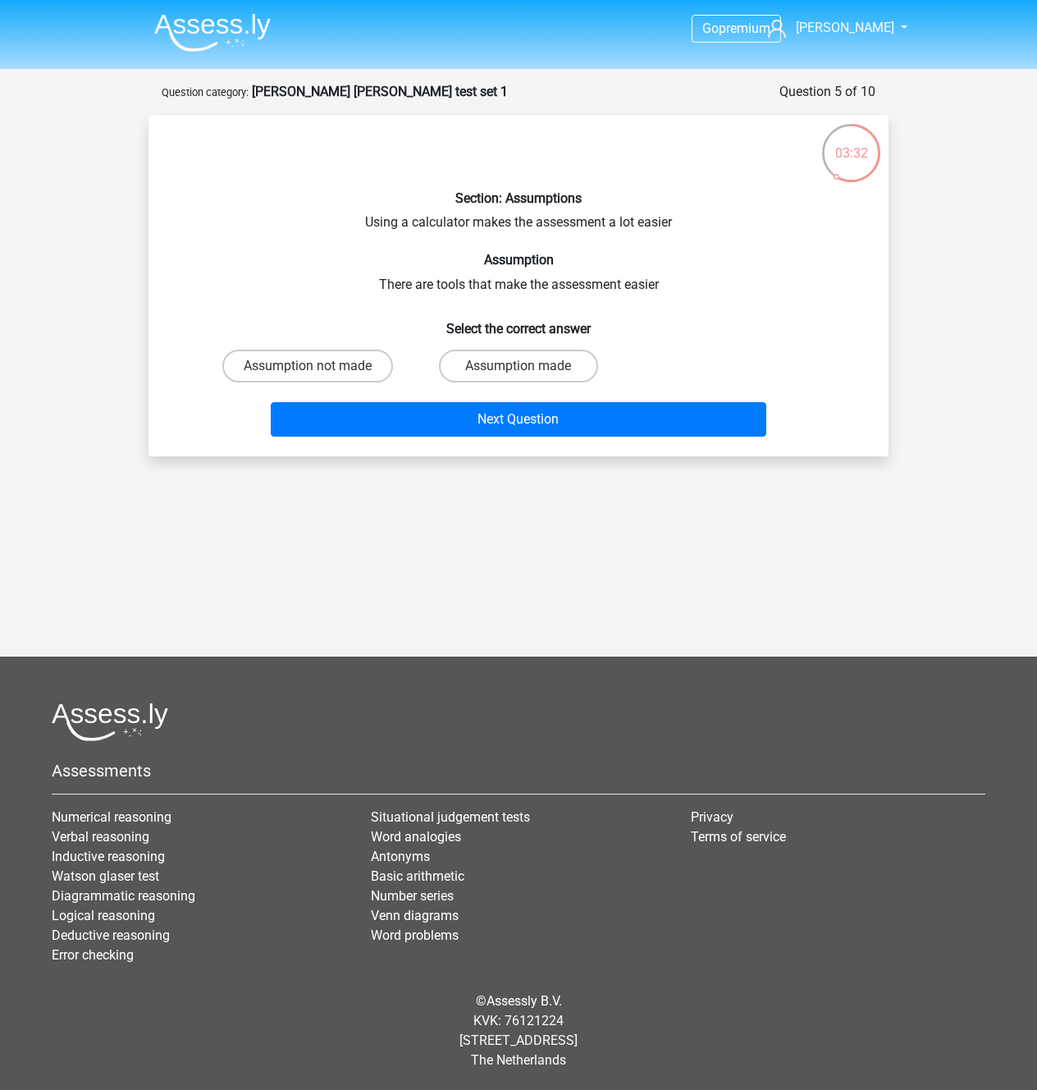
scroll to position [0, 0]
click at [487, 382] on label "Assumption made" at bounding box center [518, 366] width 158 height 33
click at [519, 377] on input "Assumption made" at bounding box center [524, 371] width 11 height 11
radio input "true"
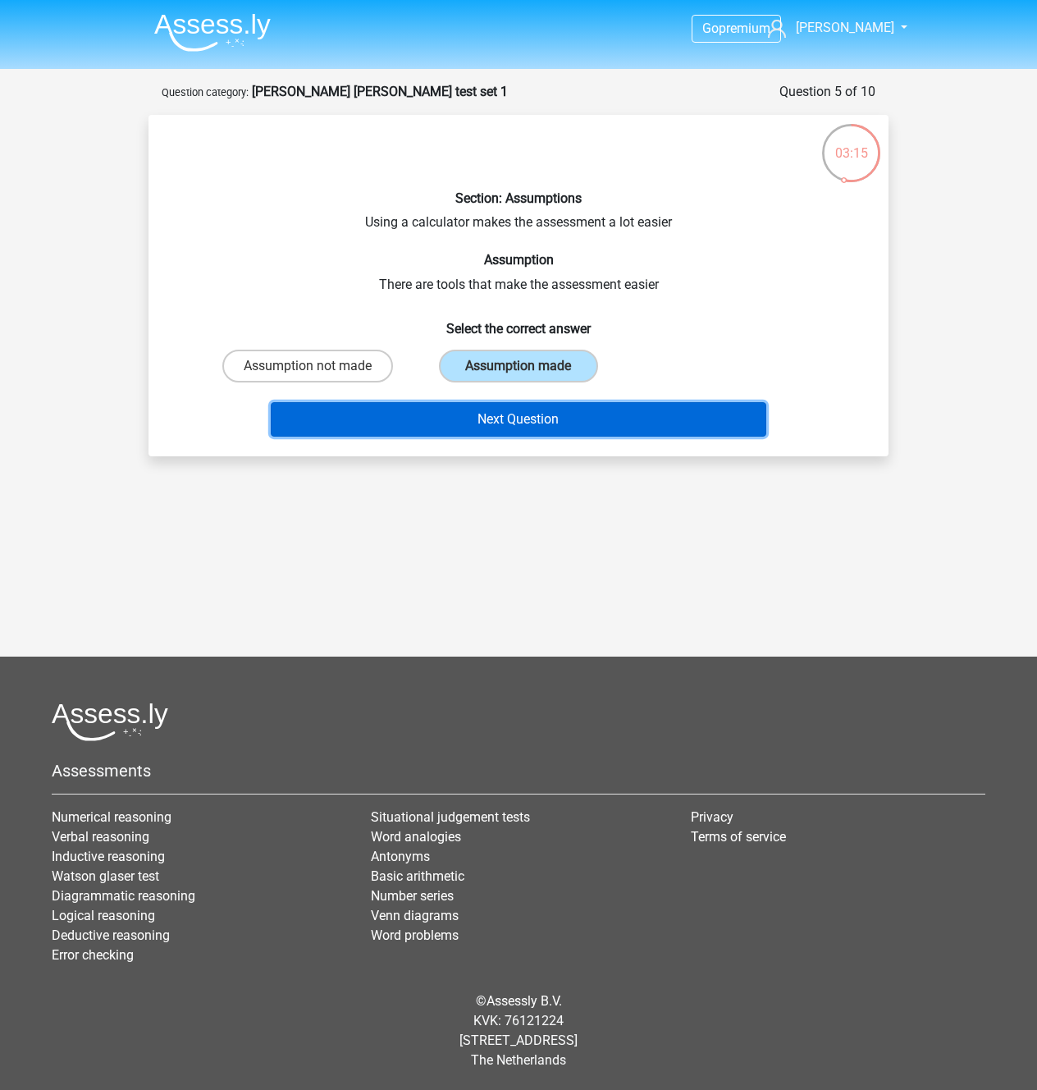
click at [492, 437] on button "Next Question" at bounding box center [519, 419] width 497 height 34
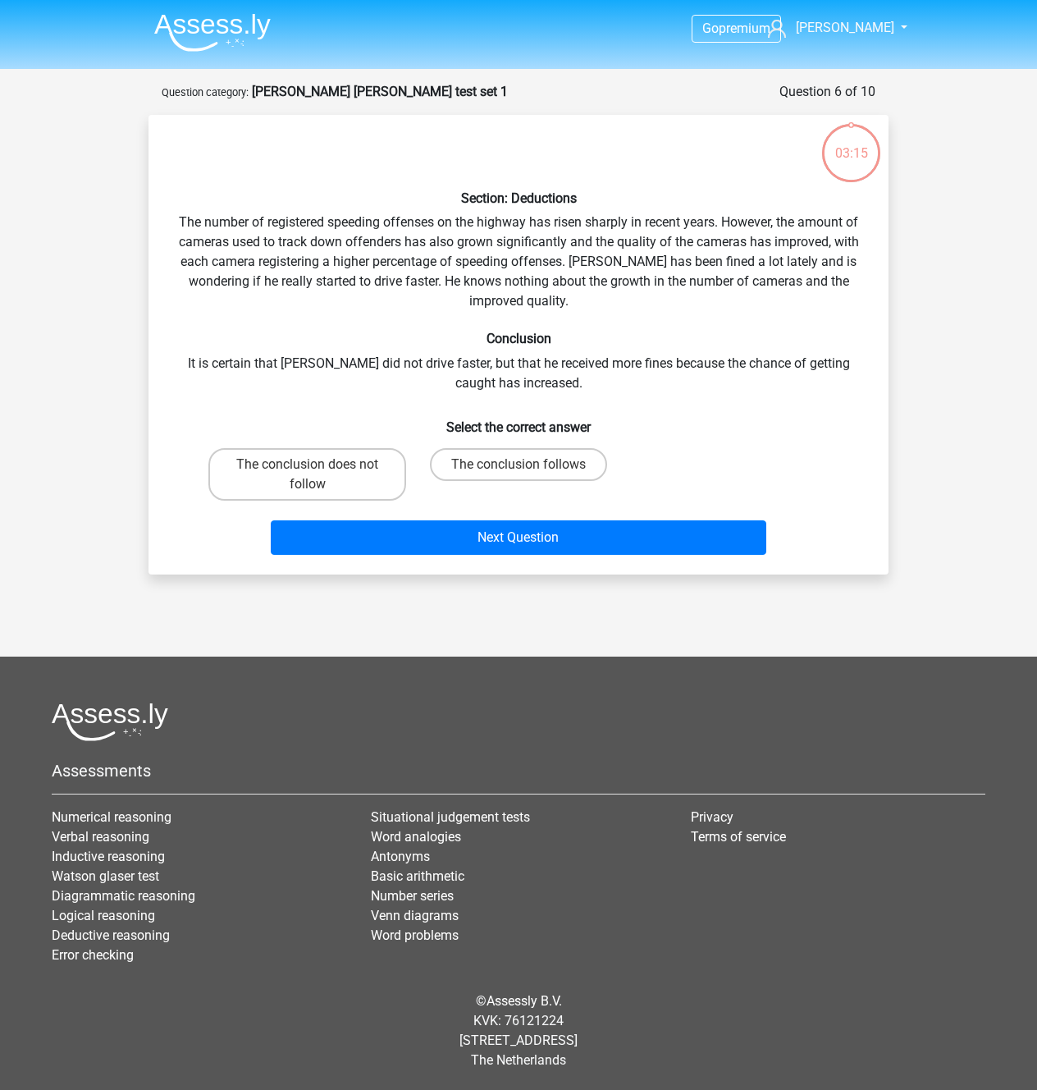
scroll to position [97, 0]
click at [311, 501] on label "The conclusion does not follow" at bounding box center [307, 474] width 198 height 53
click at [311, 475] on input "The conclusion does not follow" at bounding box center [313, 470] width 11 height 11
radio input "true"
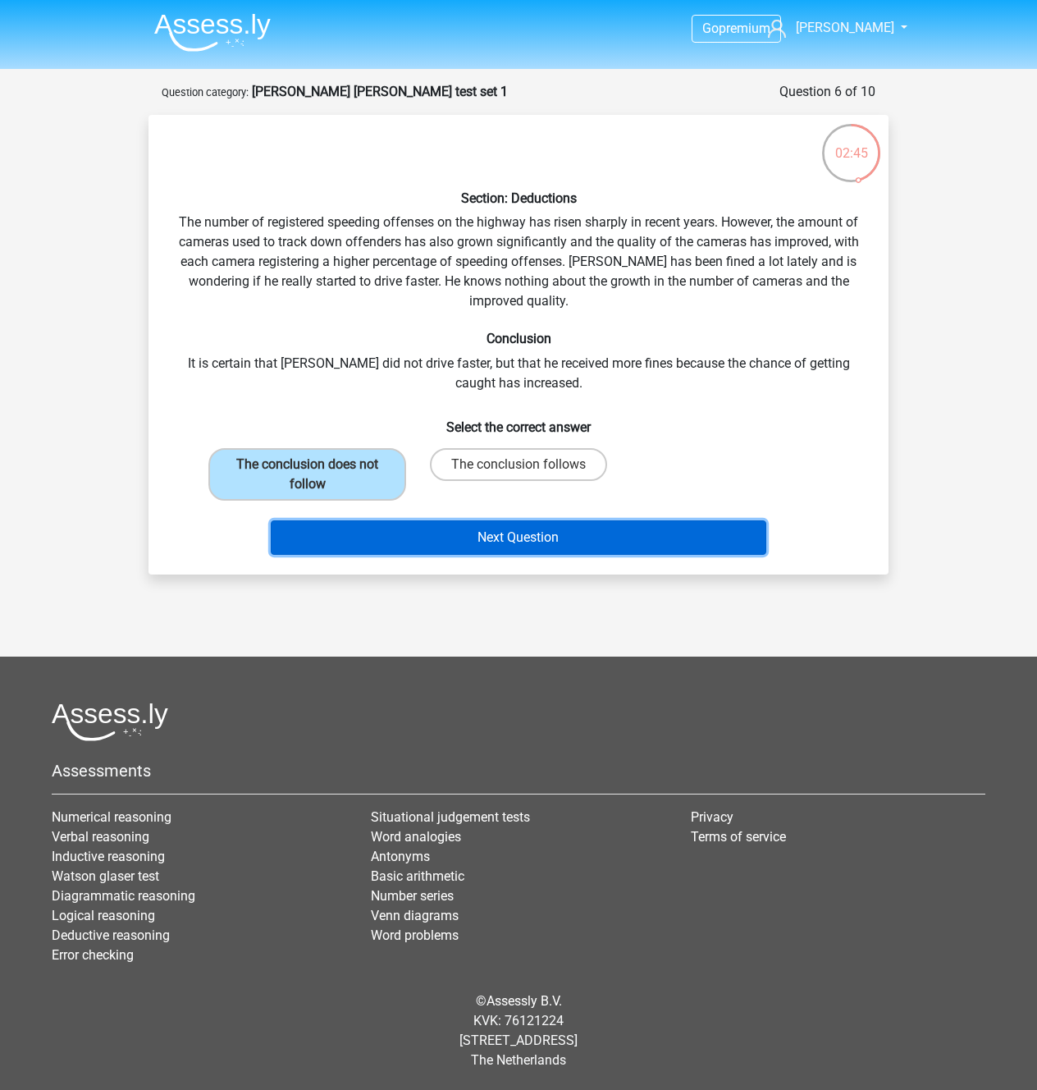
click at [570, 555] on button "Next Question" at bounding box center [519, 537] width 497 height 34
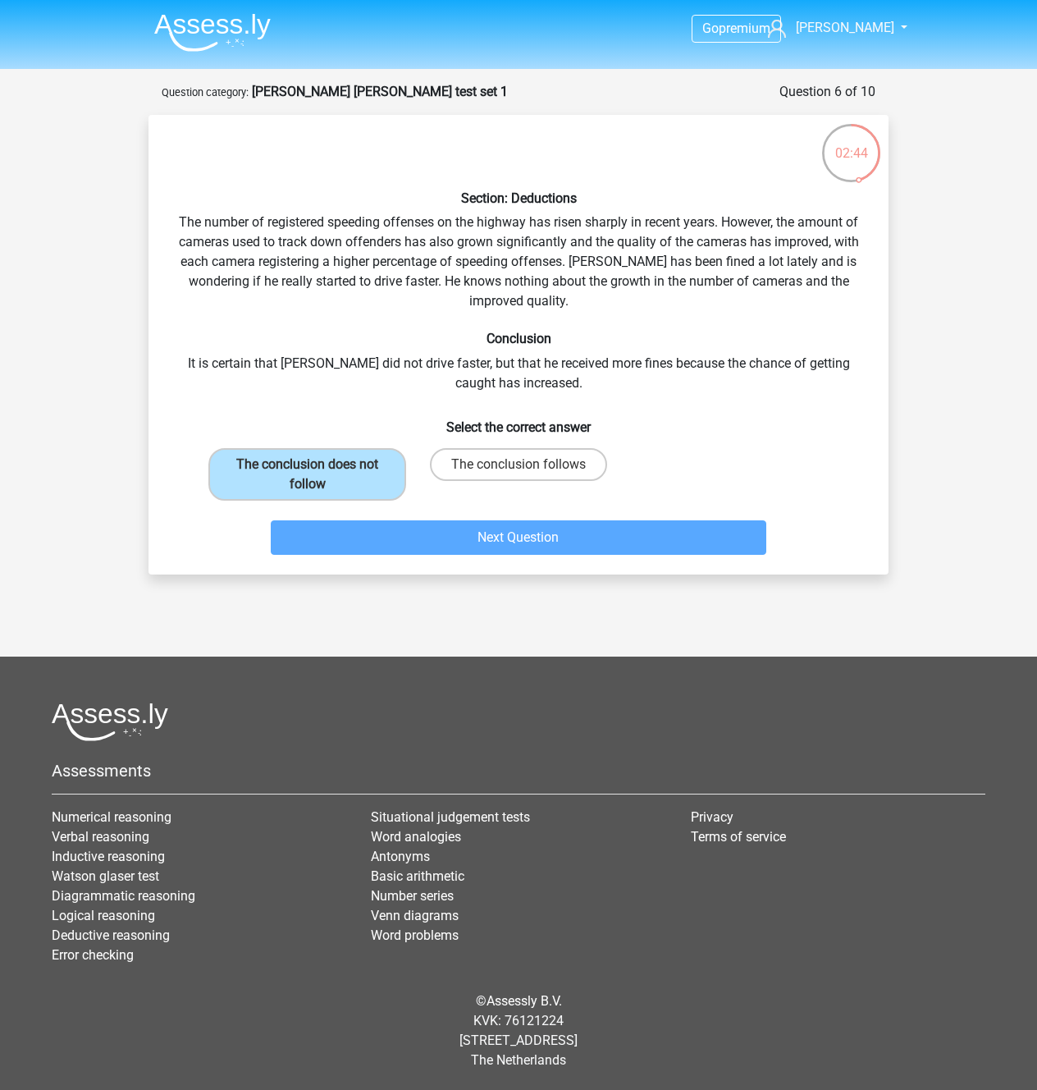
click at [580, 751] on footer "Assessments Numerical reasoning Verbal reasoning Inductive reasoning Watson gla…" at bounding box center [518, 873] width 1037 height 433
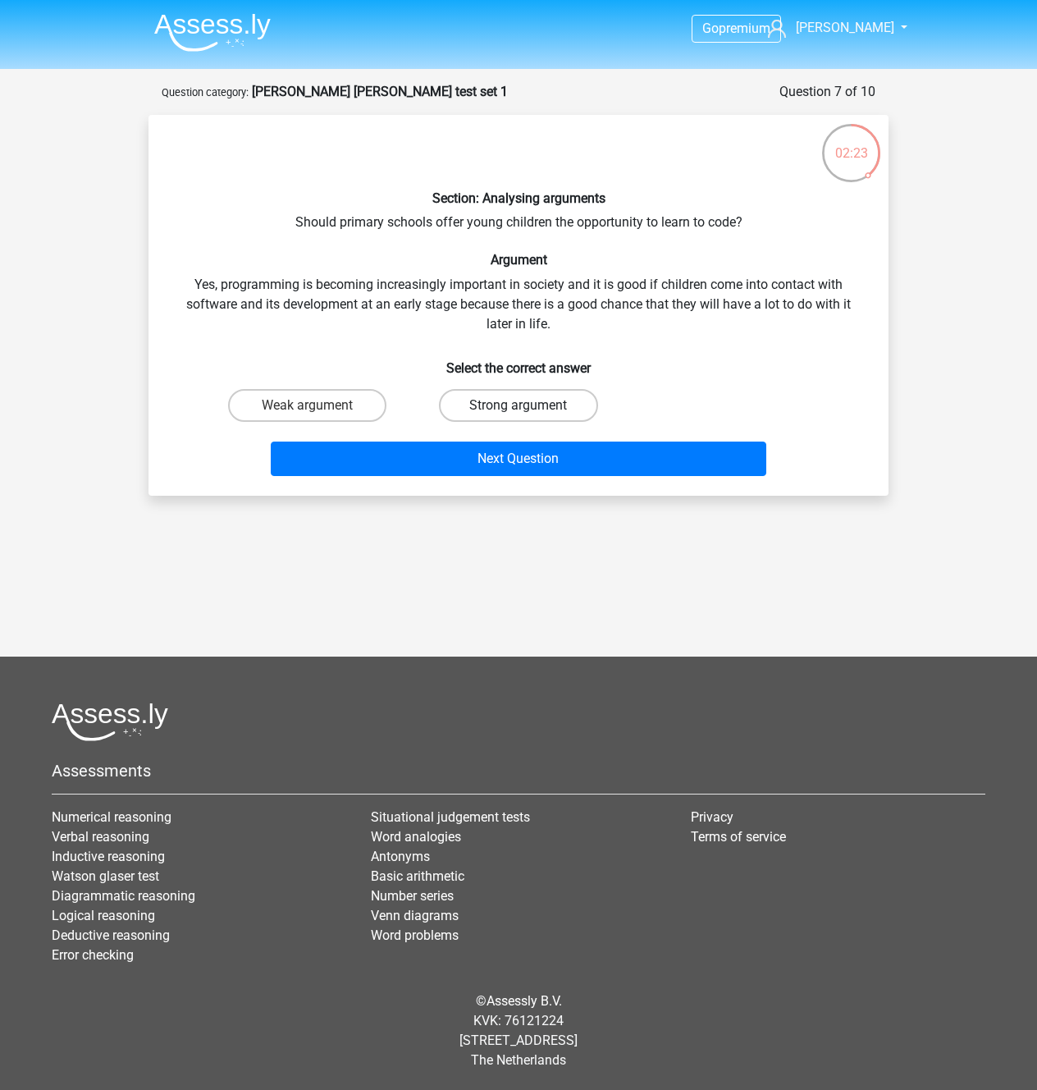
click at [552, 422] on label "Strong argument" at bounding box center [518, 405] width 158 height 33
click at [529, 416] on input "Strong argument" at bounding box center [524, 410] width 11 height 11
radio input "true"
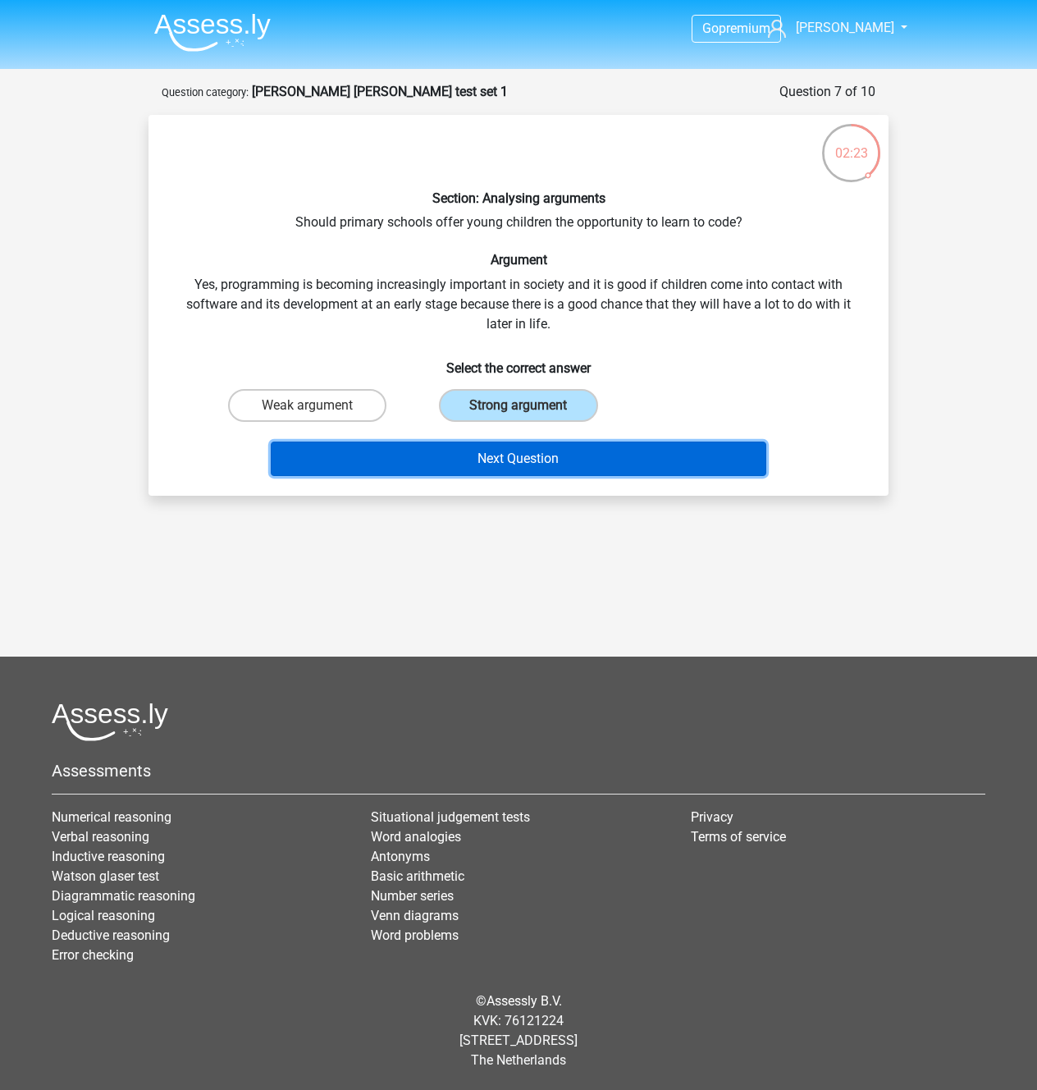
click at [609, 476] on button "Next Question" at bounding box center [519, 459] width 497 height 34
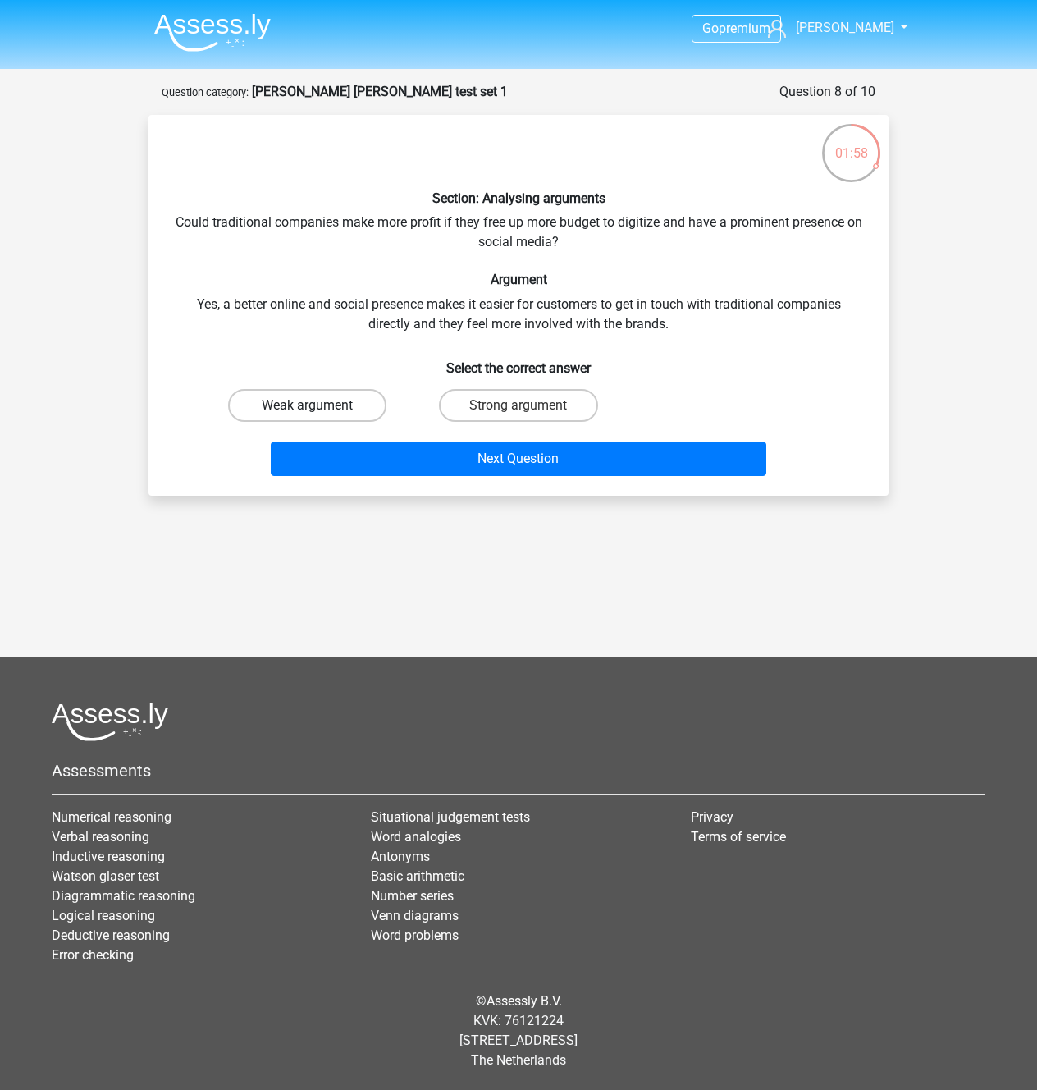
click at [339, 422] on label "Weak argument" at bounding box center [307, 405] width 158 height 33
click at [318, 416] on input "Weak argument" at bounding box center [313, 410] width 11 height 11
radio input "true"
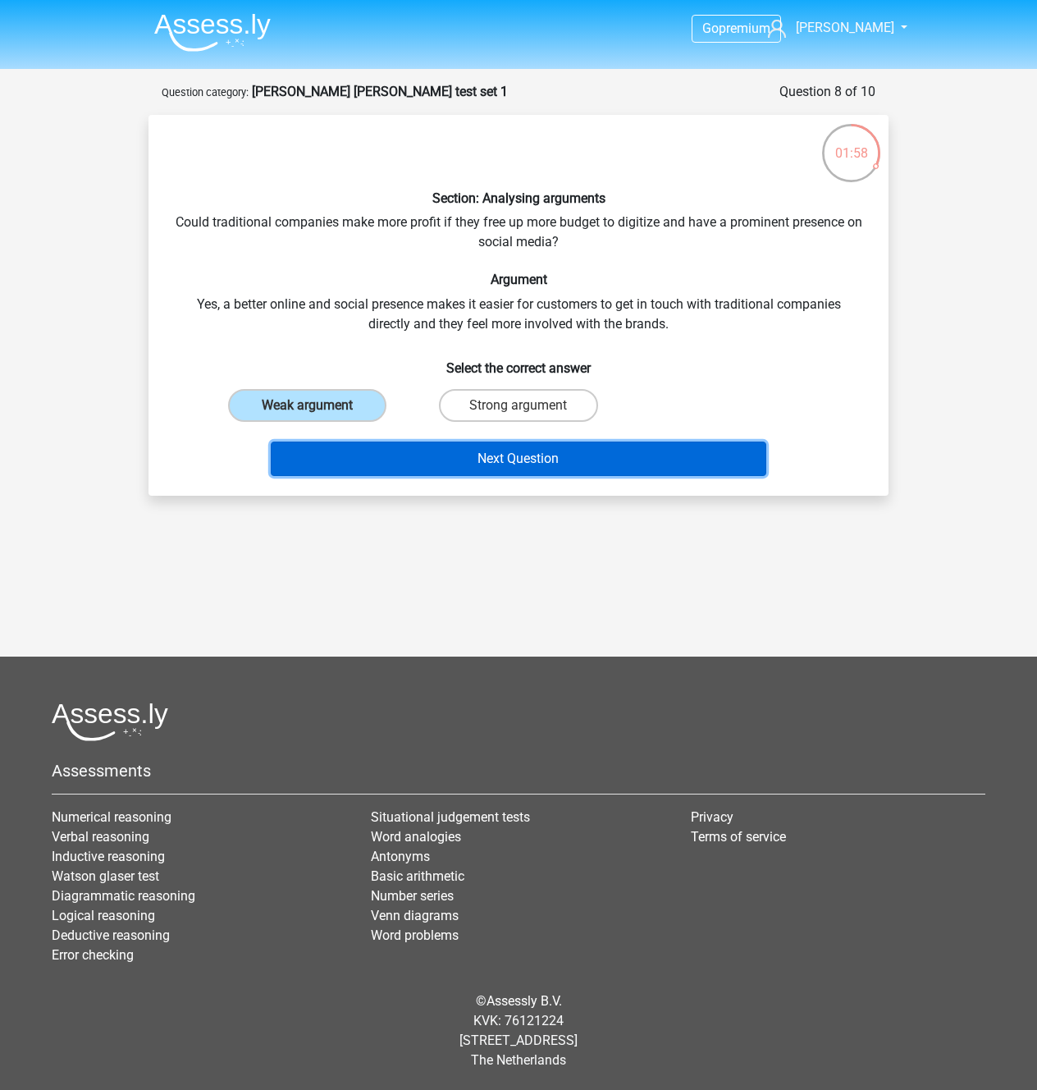
click at [393, 476] on button "Next Question" at bounding box center [519, 459] width 497 height 34
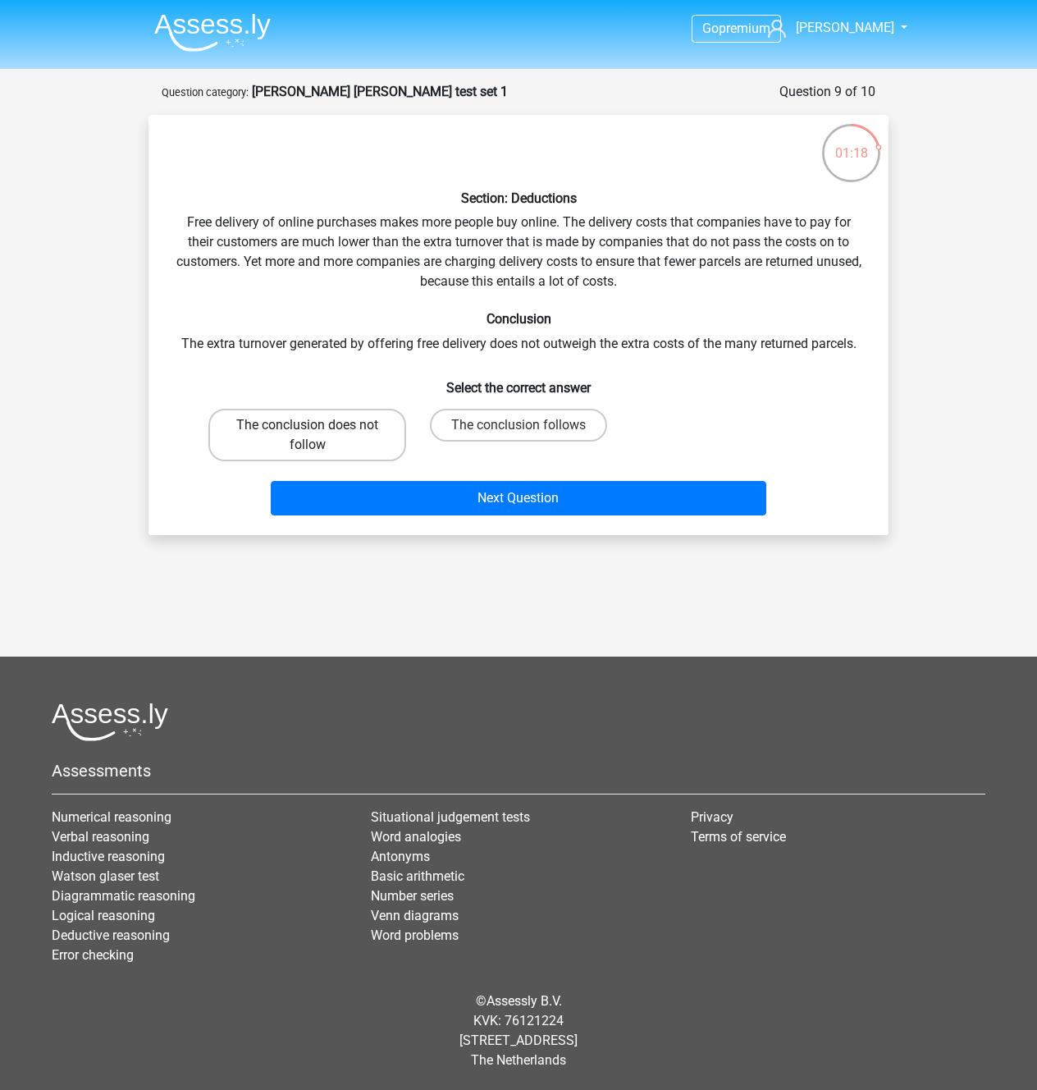
click at [332, 461] on label "The conclusion does not follow" at bounding box center [307, 435] width 198 height 53
click at [318, 436] on input "The conclusion does not follow" at bounding box center [313, 430] width 11 height 11
radio input "true"
click at [495, 535] on div "Section: Deductions Free delivery of online purchases makes more people buy onl…" at bounding box center [519, 325] width 740 height 420
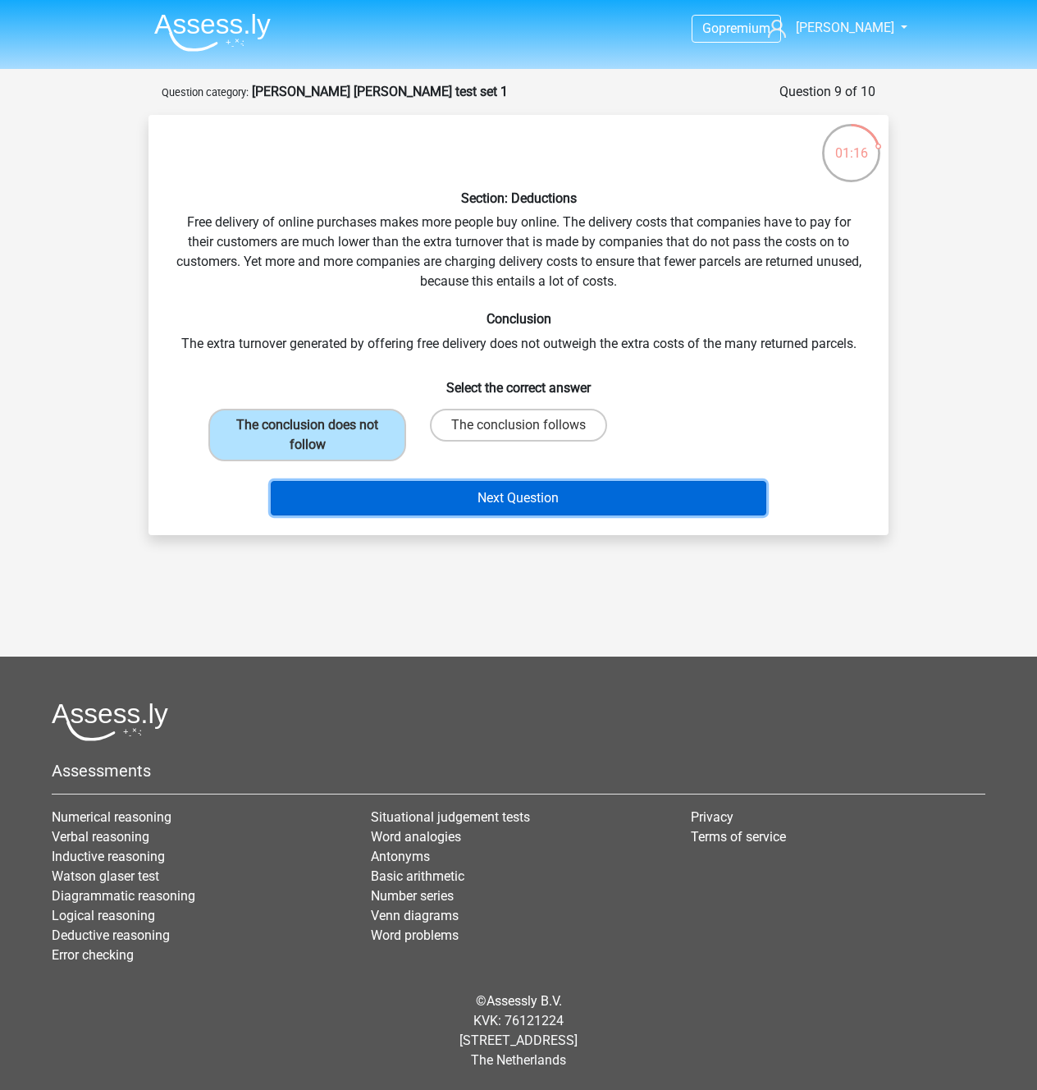
click at [497, 515] on button "Next Question" at bounding box center [519, 498] width 497 height 34
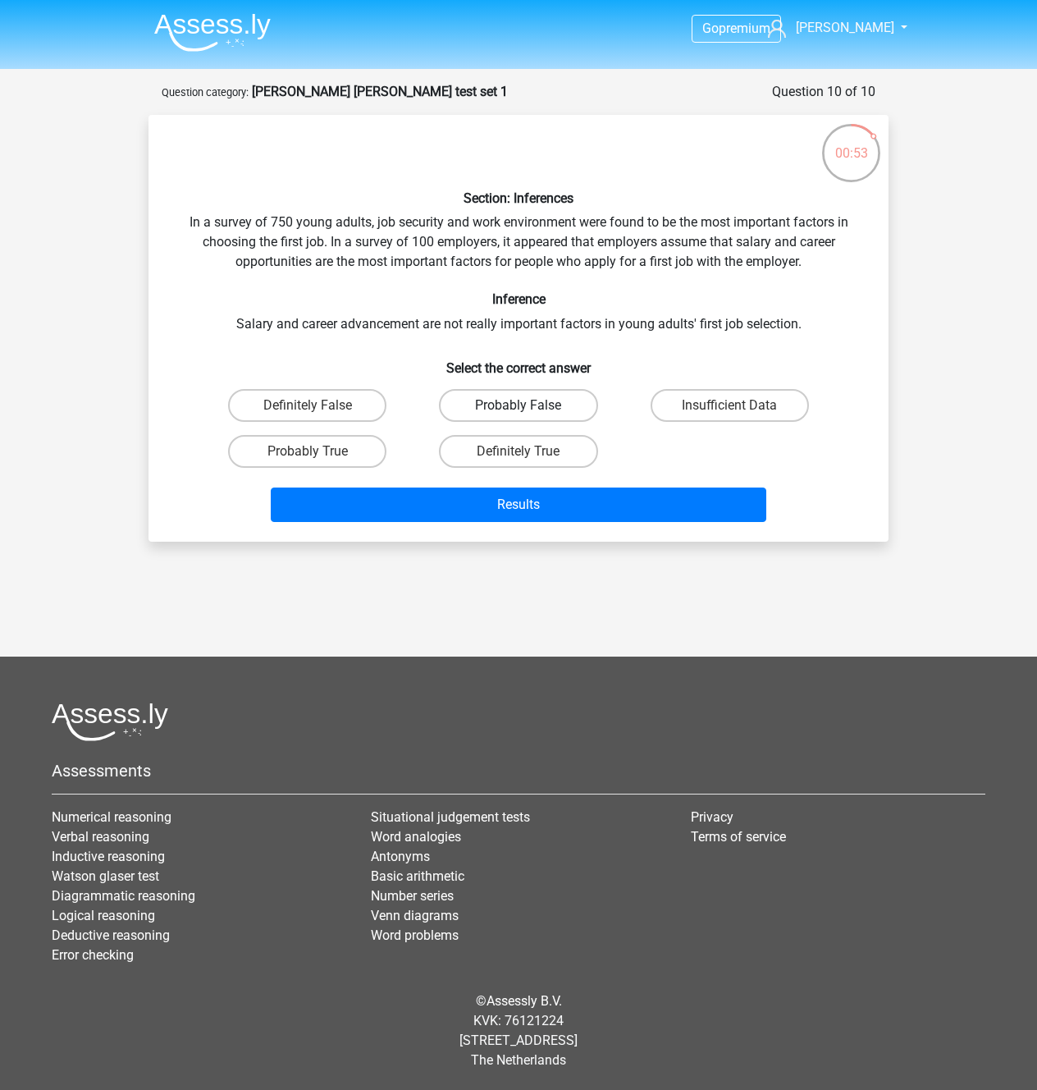
click at [552, 422] on label "Probably False" at bounding box center [518, 405] width 158 height 33
click at [529, 416] on input "Probably False" at bounding box center [524, 410] width 11 height 11
radio input "true"
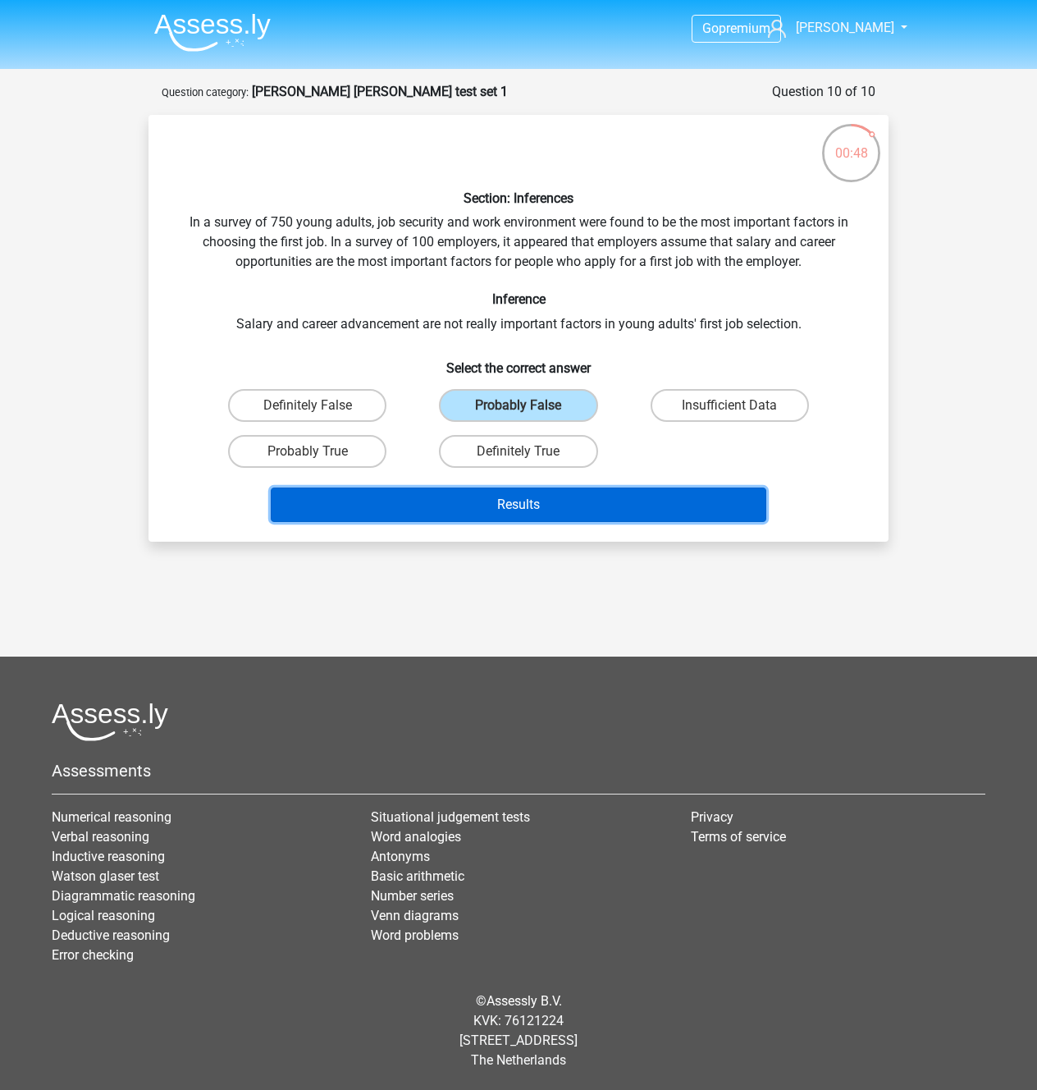
click at [550, 488] on button "Results" at bounding box center [519, 505] width 497 height 34
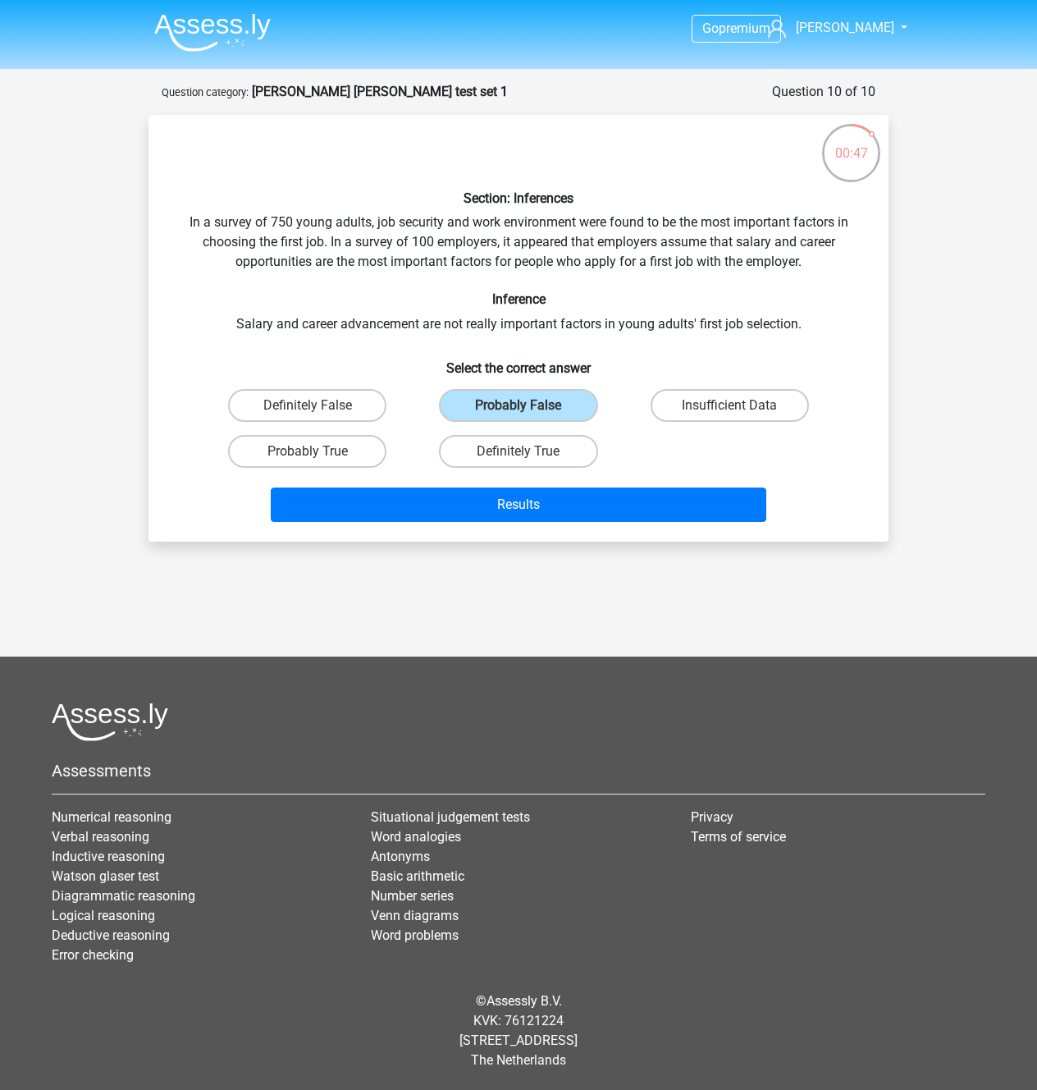
scroll to position [9, 0]
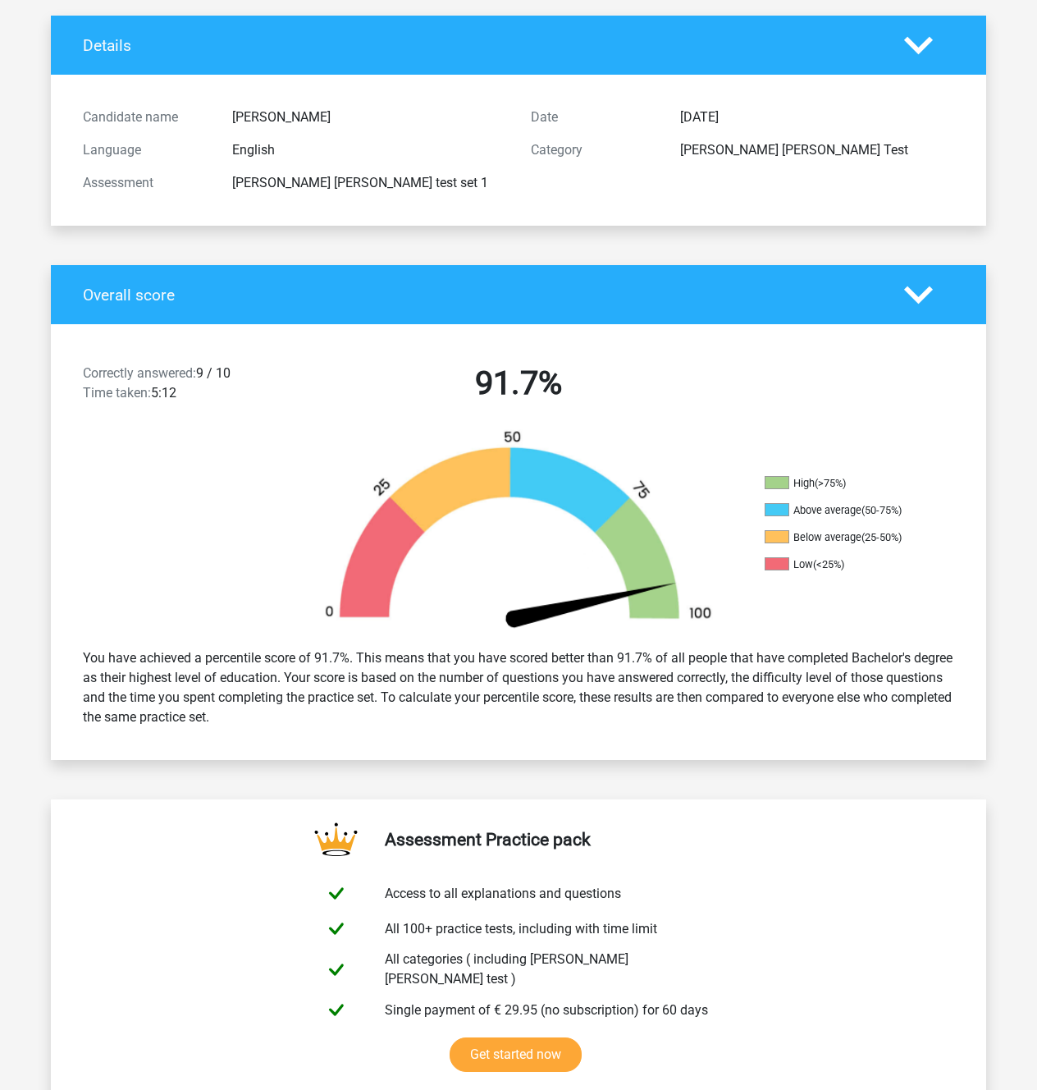
scroll to position [478, 0]
